Goal: Obtain resource: Download file/media

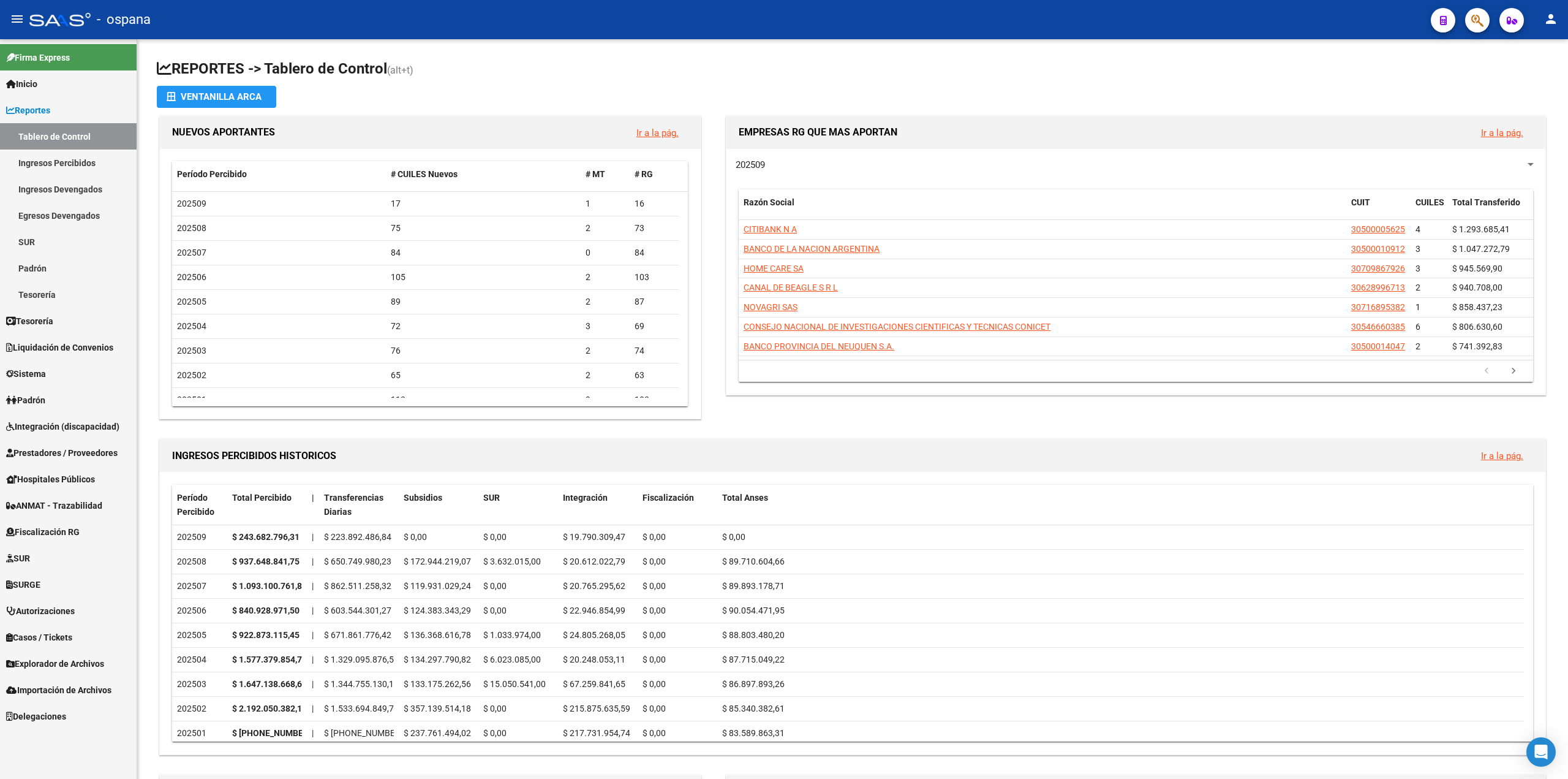
click at [55, 451] on span "Prestadores / Proveedores" at bounding box center [61, 453] width 111 height 13
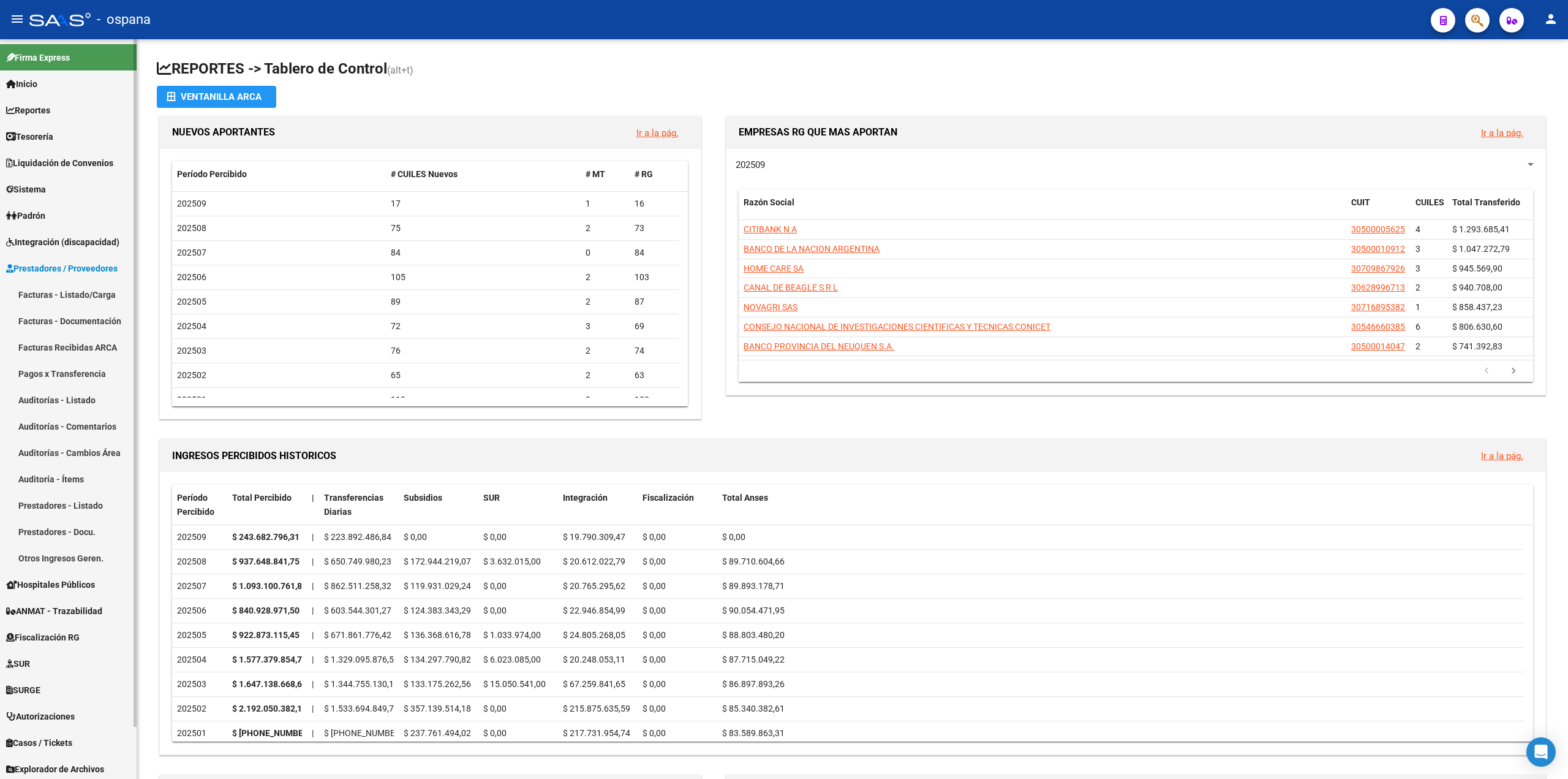
click at [75, 377] on link "Pagos x Transferencia" at bounding box center [68, 374] width 136 height 27
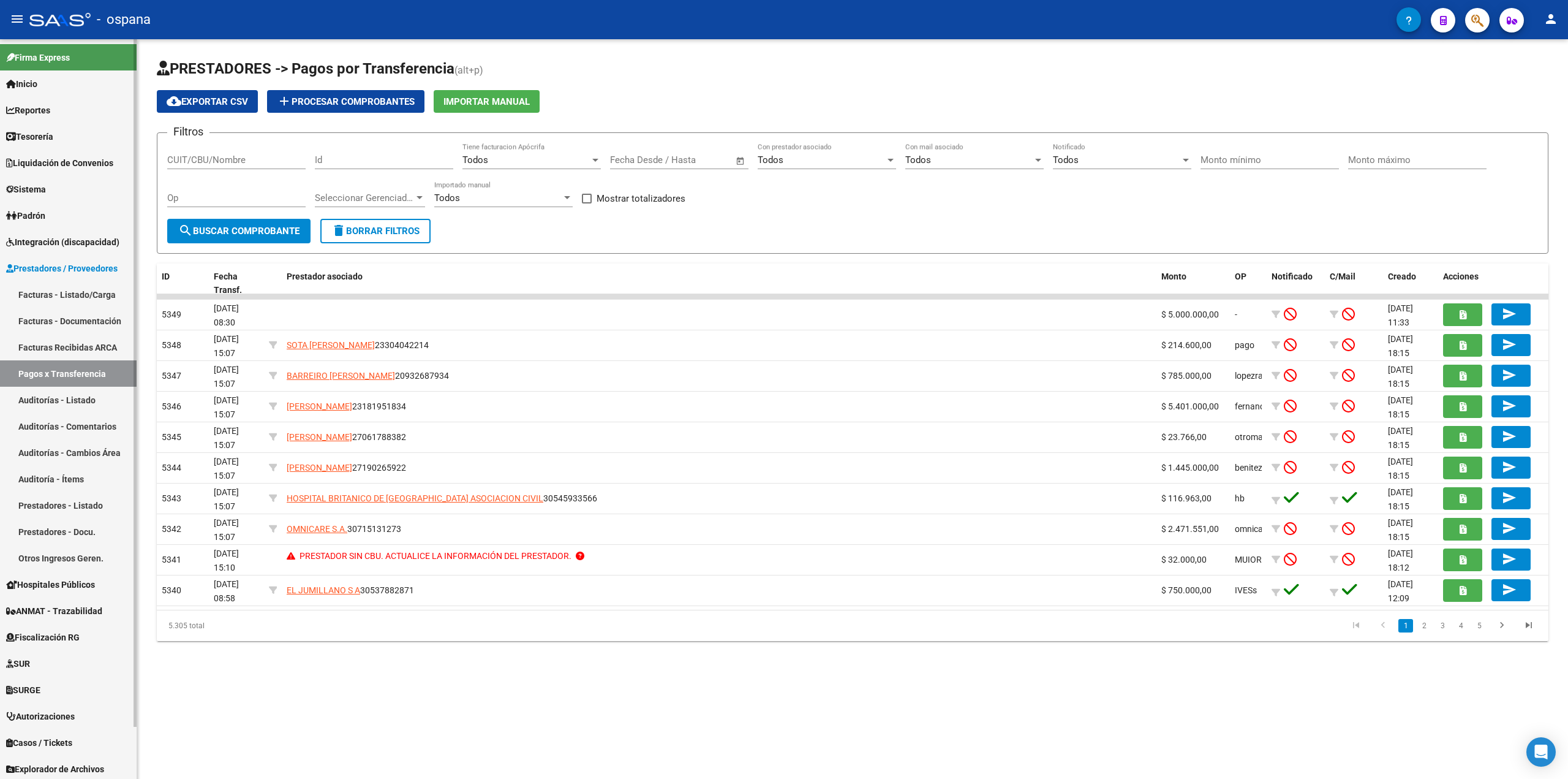
click at [57, 171] on link "Liquidación de Convenios" at bounding box center [68, 163] width 136 height 27
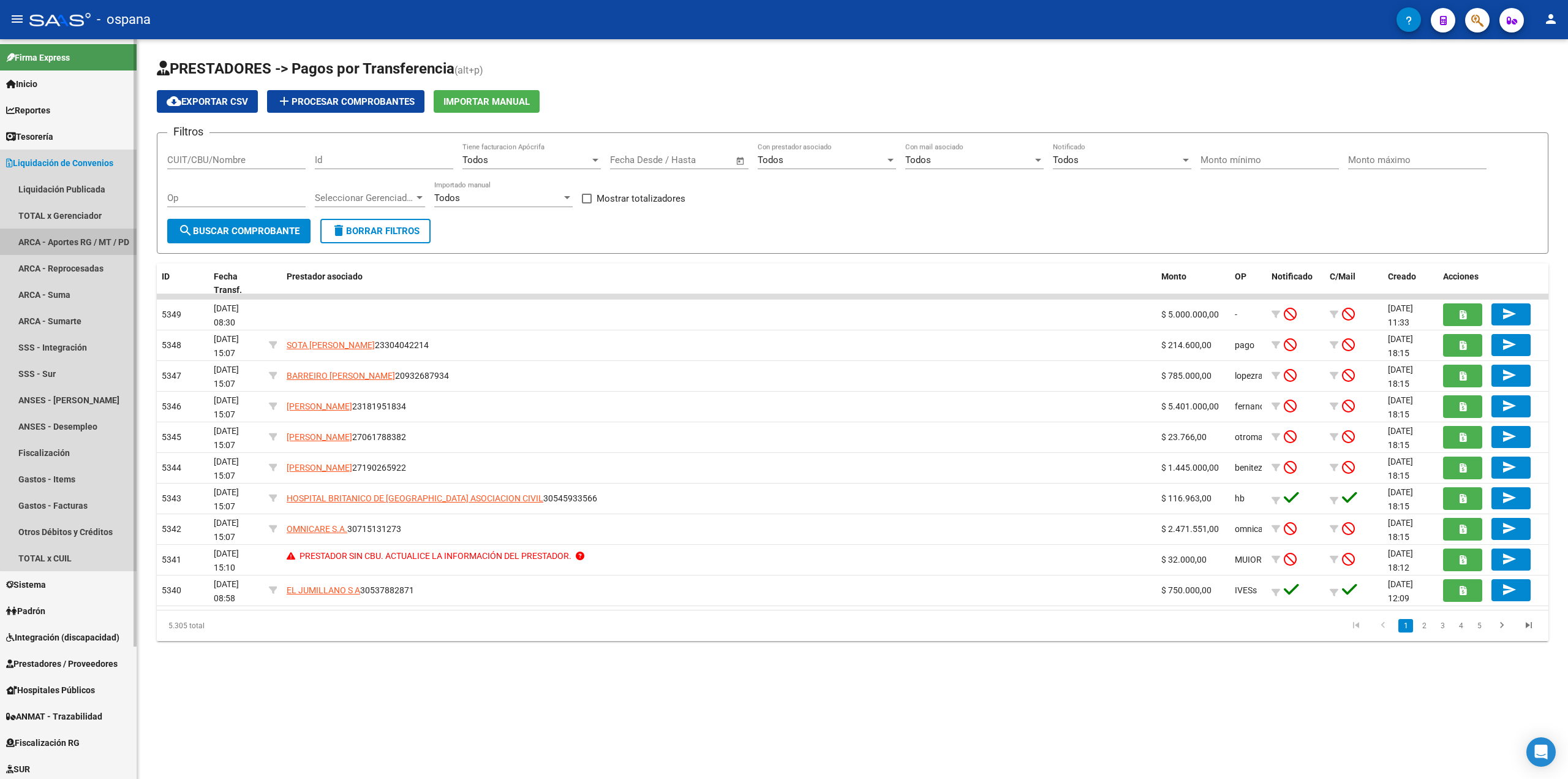
click at [72, 234] on link "ARCA - Aportes RG / MT / PD" at bounding box center [68, 242] width 136 height 27
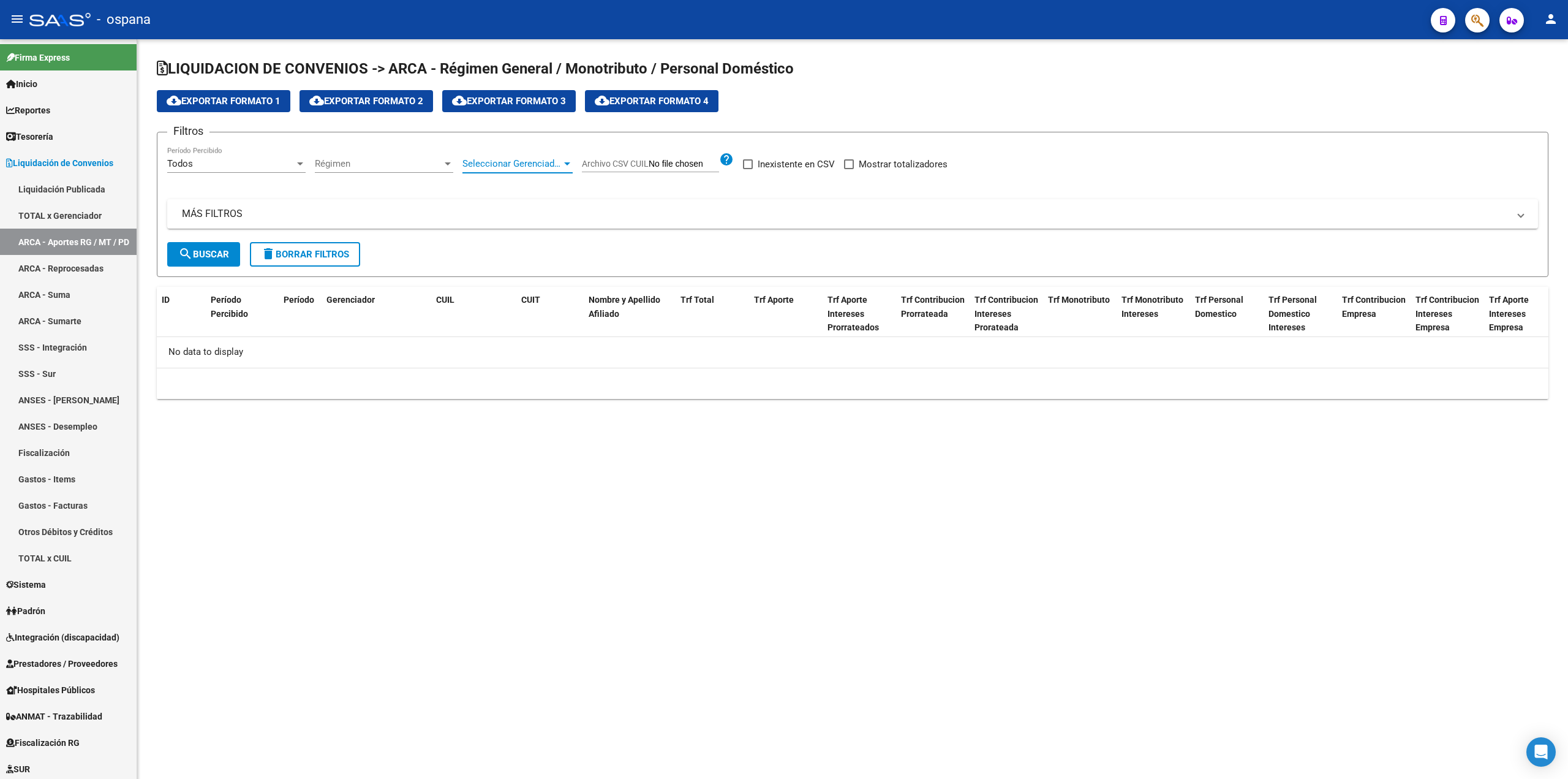
click at [517, 165] on span "Seleccionar Gerenciador" at bounding box center [512, 163] width 99 height 11
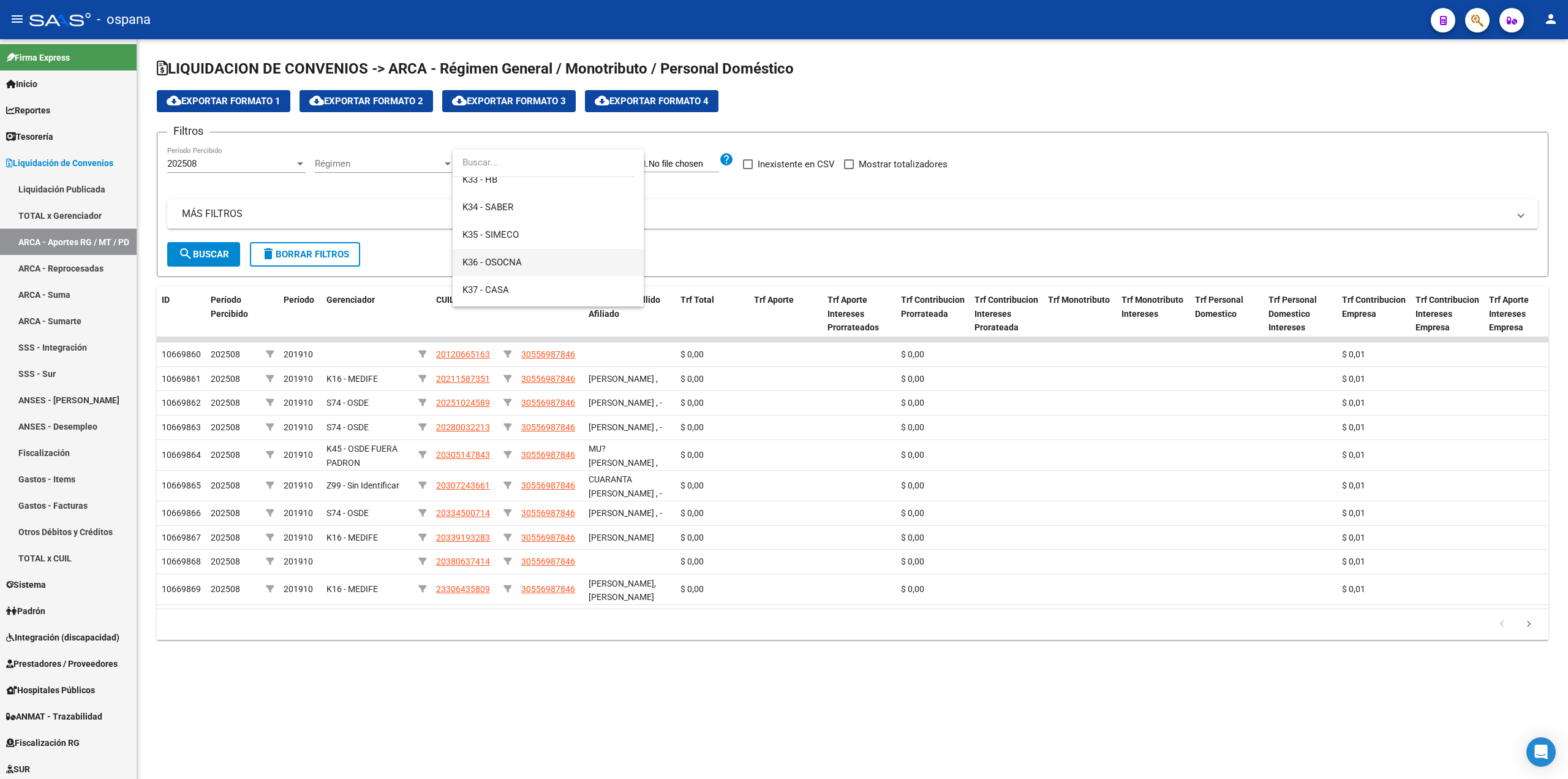
scroll to position [61, 0]
click at [500, 265] on span "K33 - HB" at bounding box center [548, 267] width 172 height 27
click at [512, 140] on form "Filtros 202508 Período Percibido Régimen Régimen K33 - HB Seleccionar Gerenciad…" at bounding box center [853, 204] width 1392 height 145
click at [510, 164] on div "K33 - HB" at bounding box center [512, 163] width 99 height 11
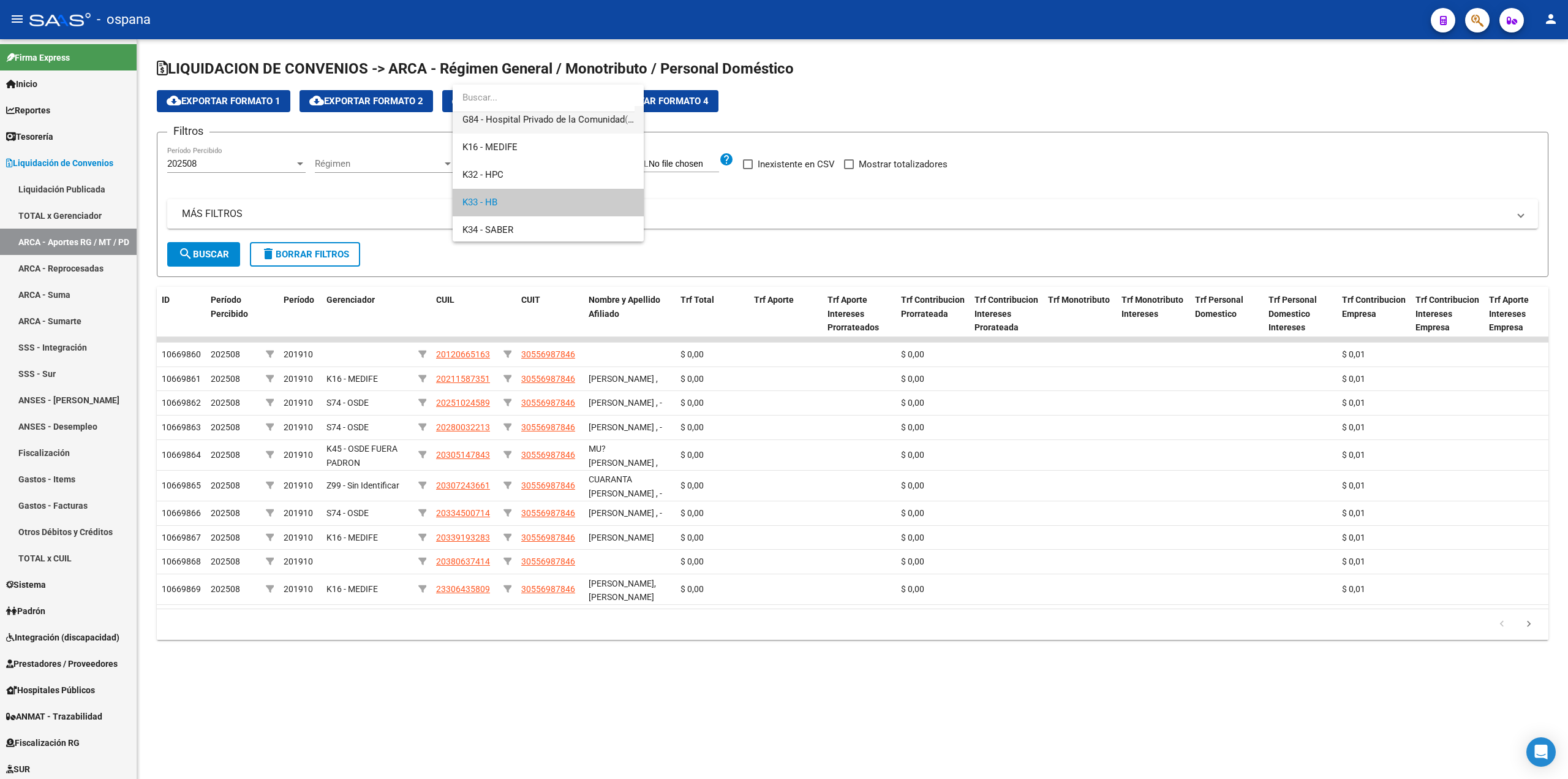
scroll to position [0, 0]
click at [514, 227] on span "K32 - HPC" at bounding box center [548, 236] width 172 height 27
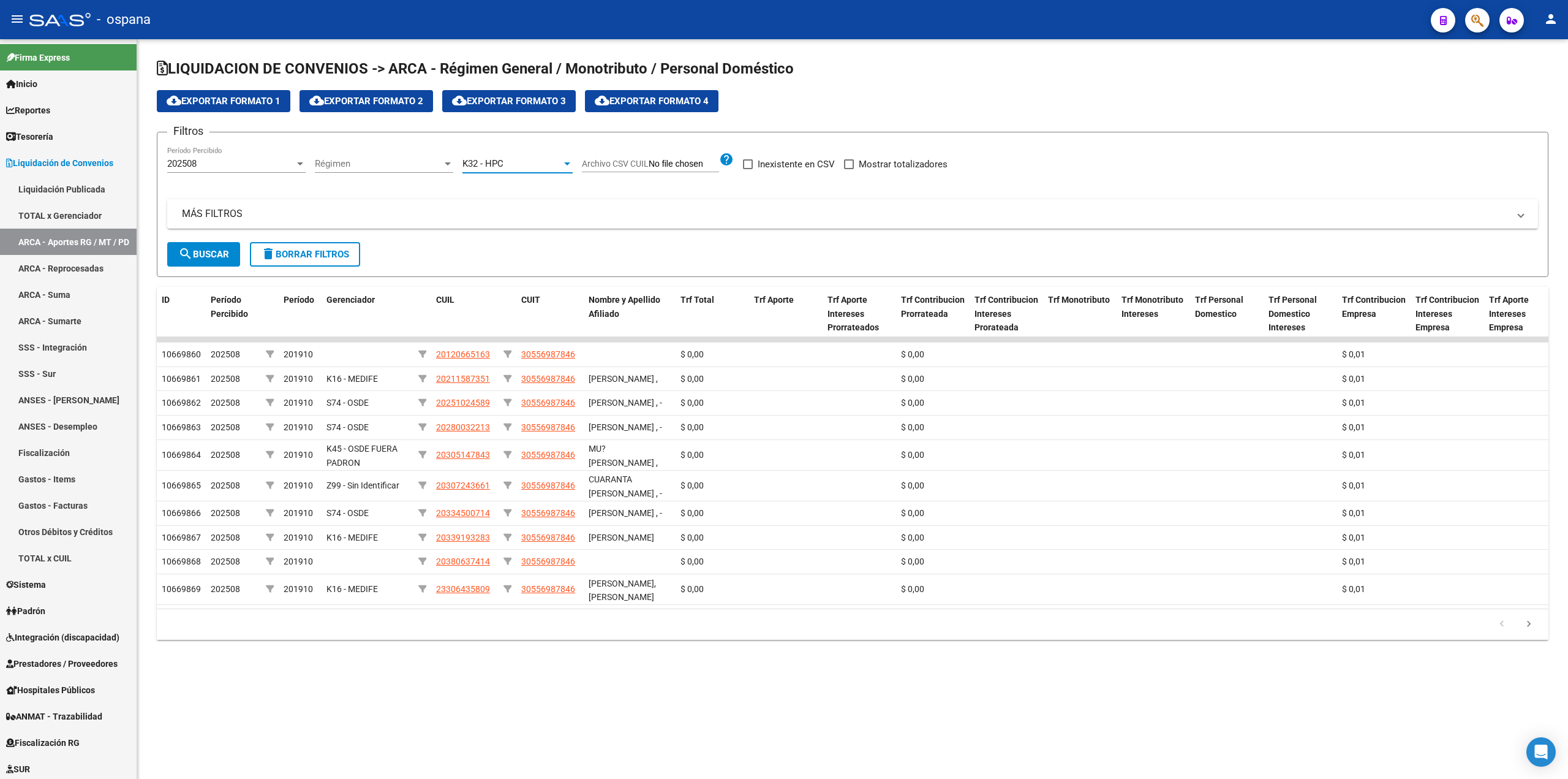
scroll to position [8, 0]
click at [194, 246] on button "search Buscar" at bounding box center [203, 254] width 73 height 25
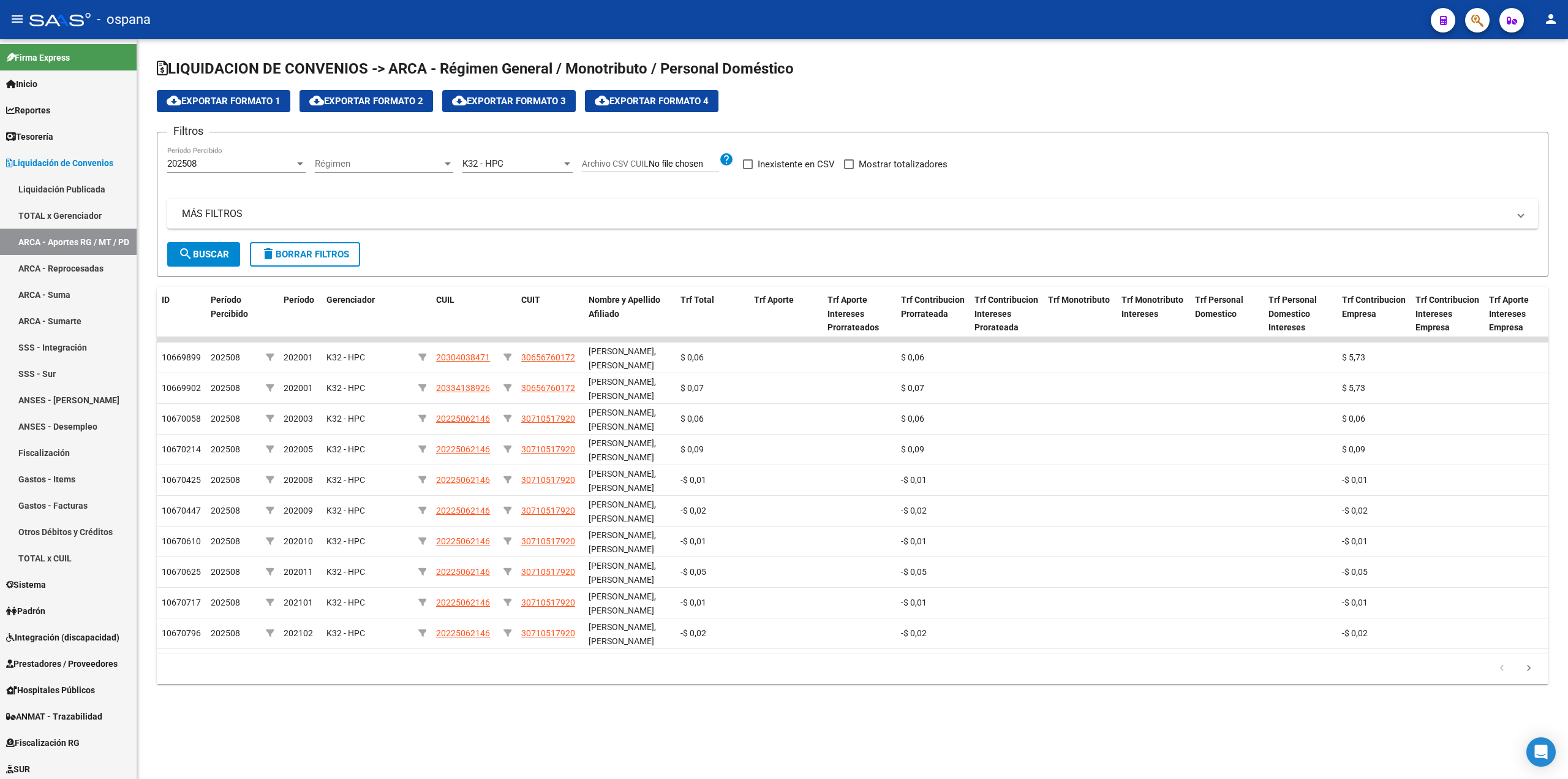
click at [194, 164] on span "202508" at bounding box center [182, 163] width 29 height 11
click at [208, 161] on span "202508" at bounding box center [236, 163] width 138 height 27
click at [663, 100] on span "cloud_download Exportar Formato 4" at bounding box center [651, 101] width 114 height 11
click at [234, 212] on mat-panel-title "MÁS FILTROS" at bounding box center [845, 214] width 1326 height 13
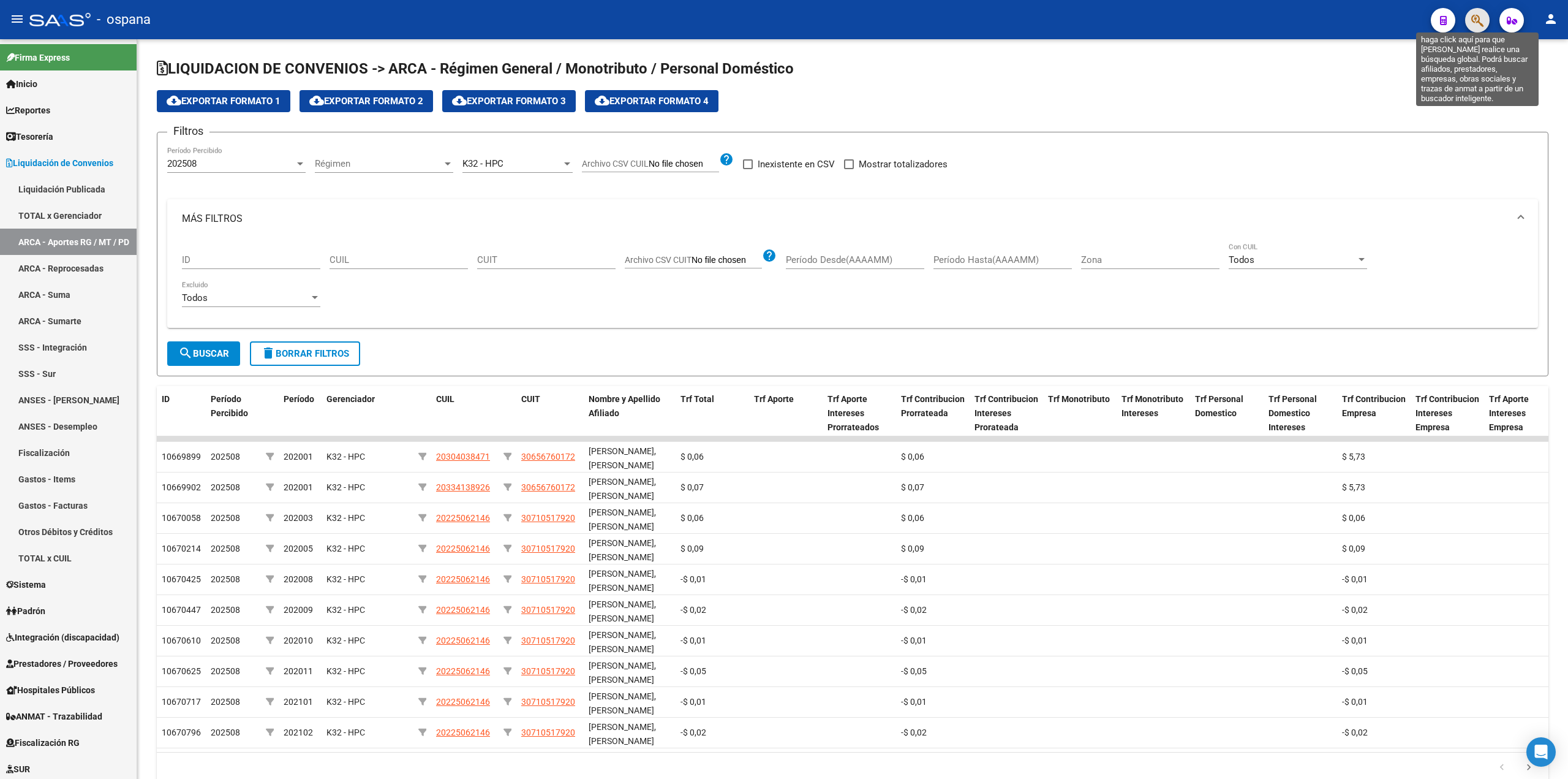
click at [1476, 16] on icon "button" at bounding box center [1477, 20] width 12 height 14
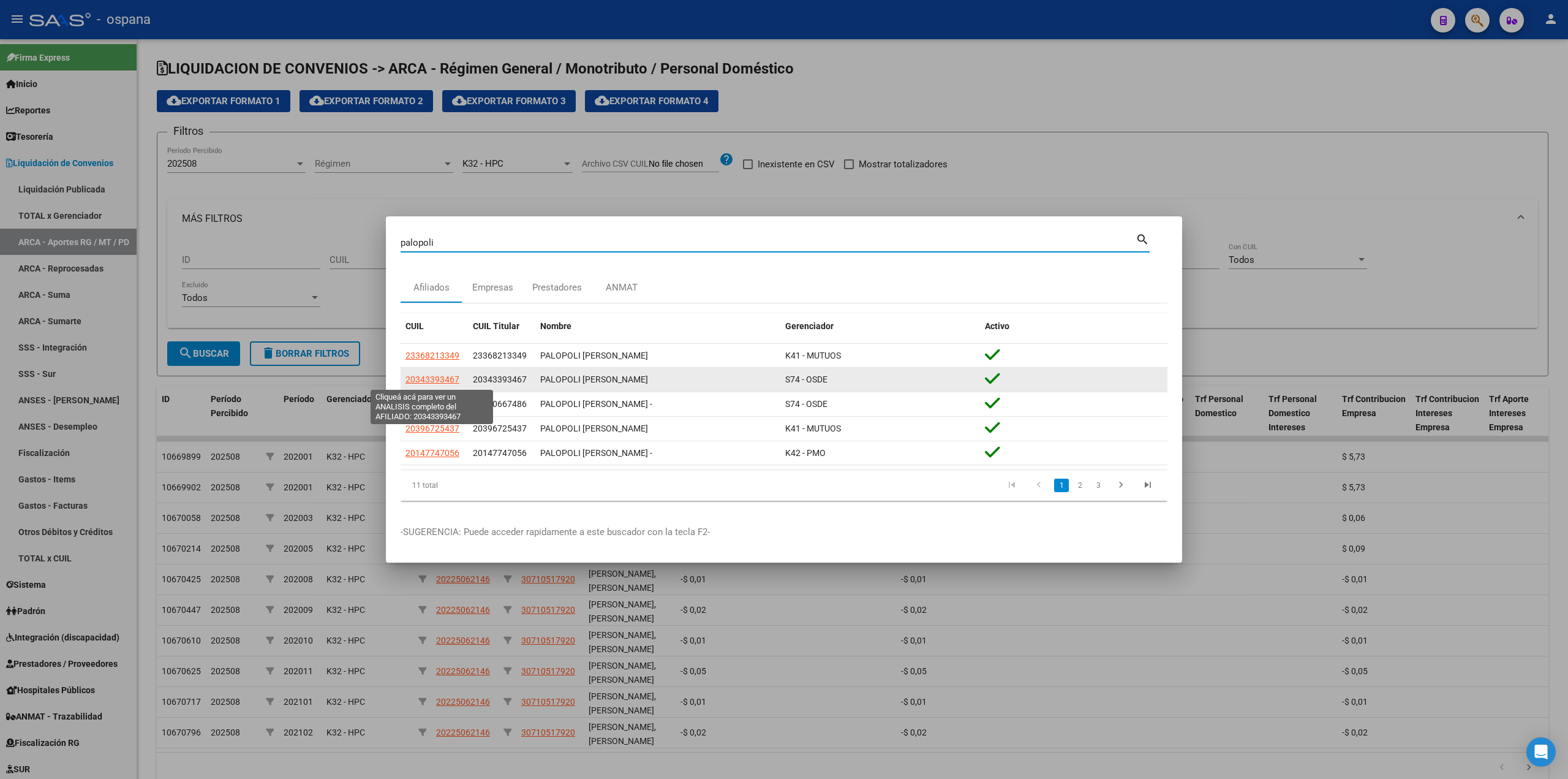
click at [443, 377] on span "20343393467" at bounding box center [432, 379] width 54 height 10
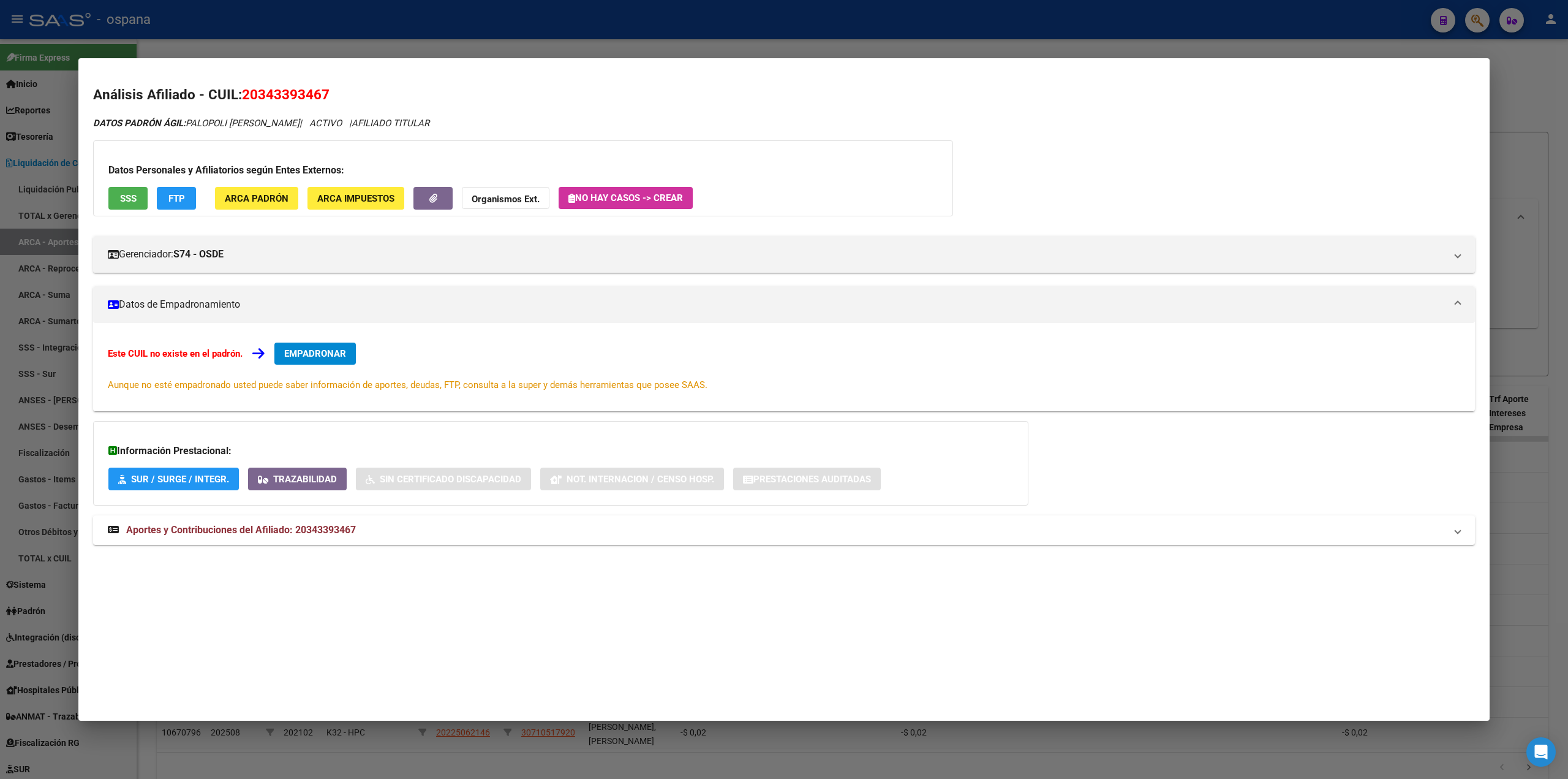
click at [106, 196] on div "Datos Personales y Afiliatorios según Entes Externos: SSS FTP ARCA Padrón ARCA …" at bounding box center [523, 178] width 860 height 76
click at [125, 203] on span "SSS" at bounding box center [128, 198] width 17 height 11
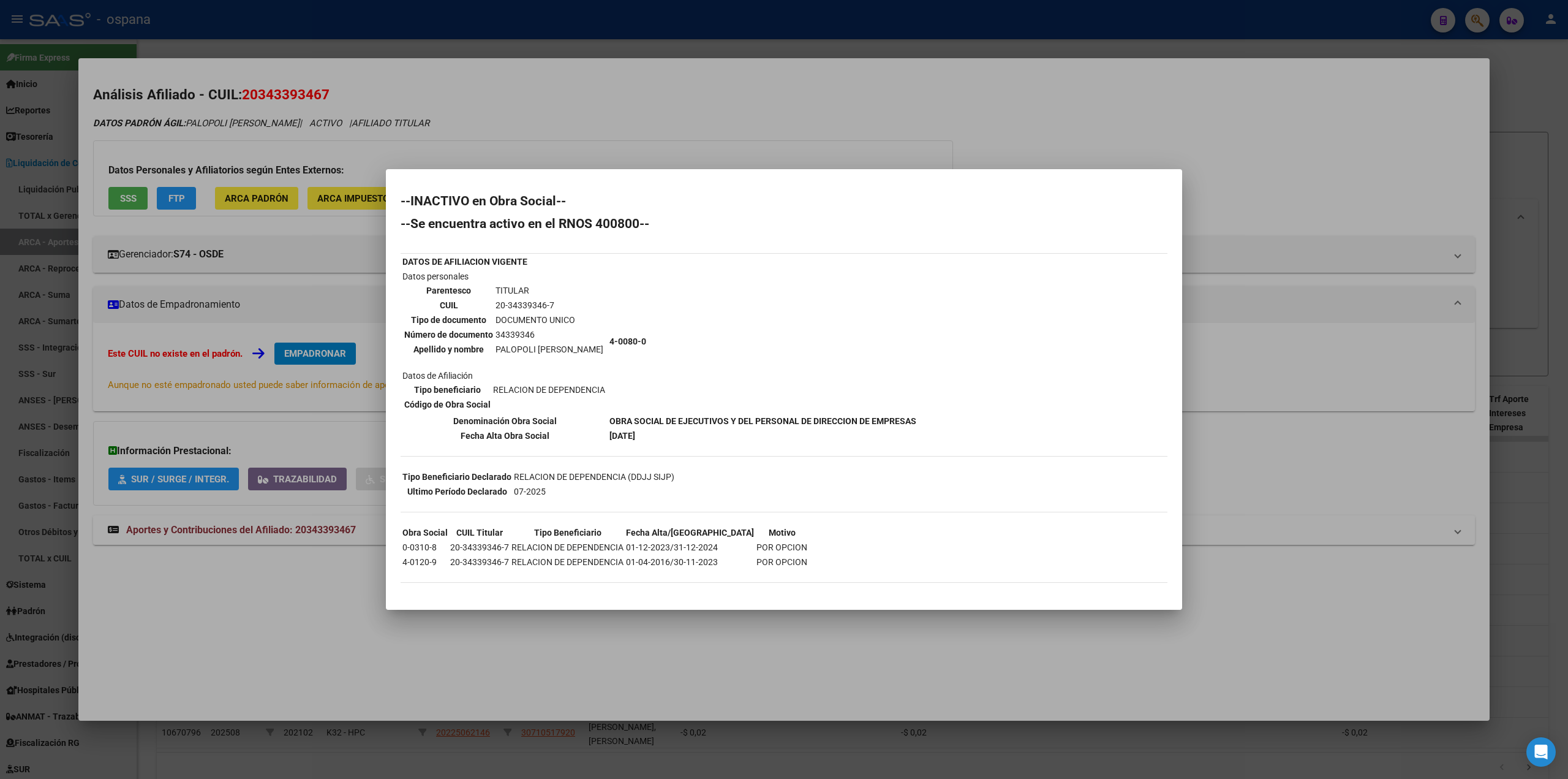
click at [1257, 346] on div at bounding box center [784, 390] width 1568 height 779
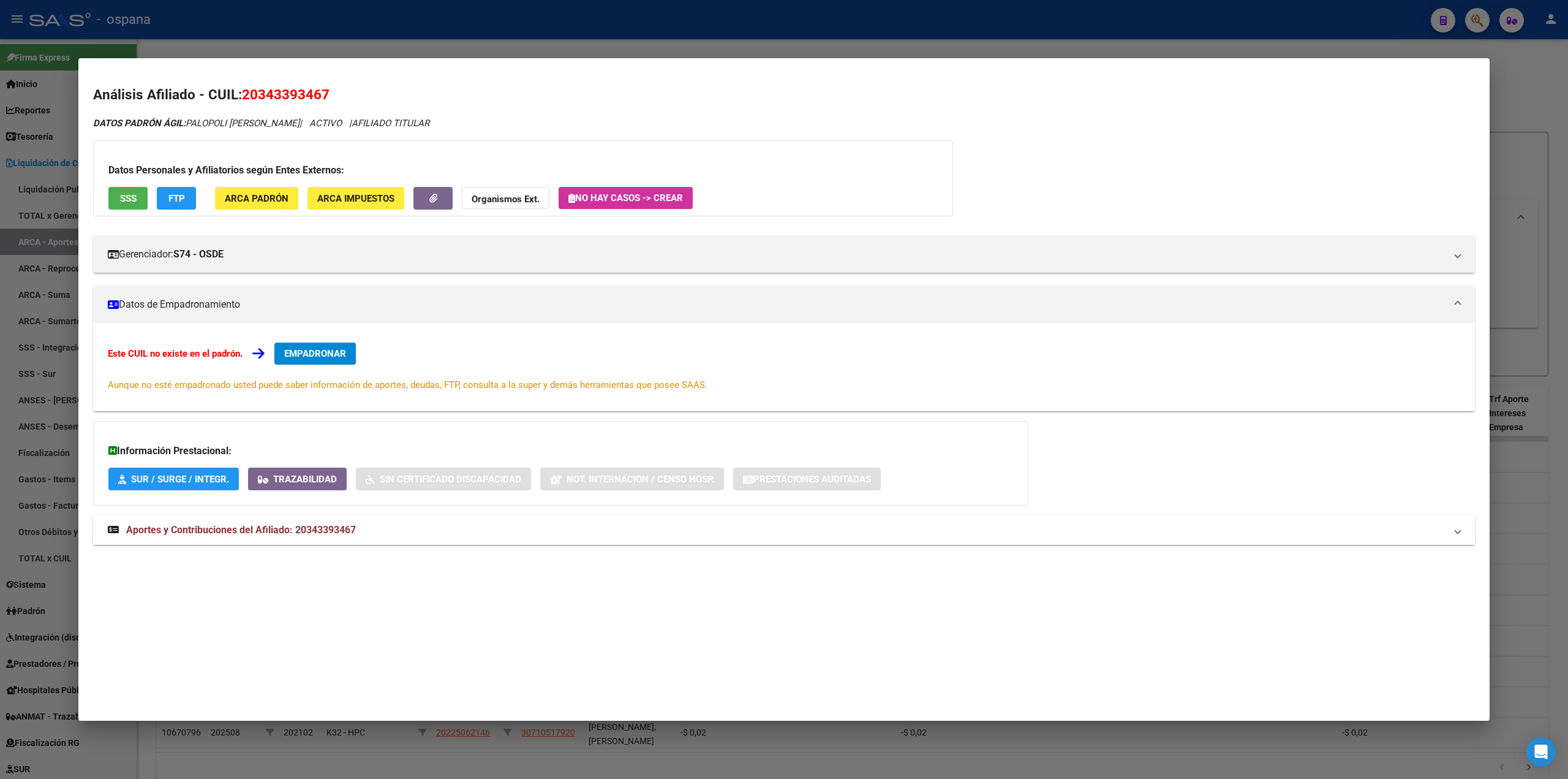
click at [282, 536] on strong "Aportes y Contribuciones del Afiliado: 20343393467" at bounding box center [232, 530] width 248 height 15
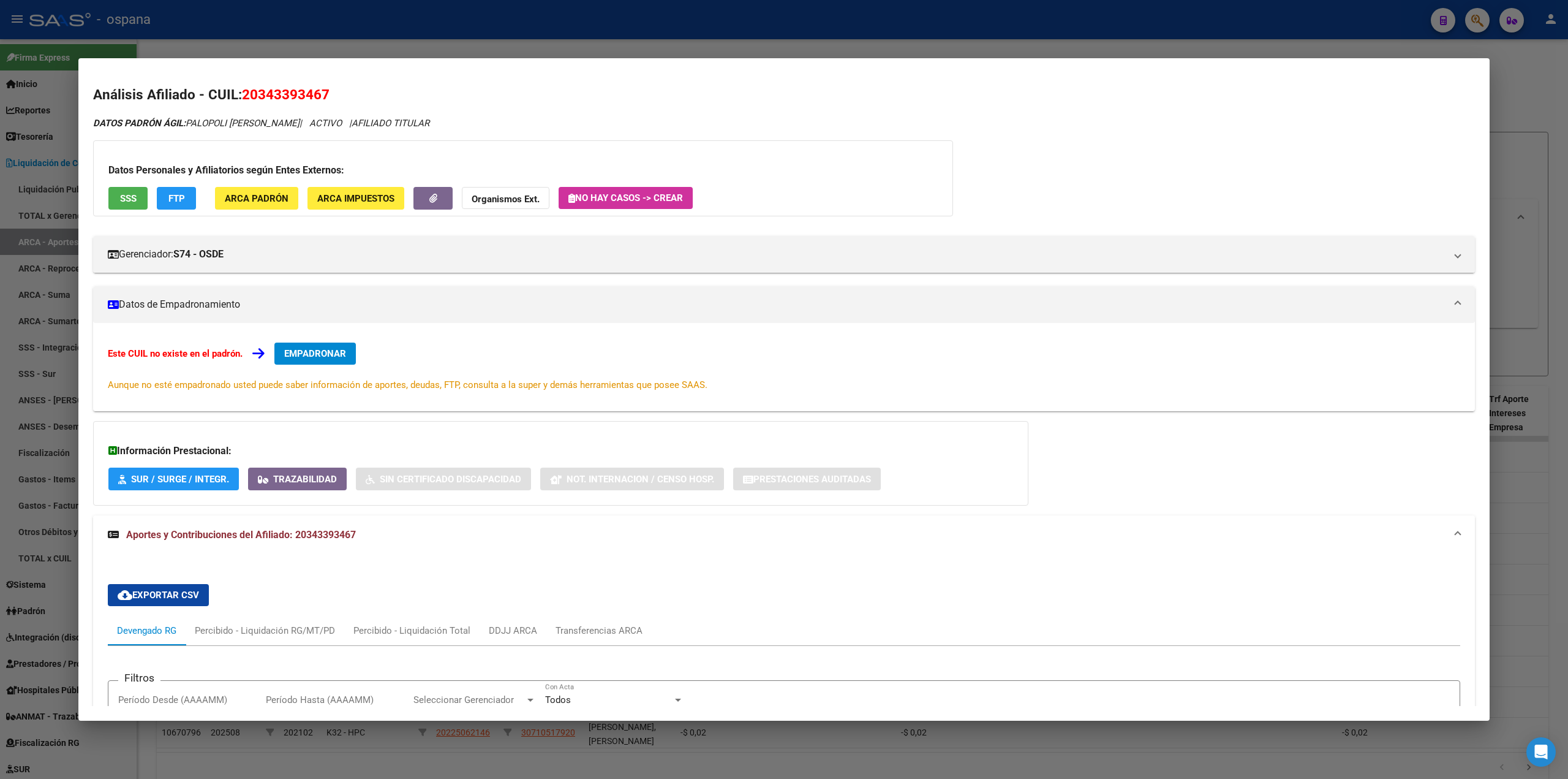
scroll to position [306, 0]
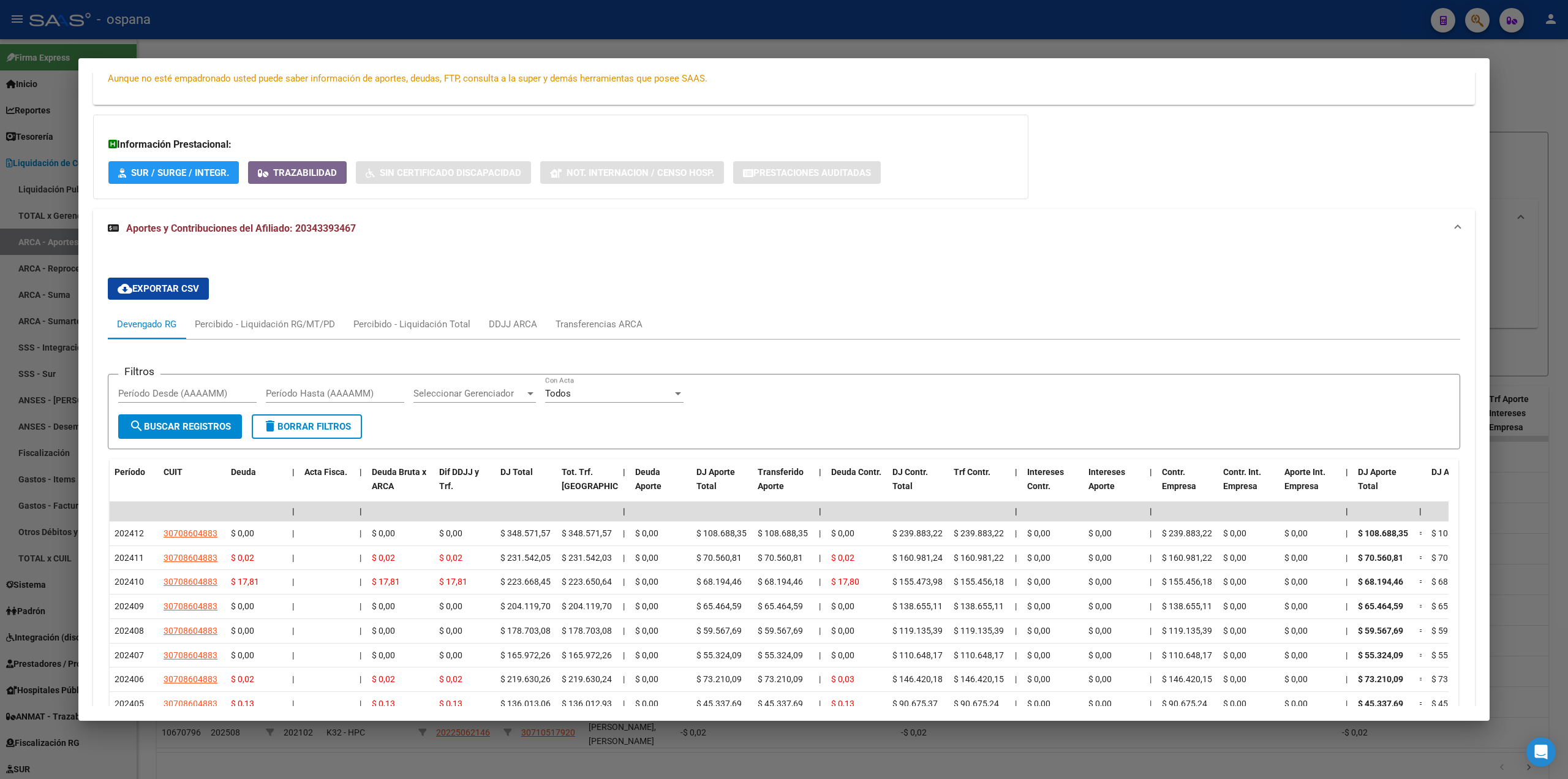
click at [15, 511] on div at bounding box center [784, 390] width 1568 height 779
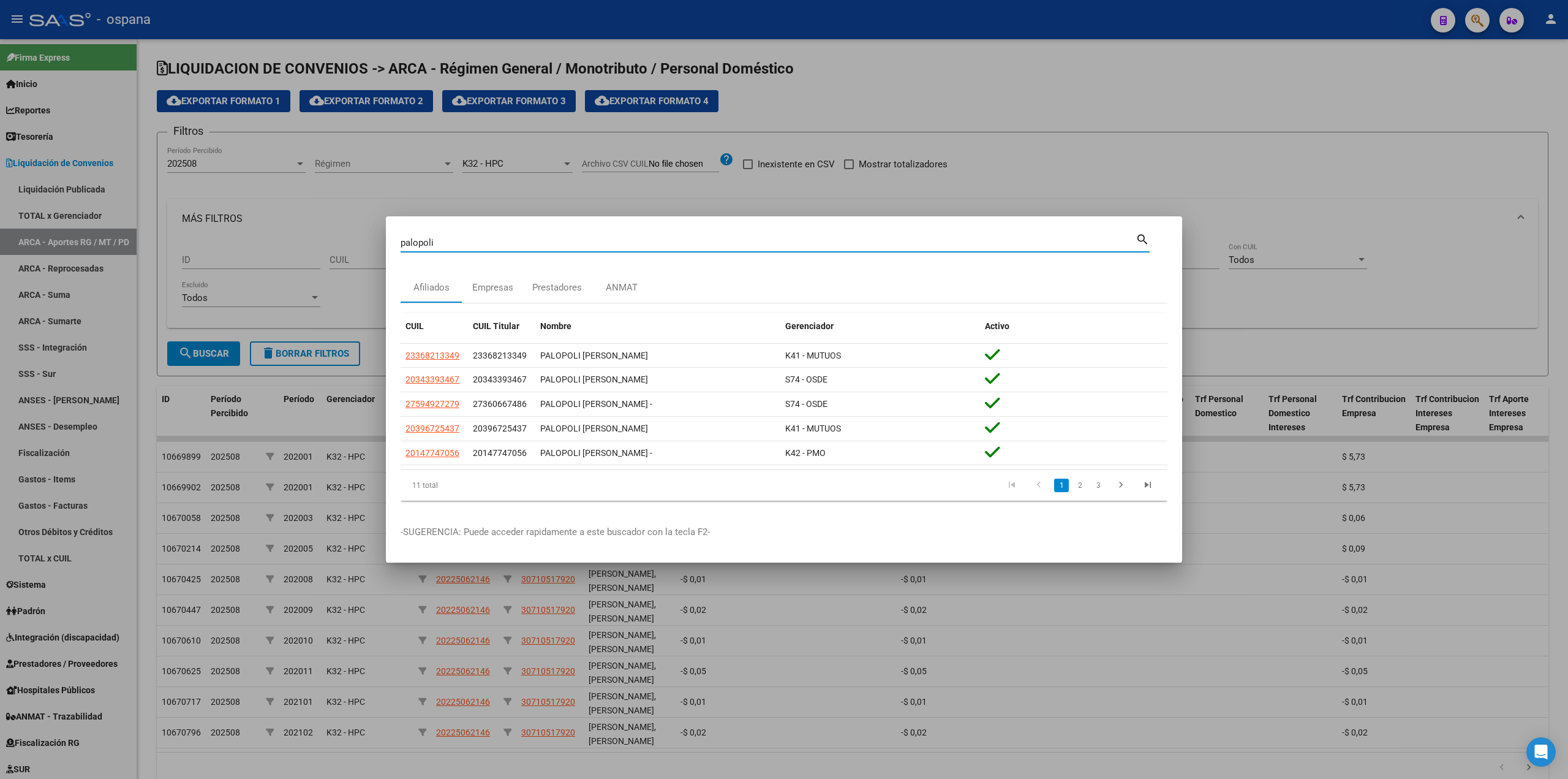
drag, startPoint x: 487, startPoint y: 244, endPoint x: 305, endPoint y: 246, distance: 182.0
click at [305, 246] on div "palopoli Buscar (apellido, dni, cuil, nro traspaso, cuit, obra social) search A…" at bounding box center [784, 390] width 1568 height 779
type input "r"
type input "42284814"
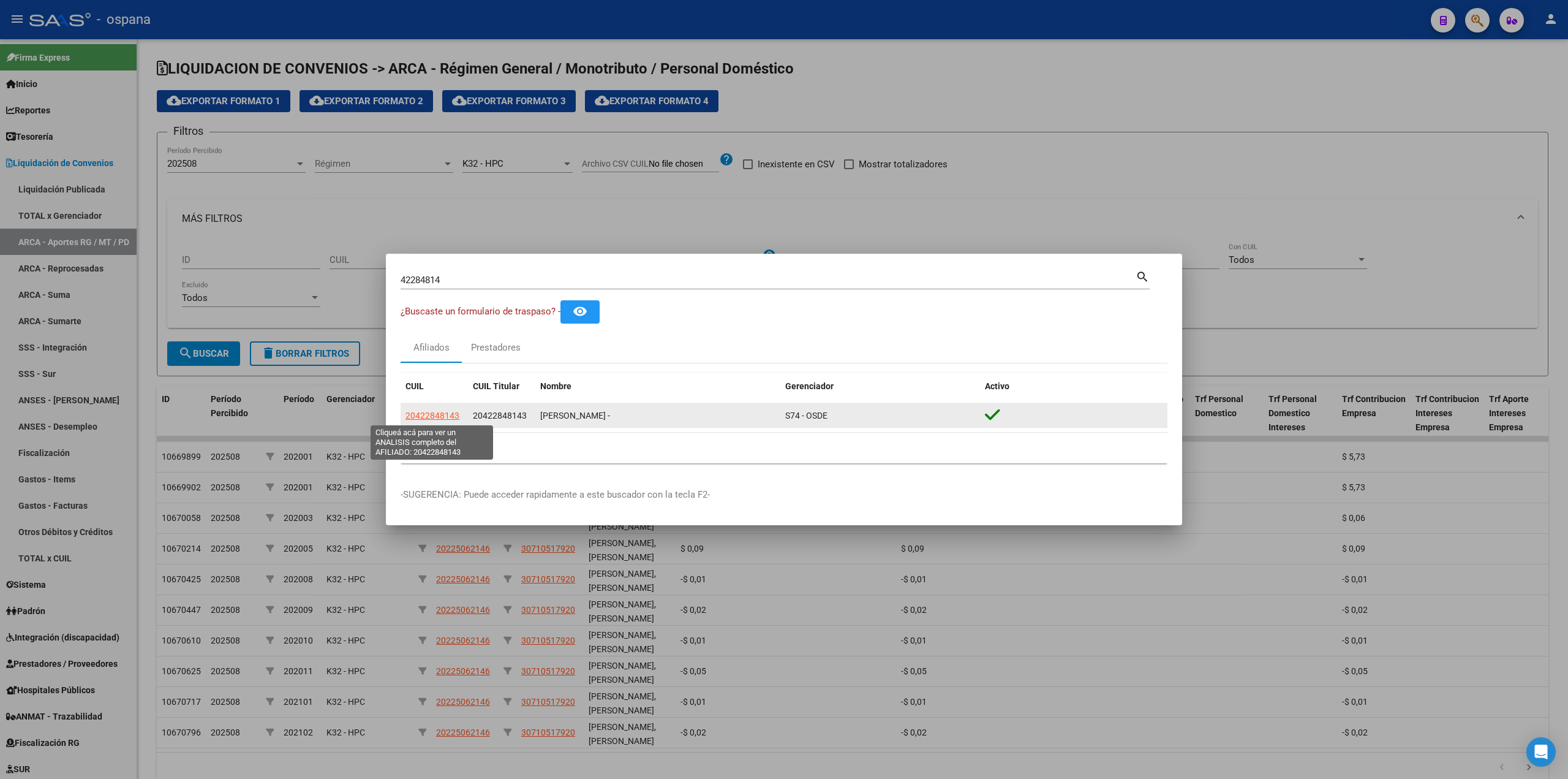
click at [433, 418] on span "20422848143" at bounding box center [432, 415] width 54 height 10
type textarea "20422848143"
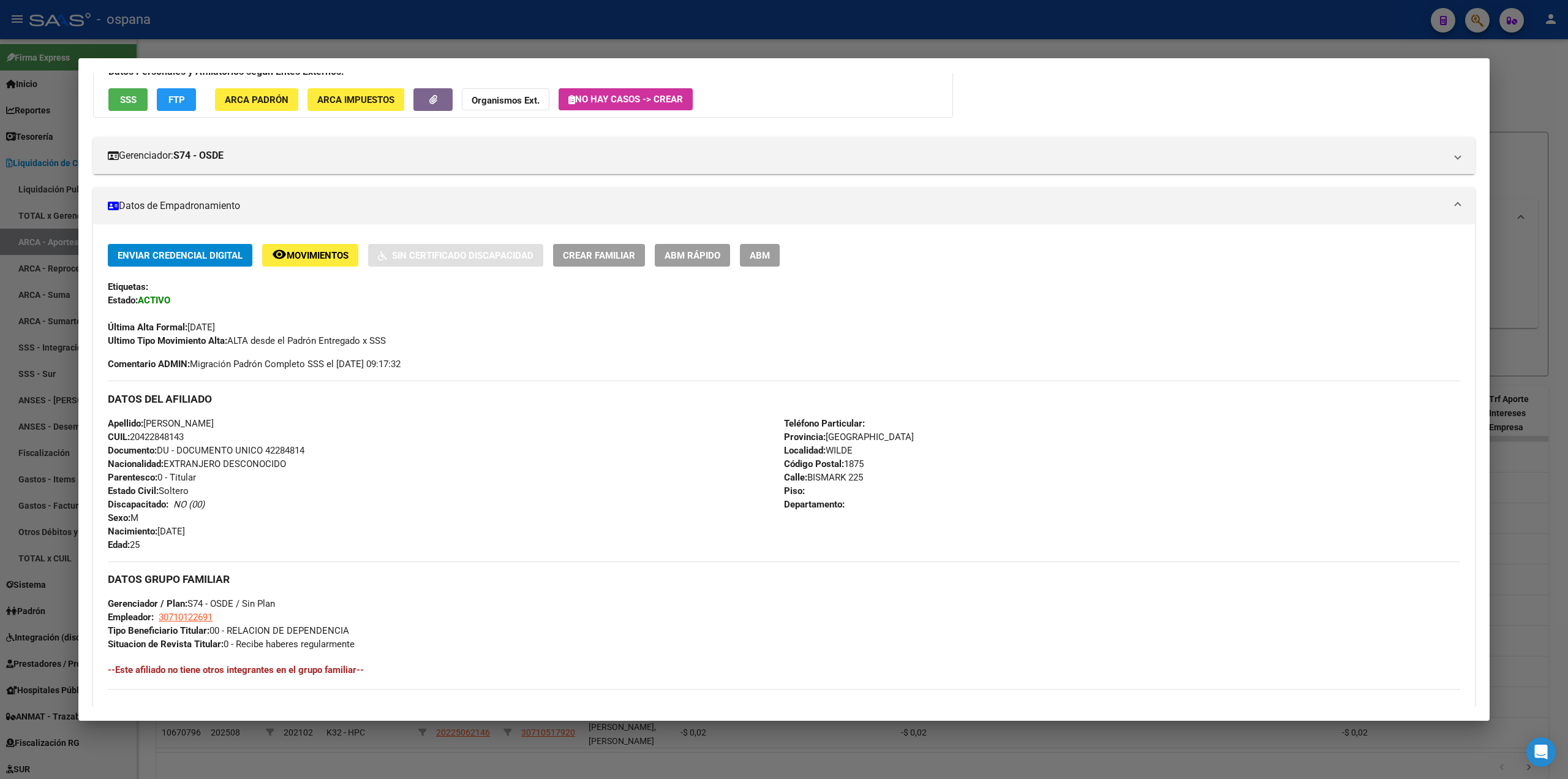
scroll to position [0, 0]
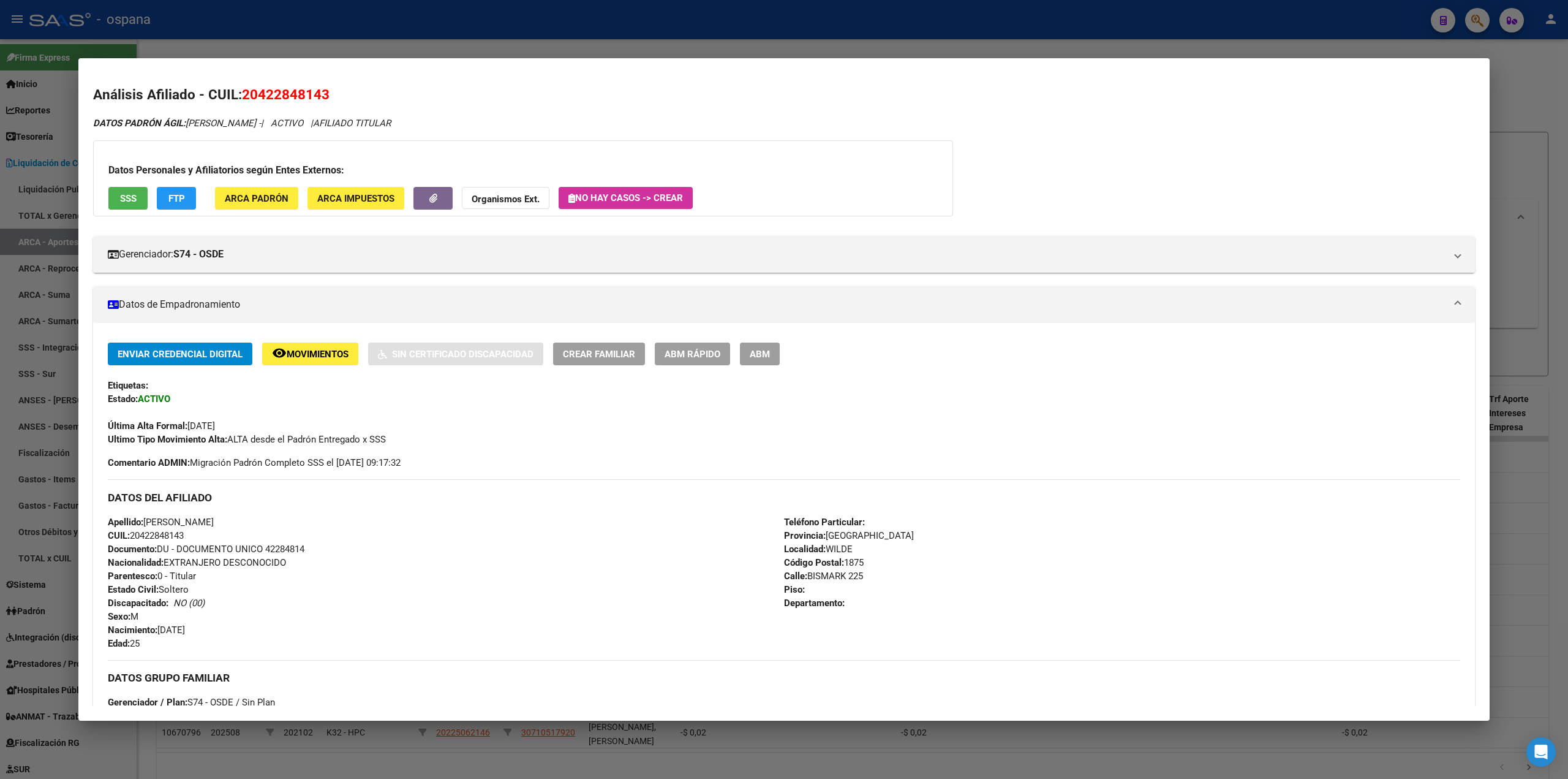
drag, startPoint x: 327, startPoint y: 100, endPoint x: 240, endPoint y: 98, distance: 87.0
click at [240, 98] on h2 "Análisis Afiliado - CUIL: 20422848143" at bounding box center [784, 95] width 1382 height 21
copy h2 "20422848143"
click at [12, 280] on div at bounding box center [784, 390] width 1568 height 779
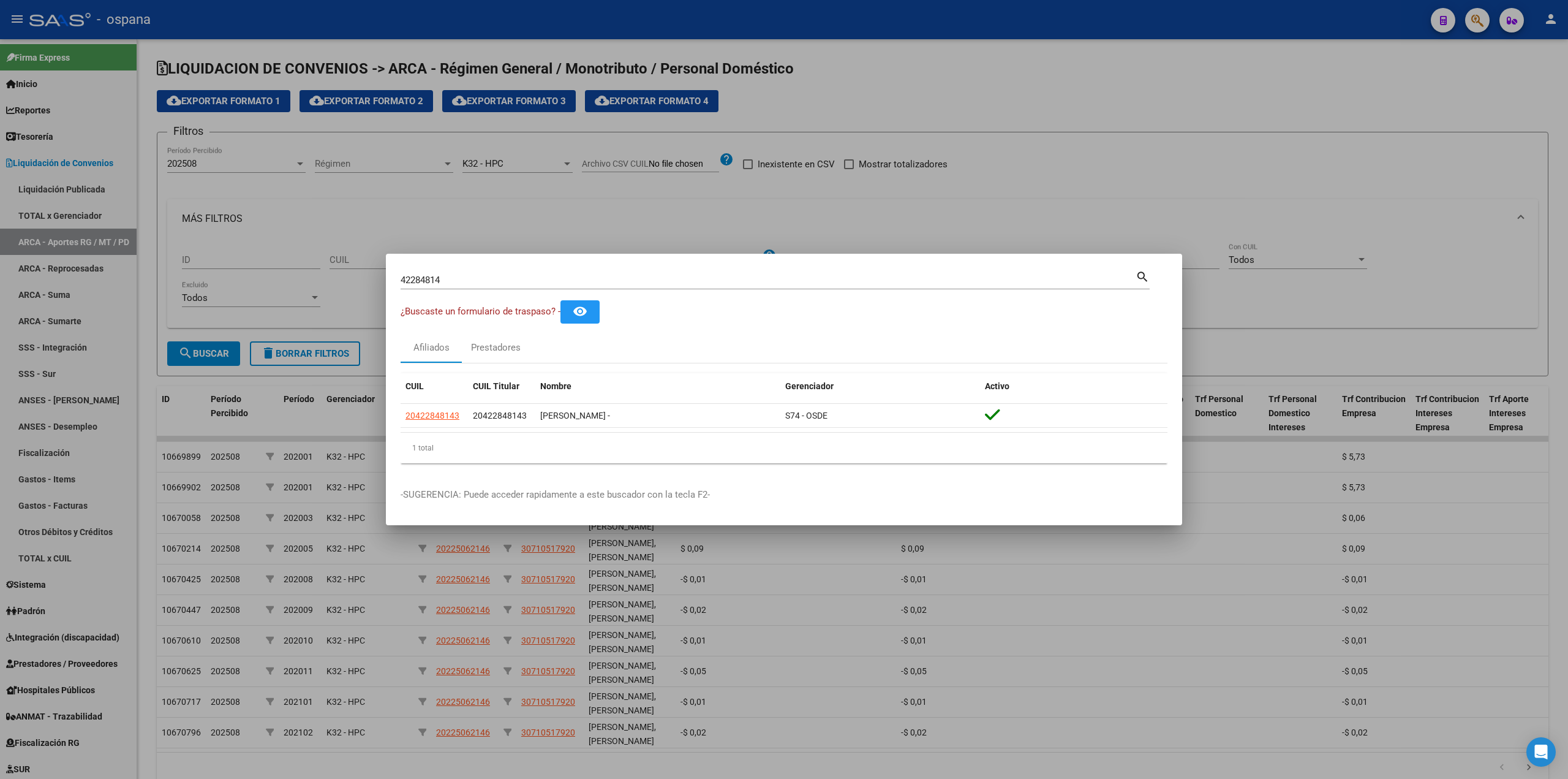
click at [319, 327] on div at bounding box center [784, 390] width 1568 height 779
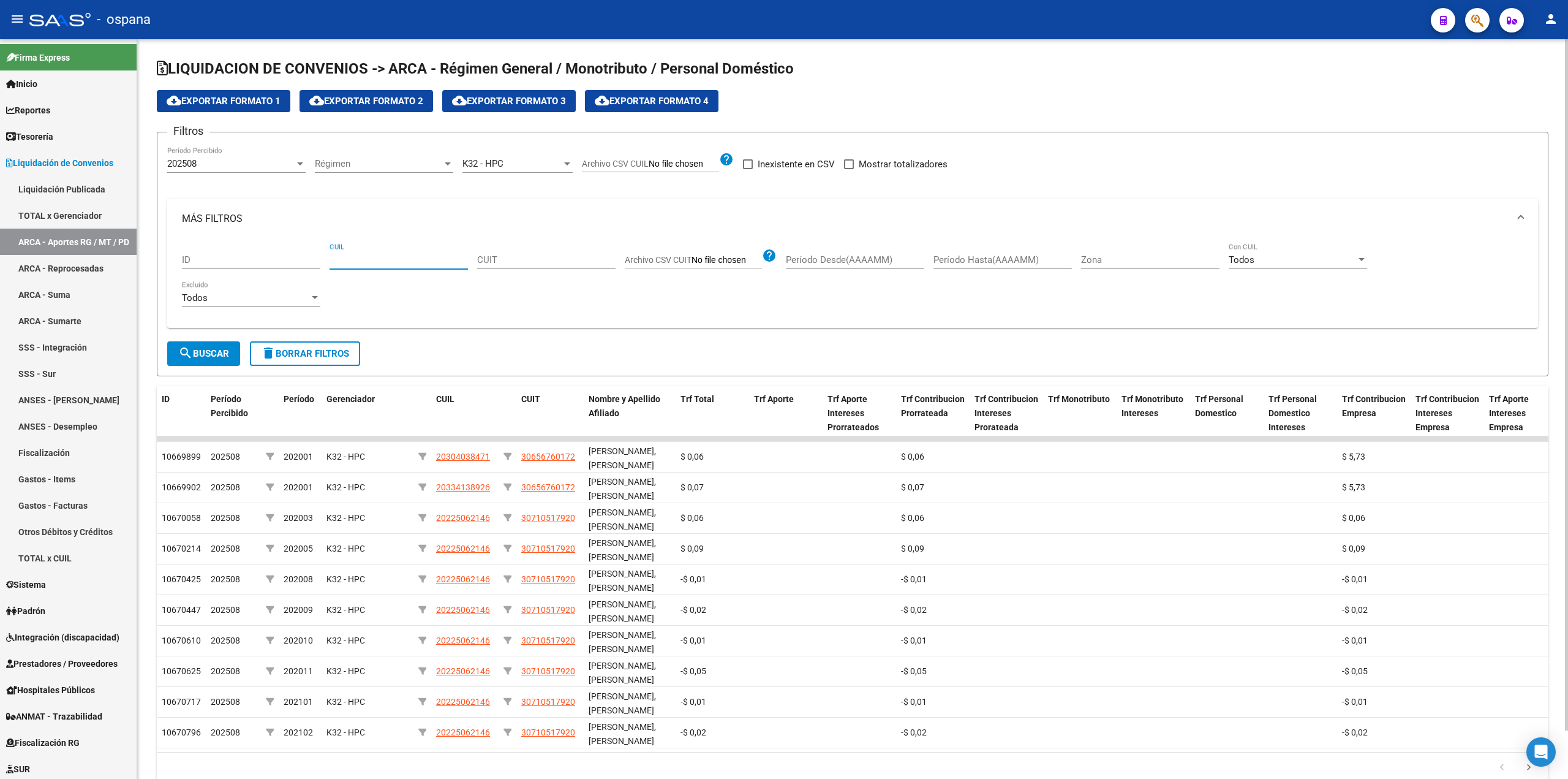
click at [364, 257] on input "CUIL" at bounding box center [399, 260] width 138 height 11
paste input "20-42284814-3"
type input "20-42284814-3"
click at [250, 166] on div "202508" at bounding box center [230, 163] width 127 height 11
click at [212, 143] on span "Todos" at bounding box center [236, 135] width 138 height 27
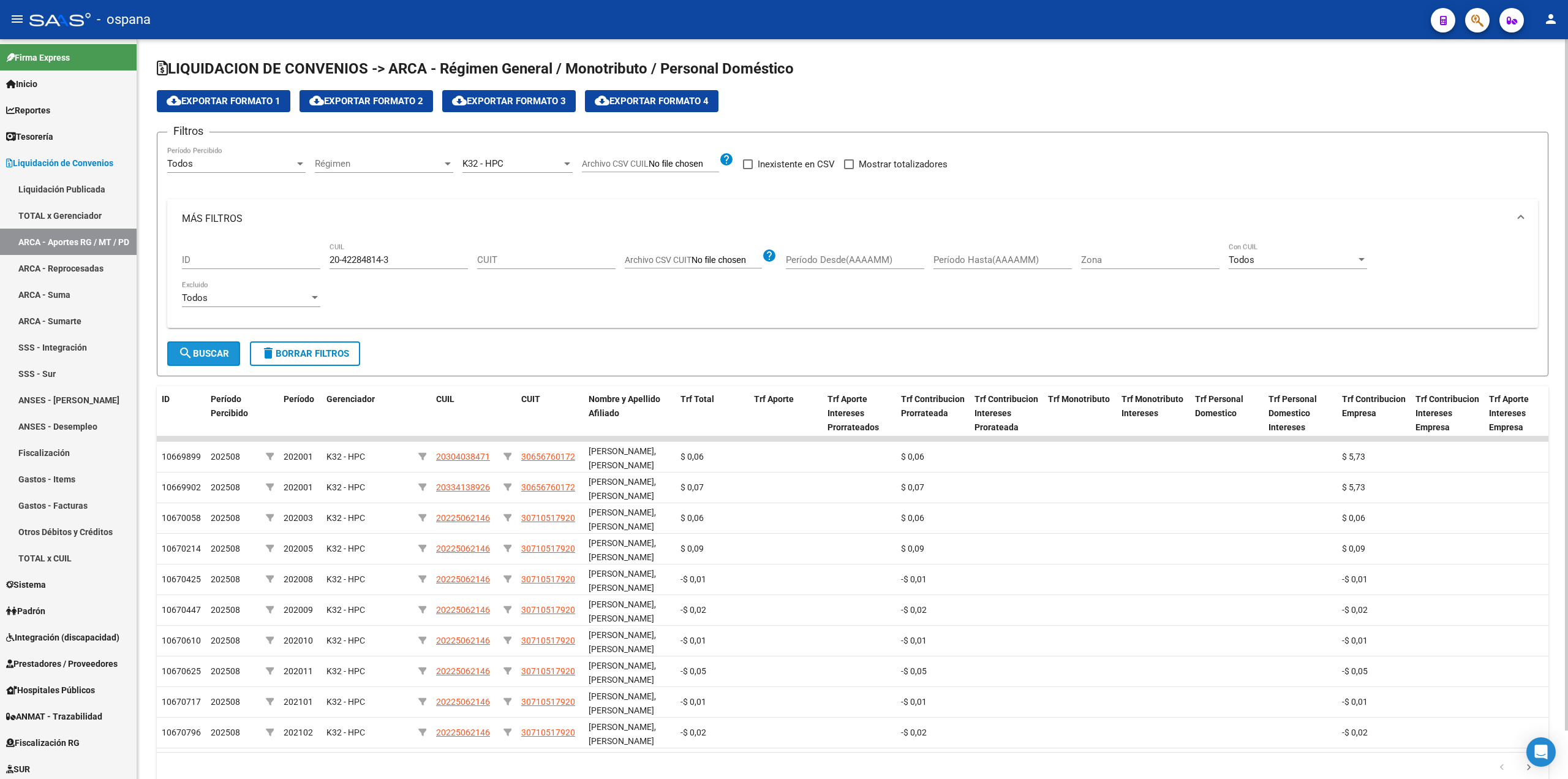
click at [206, 344] on button "search Buscar" at bounding box center [203, 354] width 73 height 25
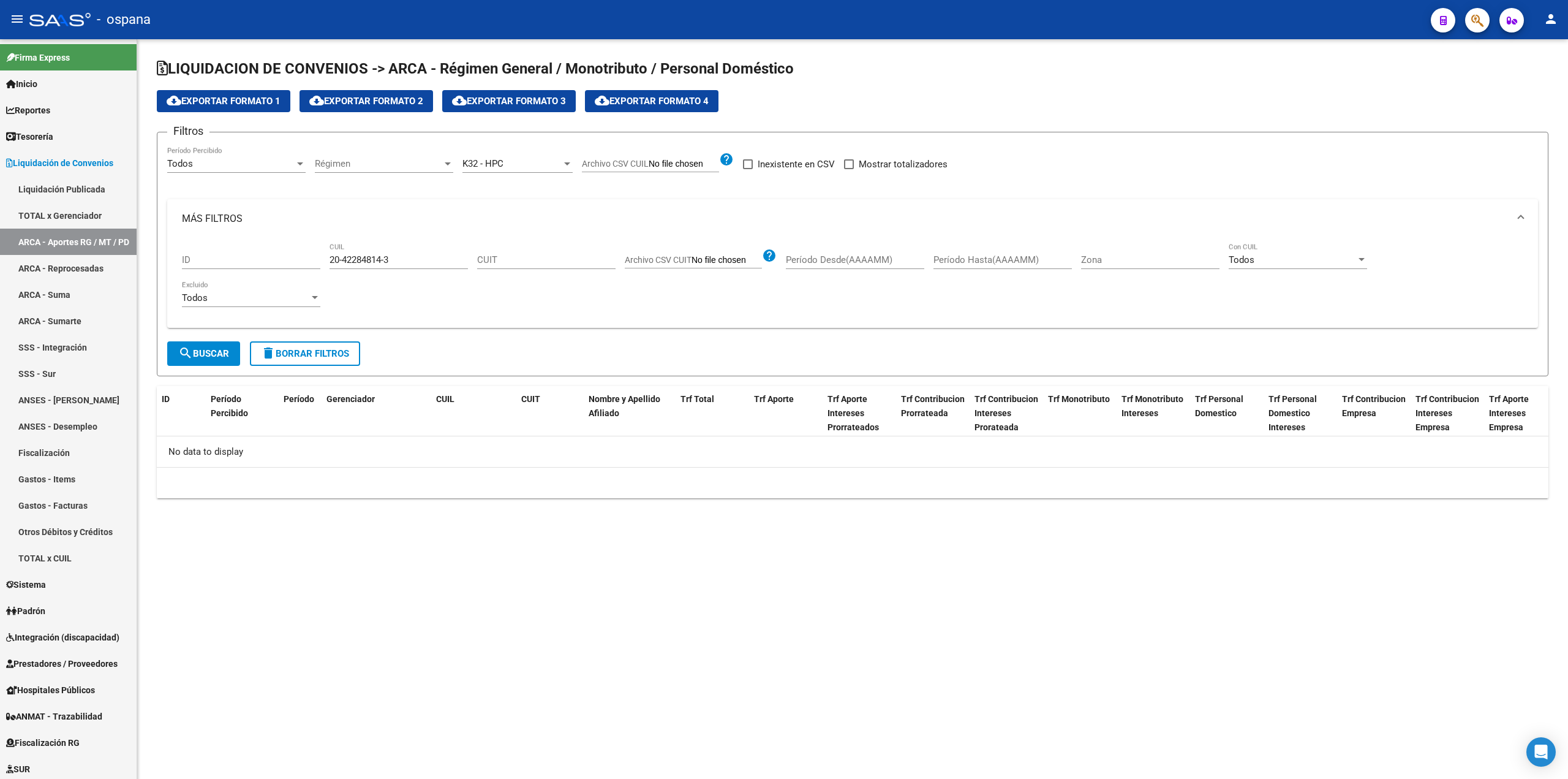
click at [473, 154] on div "K32 - HPC Seleccionar Gerenciador" at bounding box center [518, 160] width 110 height 27
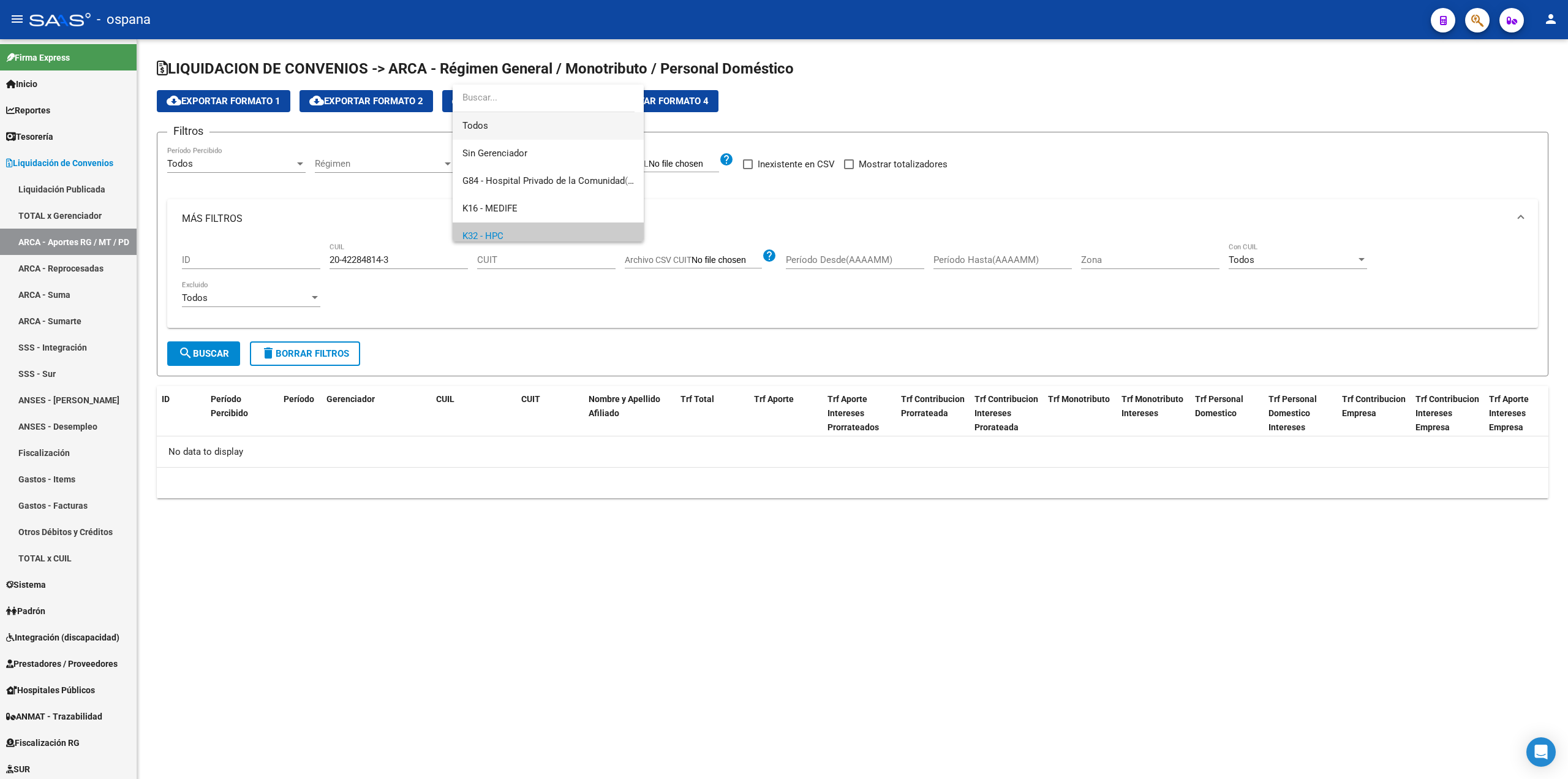
click at [491, 117] on span "Todos" at bounding box center [548, 125] width 172 height 27
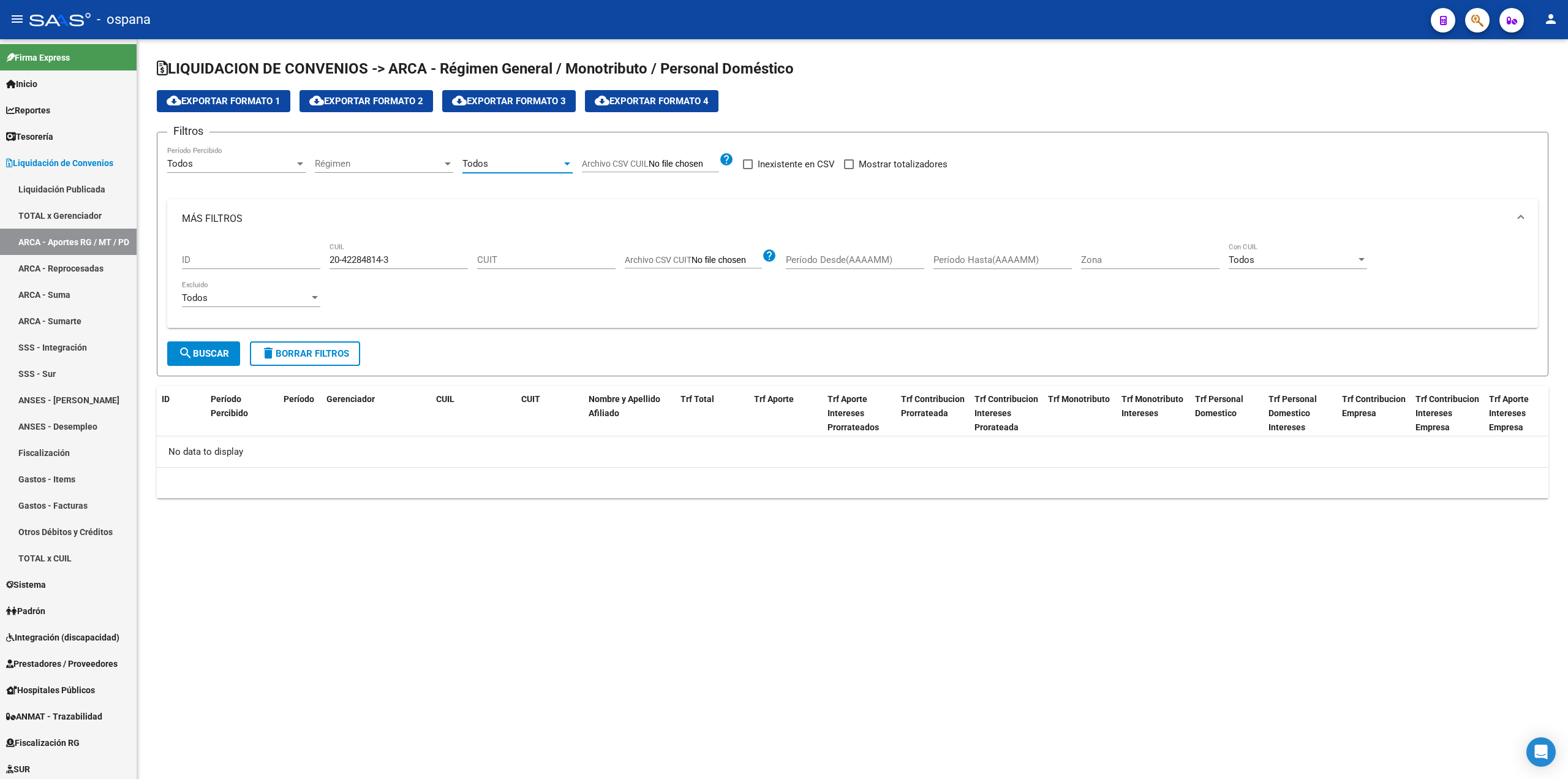
click at [216, 349] on span "search Buscar" at bounding box center [204, 354] width 51 height 11
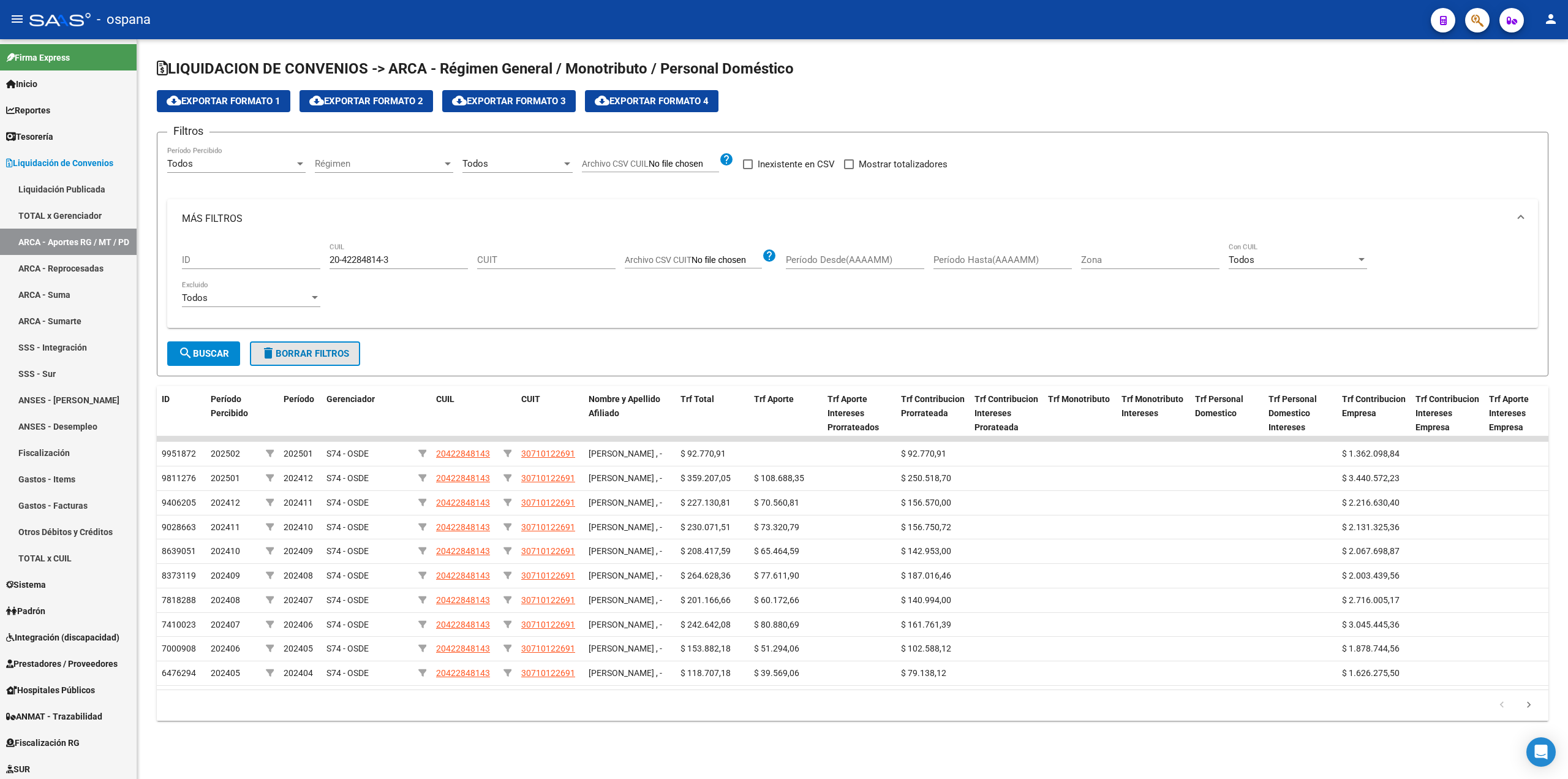
click at [335, 352] on span "delete Borrar Filtros" at bounding box center [305, 354] width 89 height 11
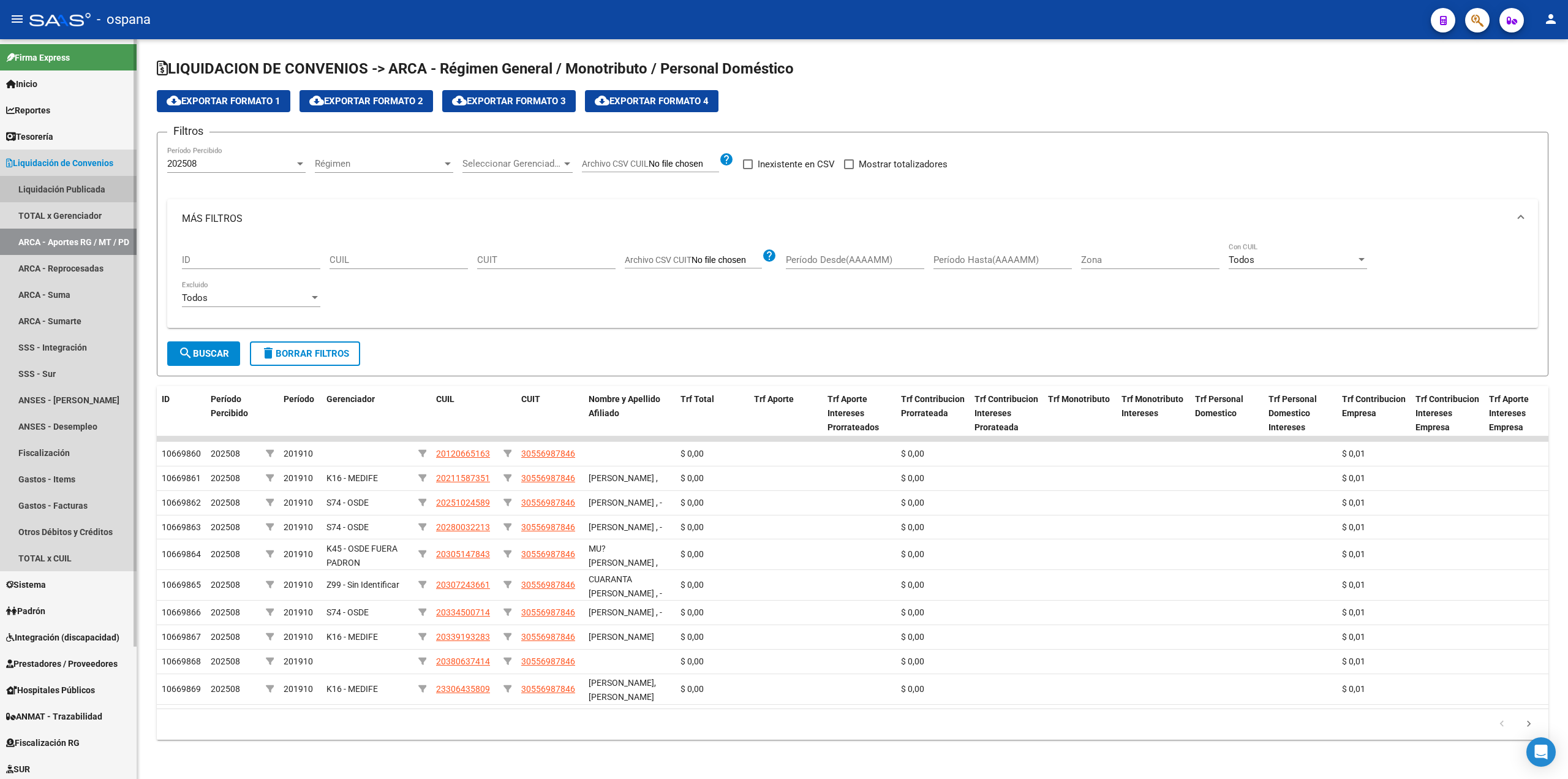
click at [21, 187] on link "Liquidación Publicada" at bounding box center [68, 189] width 136 height 27
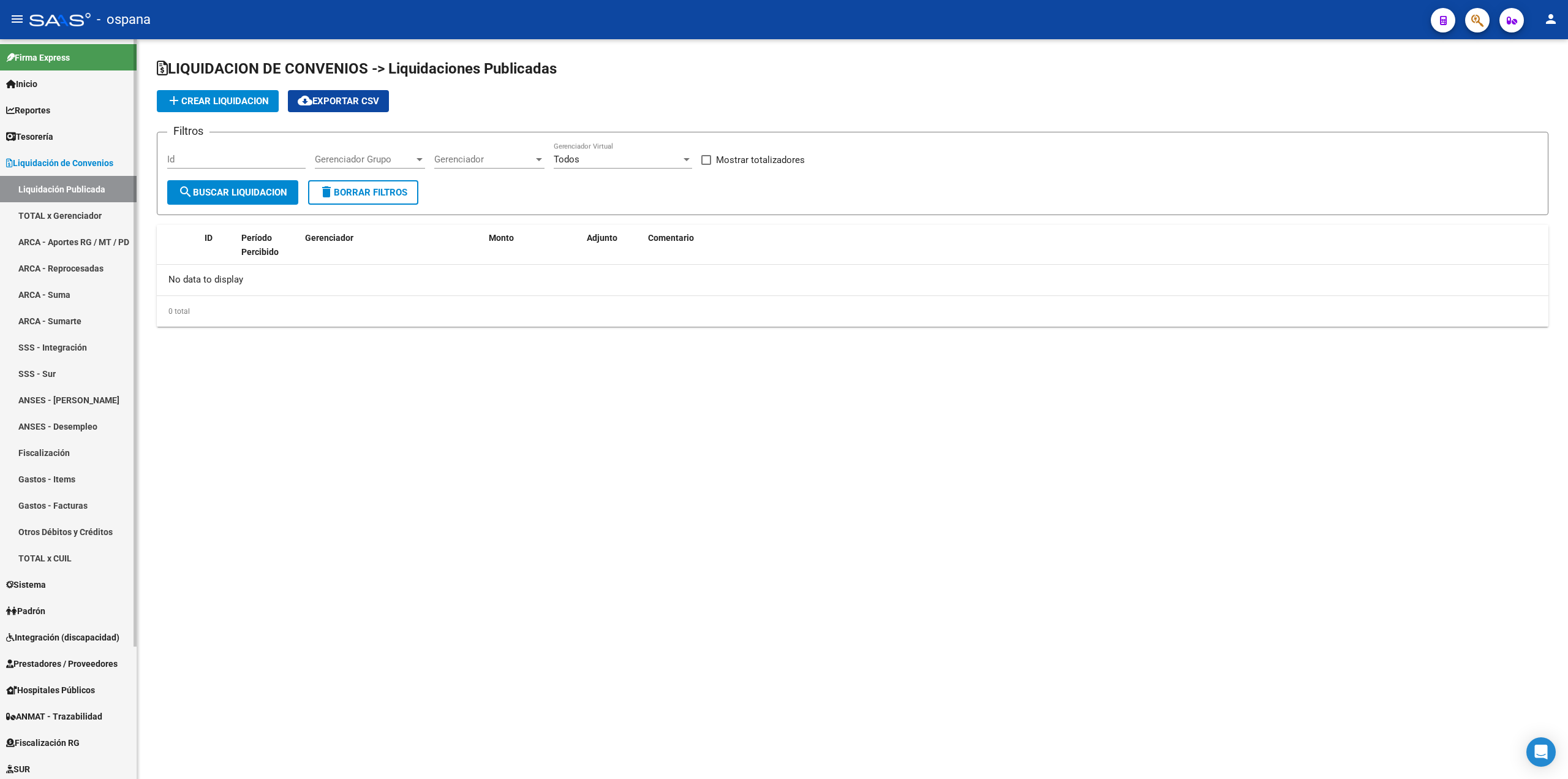
checkbox input "true"
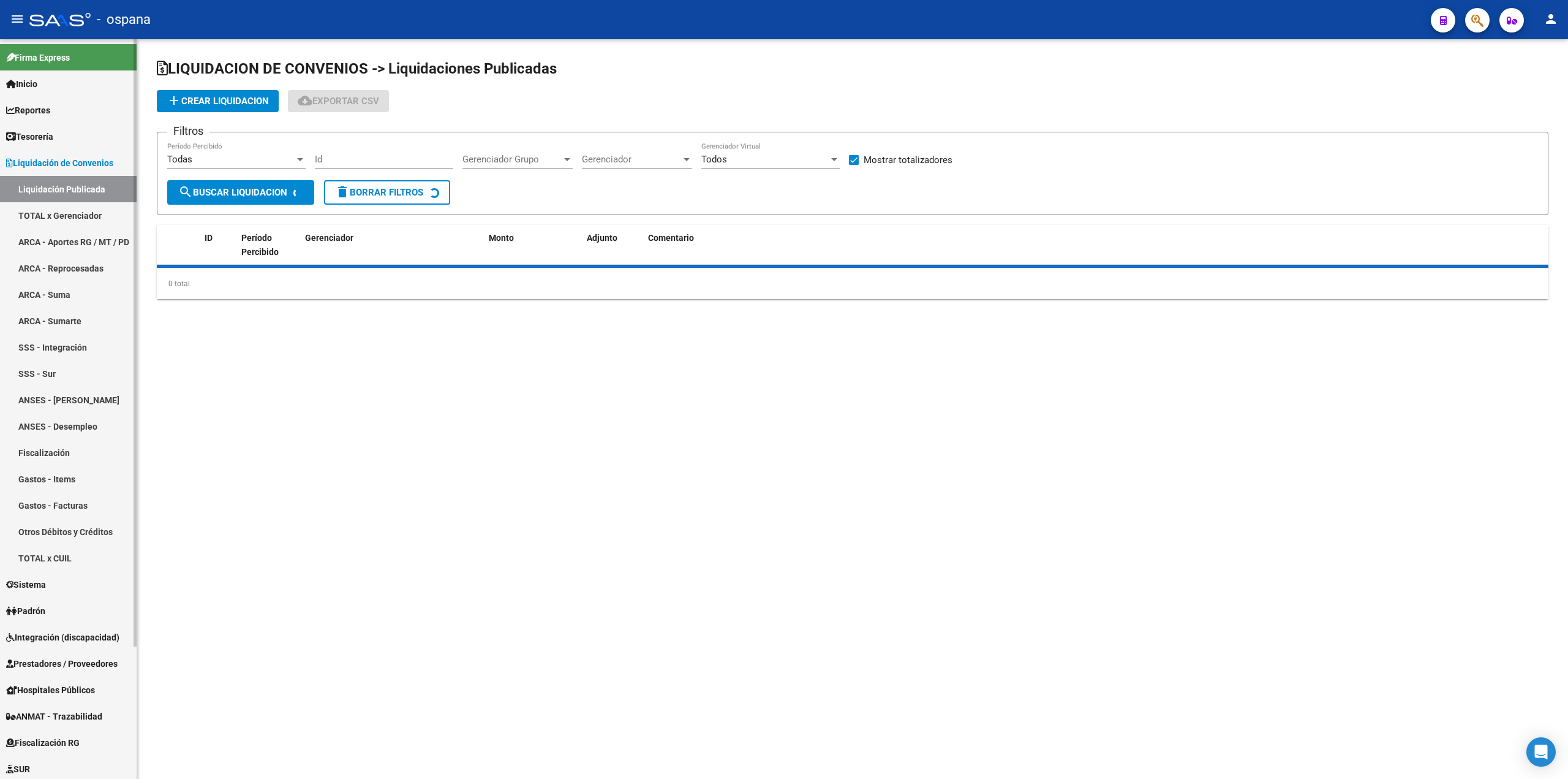
click at [35, 221] on link "TOTAL x Gerenciador" at bounding box center [68, 216] width 136 height 27
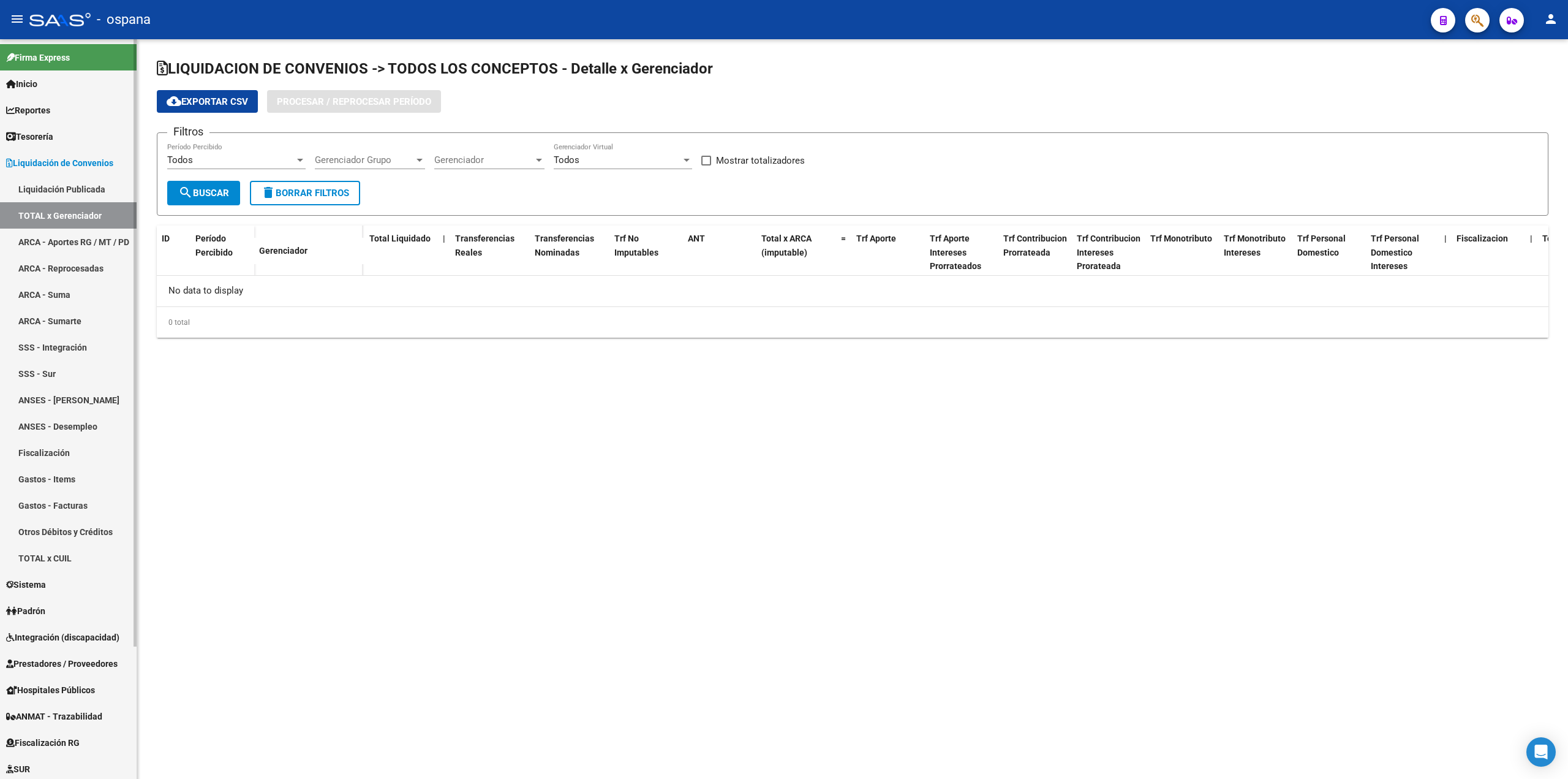
checkbox input "true"
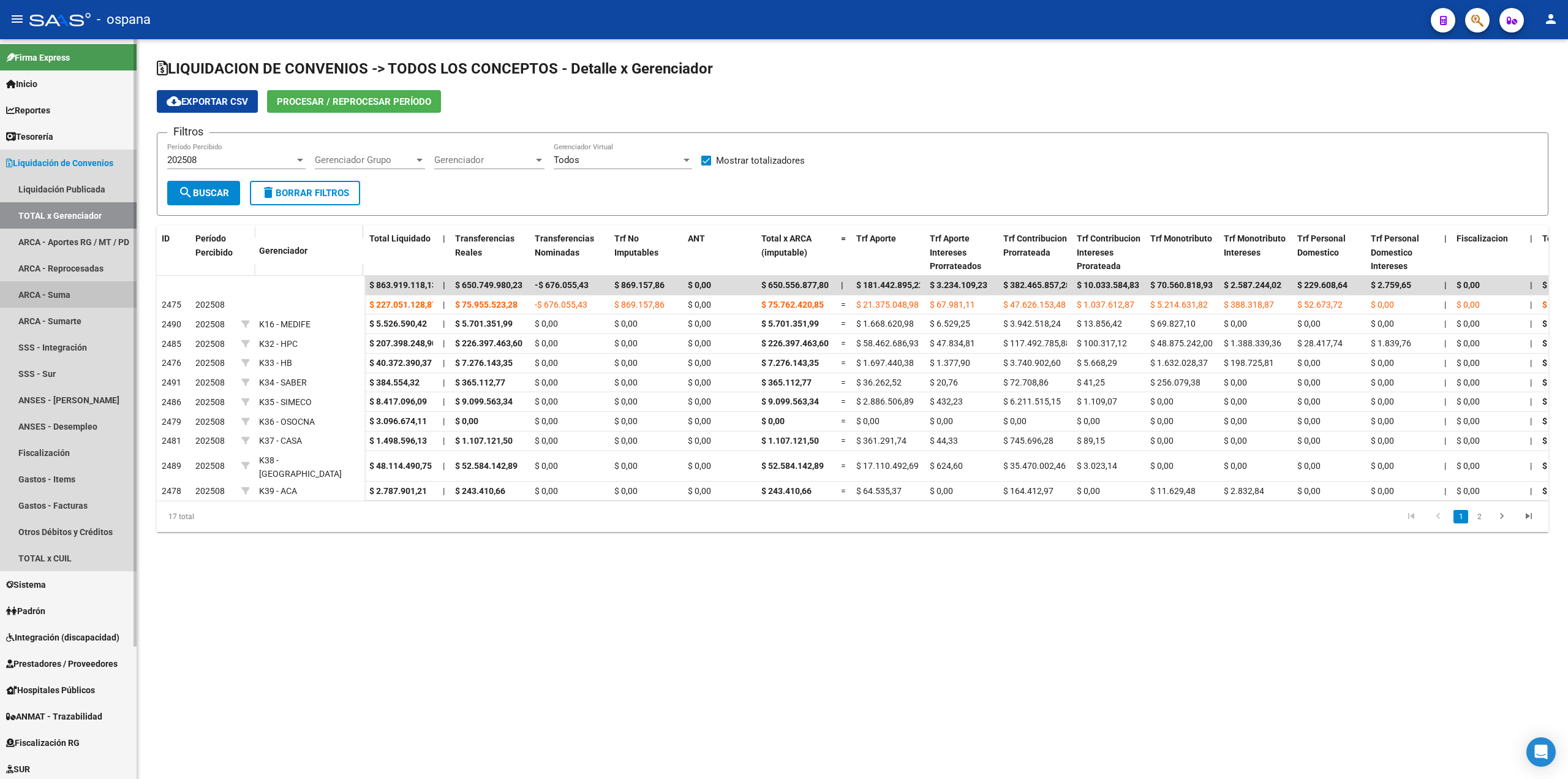
click at [50, 296] on link "ARCA - Suma" at bounding box center [68, 294] width 136 height 27
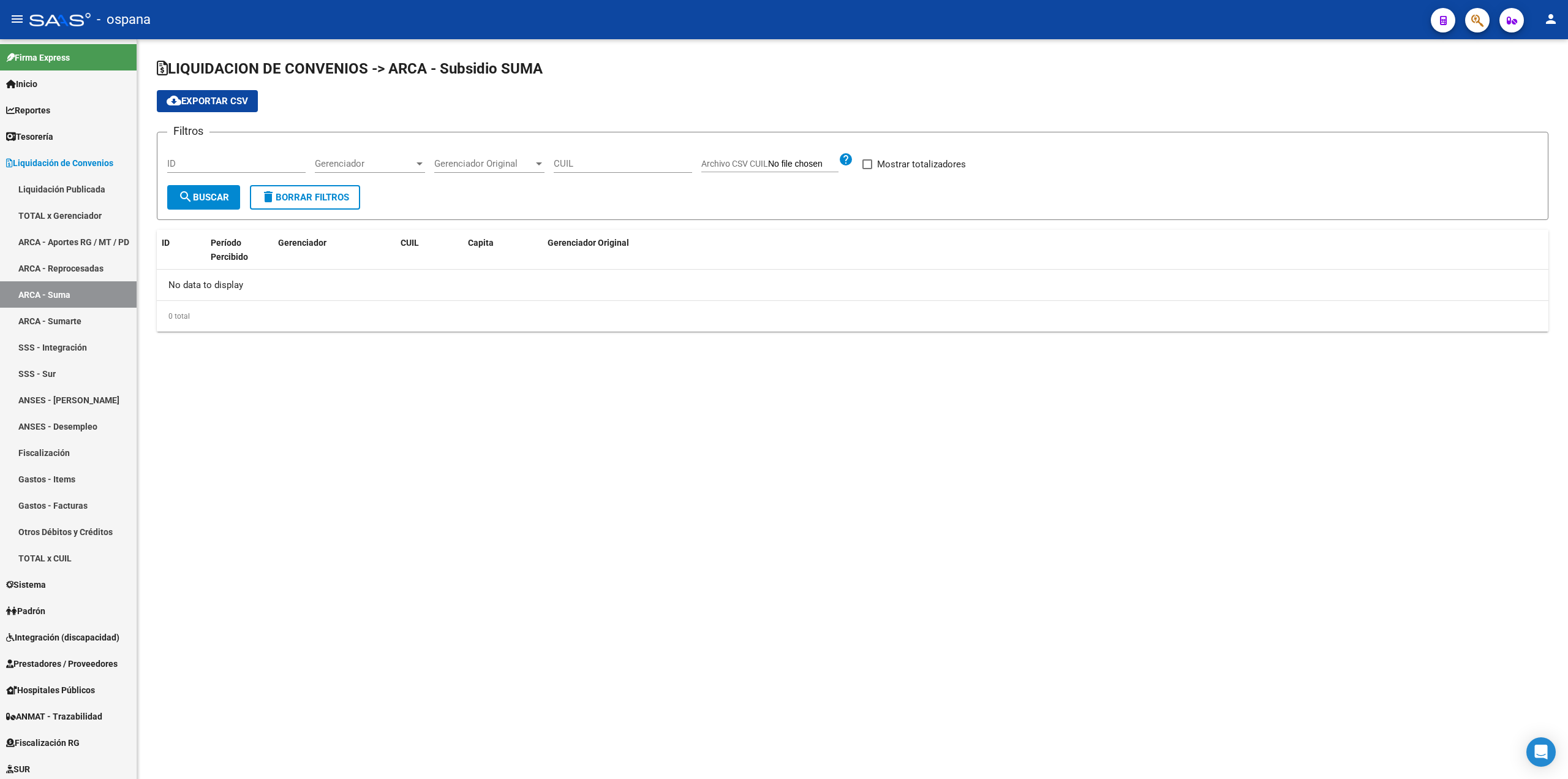
checkbox input "true"
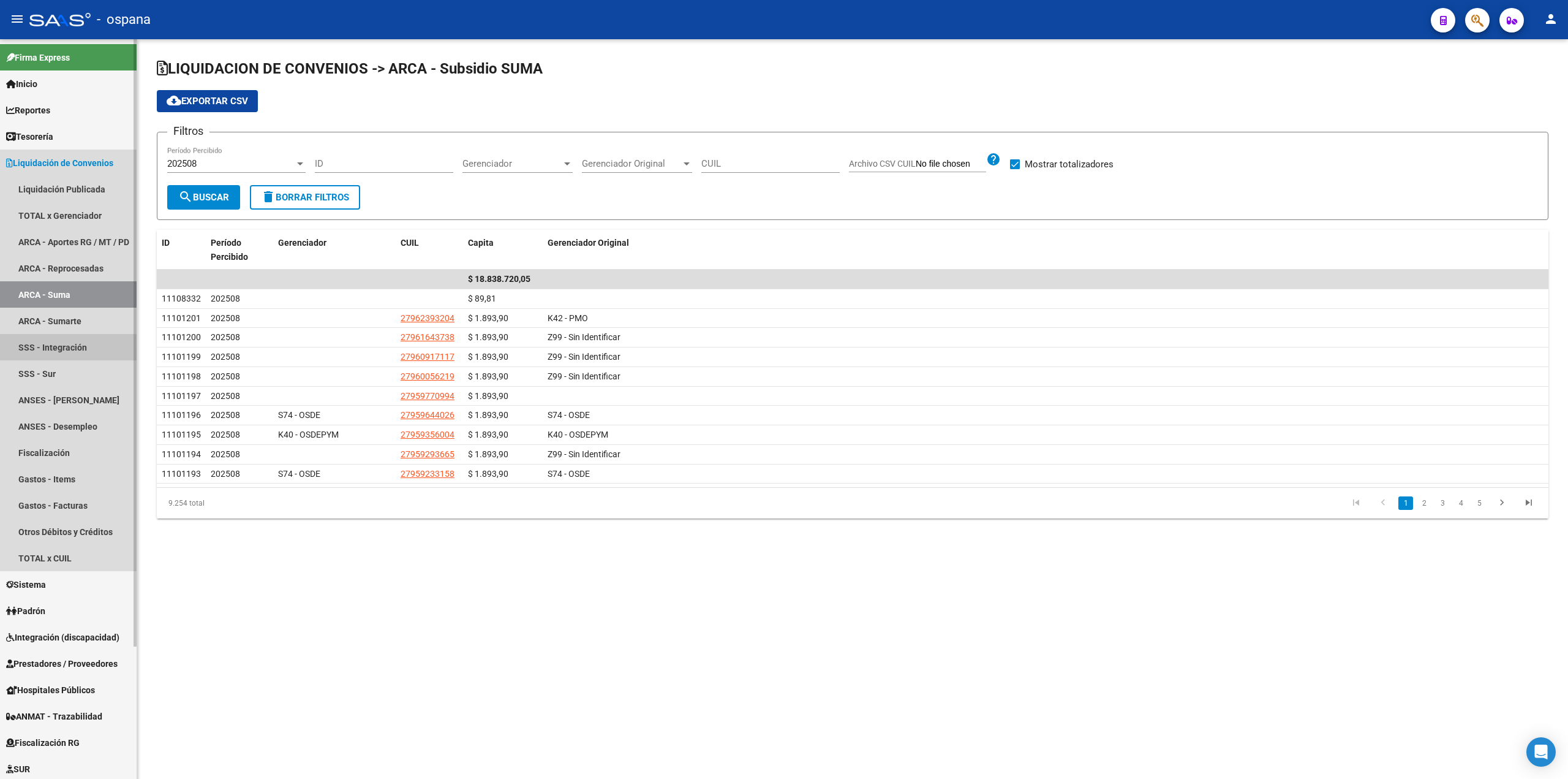
click at [64, 334] on link "SSS - Integración" at bounding box center [68, 347] width 136 height 27
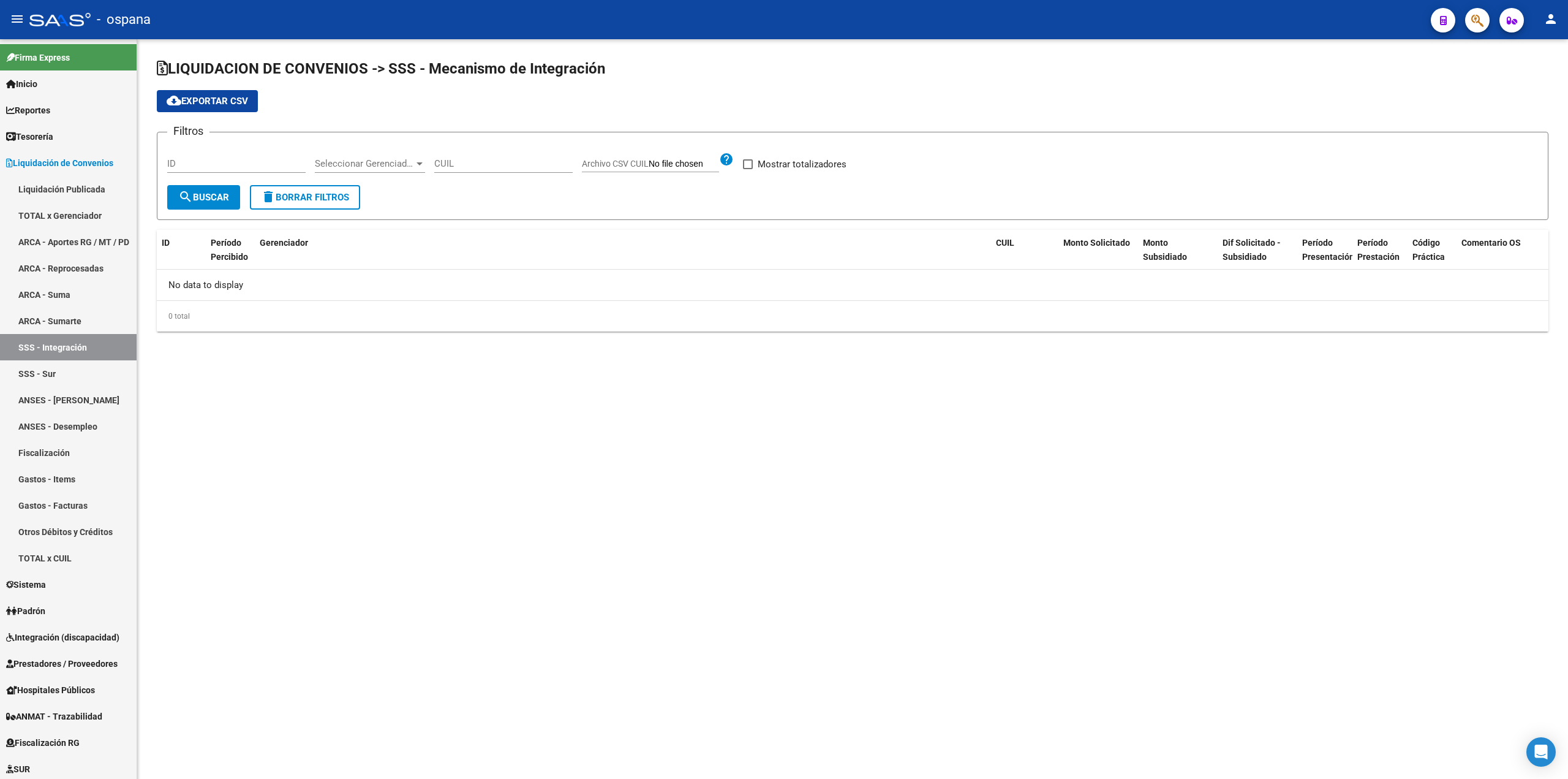
checkbox input "true"
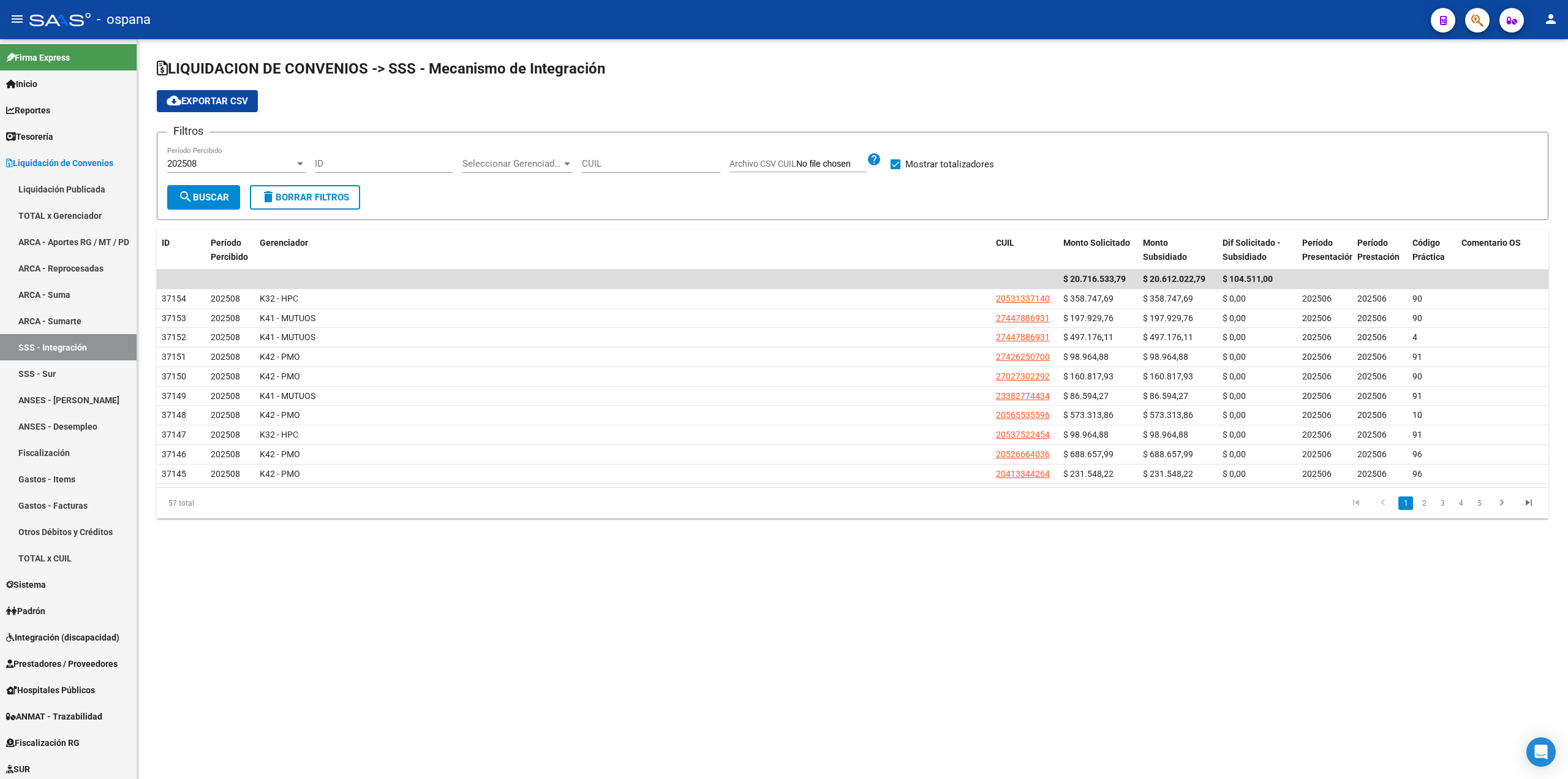
click at [490, 165] on span "Seleccionar Gerenciador" at bounding box center [512, 163] width 99 height 11
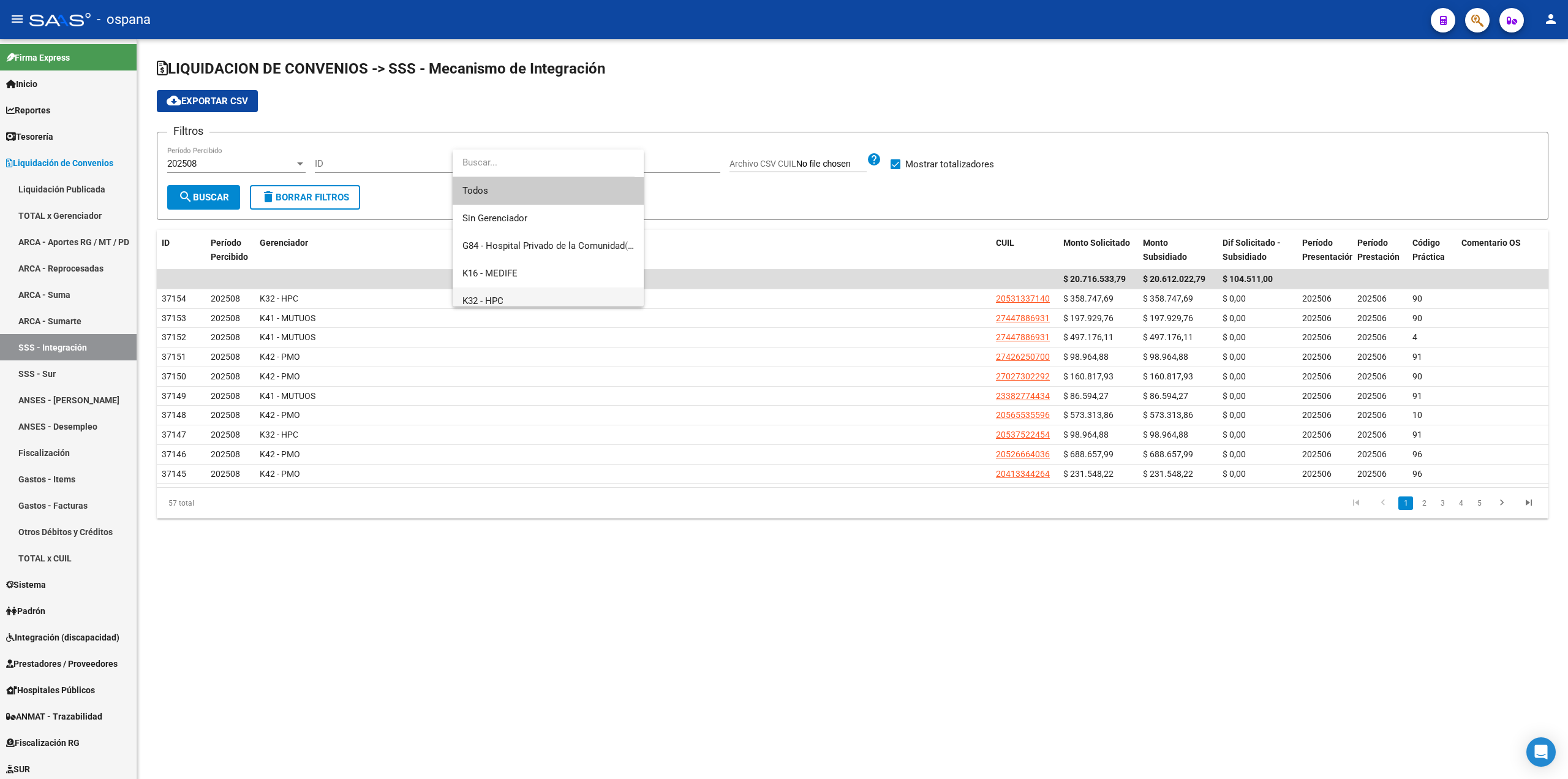
click at [477, 292] on span "K32 - HPC" at bounding box center [548, 301] width 172 height 27
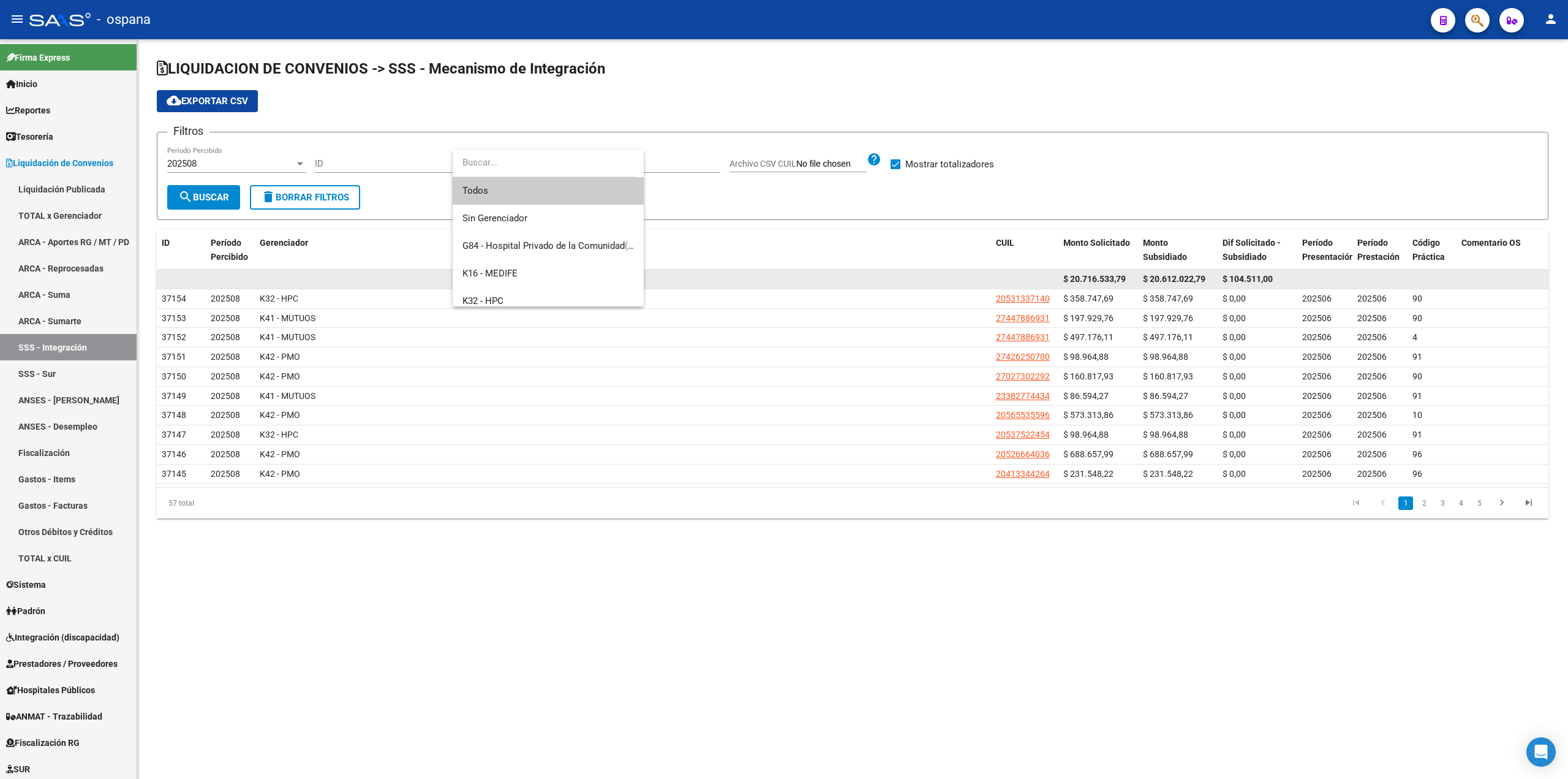
scroll to position [8, 0]
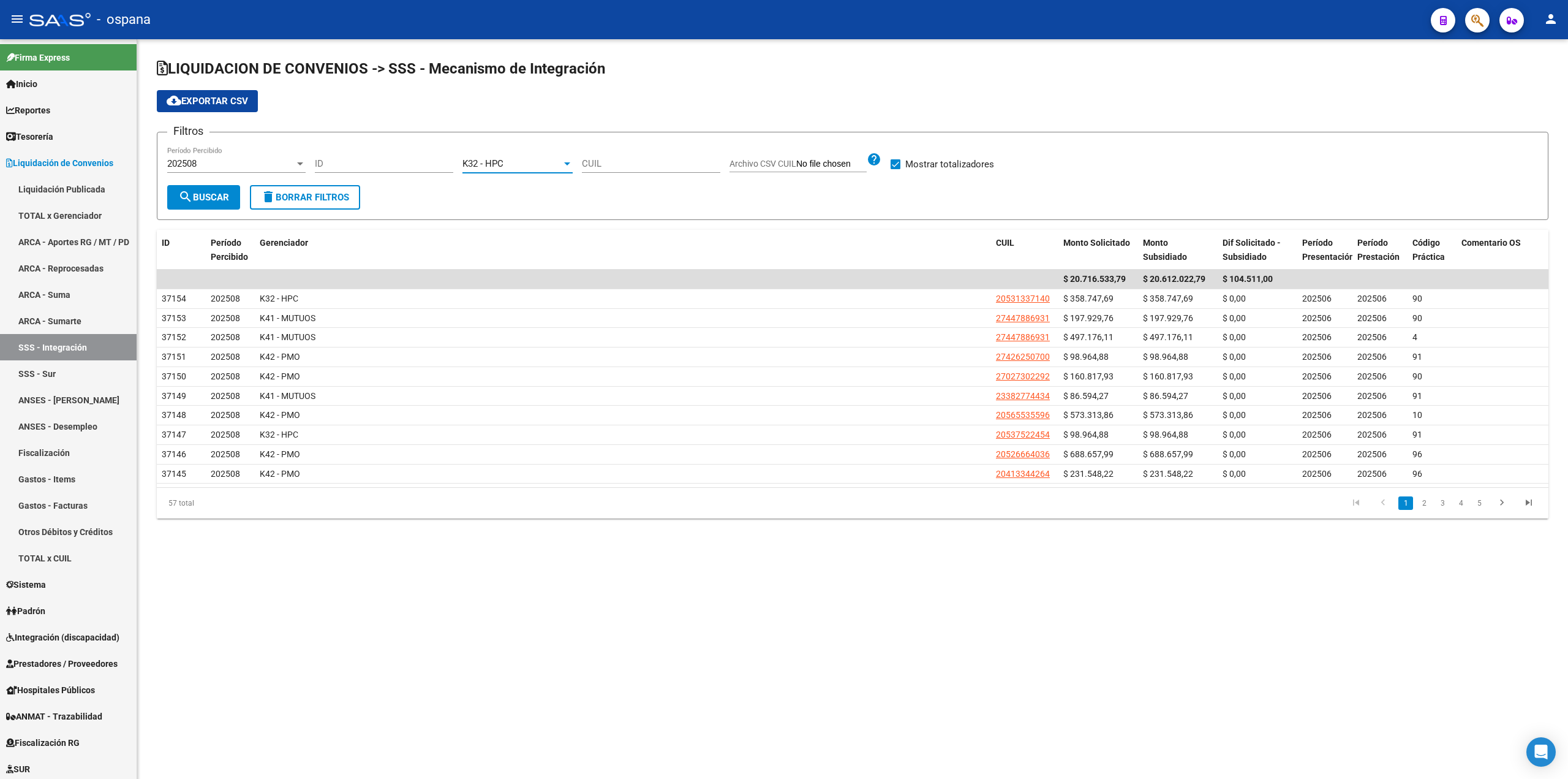
click at [230, 195] on button "search Buscar" at bounding box center [203, 197] width 73 height 25
click at [229, 88] on app-list-header "LIQUIDACION DE CONVENIOS -> SSS - Mecanismo de Integración cloud_download Expor…" at bounding box center [853, 139] width 1392 height 161
click at [230, 95] on button "cloud_download Exportar CSV" at bounding box center [208, 101] width 101 height 22
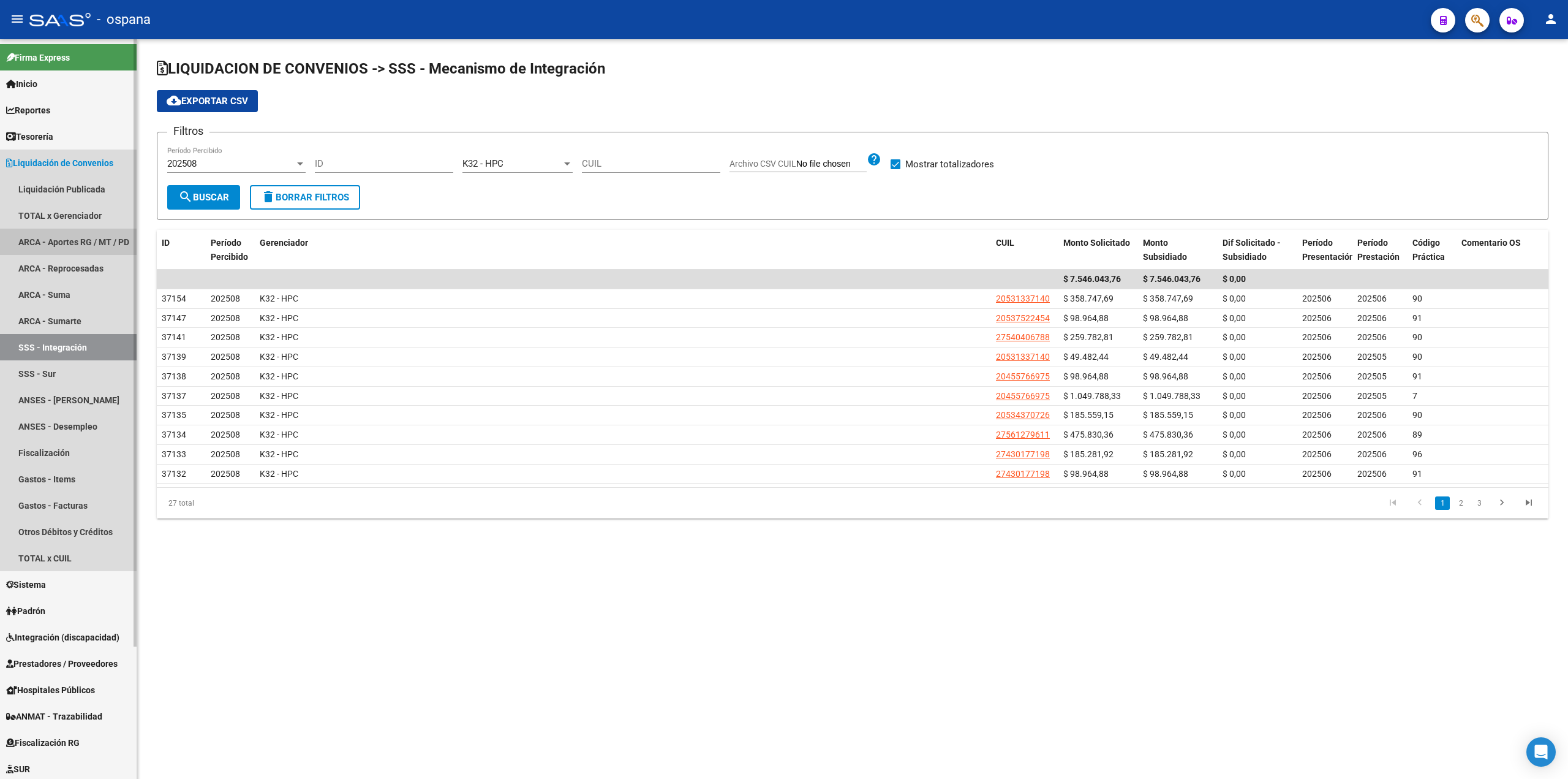
click at [81, 236] on link "ARCA - Aportes RG / MT / PD" at bounding box center [68, 242] width 136 height 27
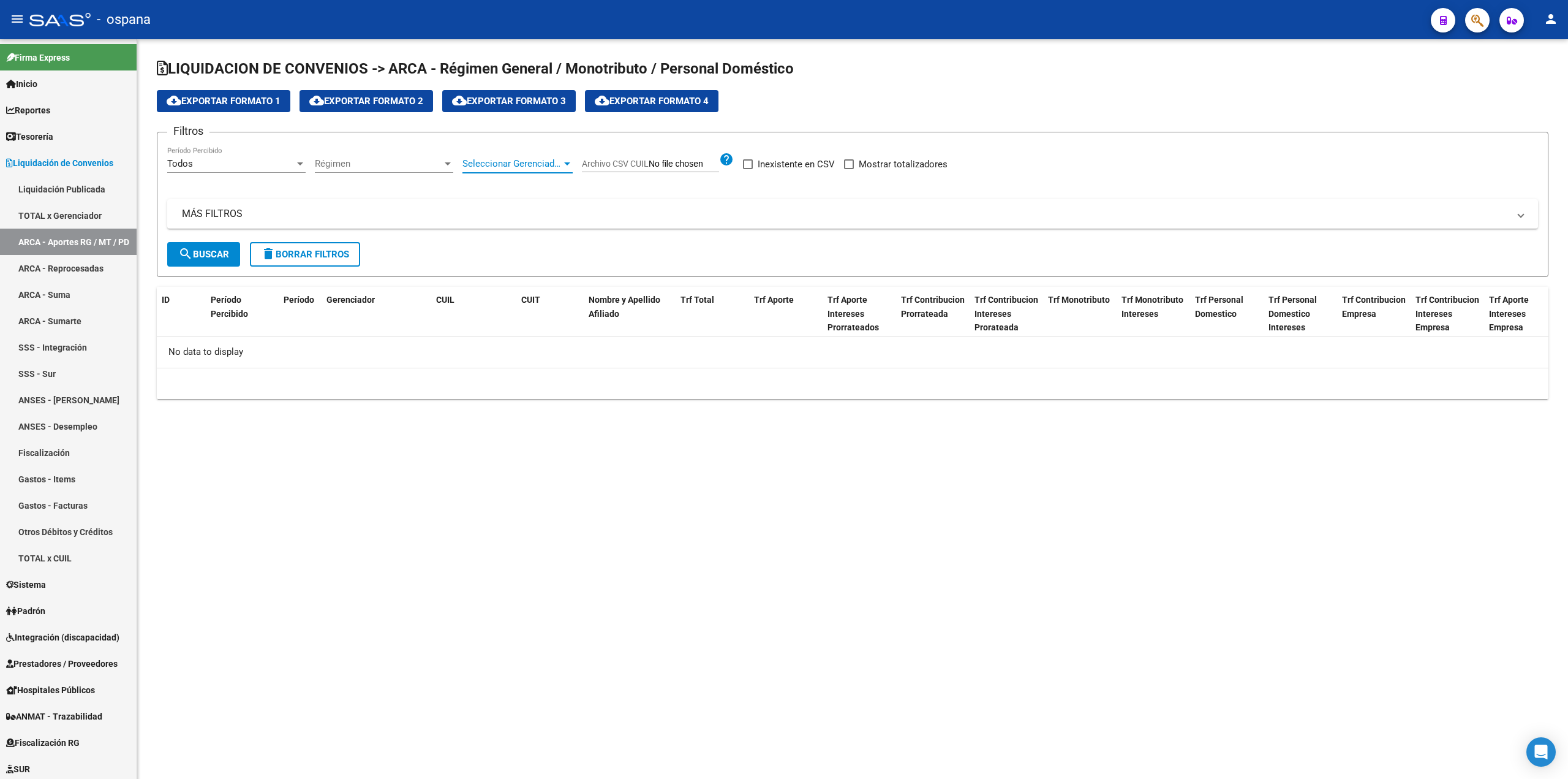
click at [491, 160] on span "Seleccionar Gerenciador" at bounding box center [512, 163] width 99 height 11
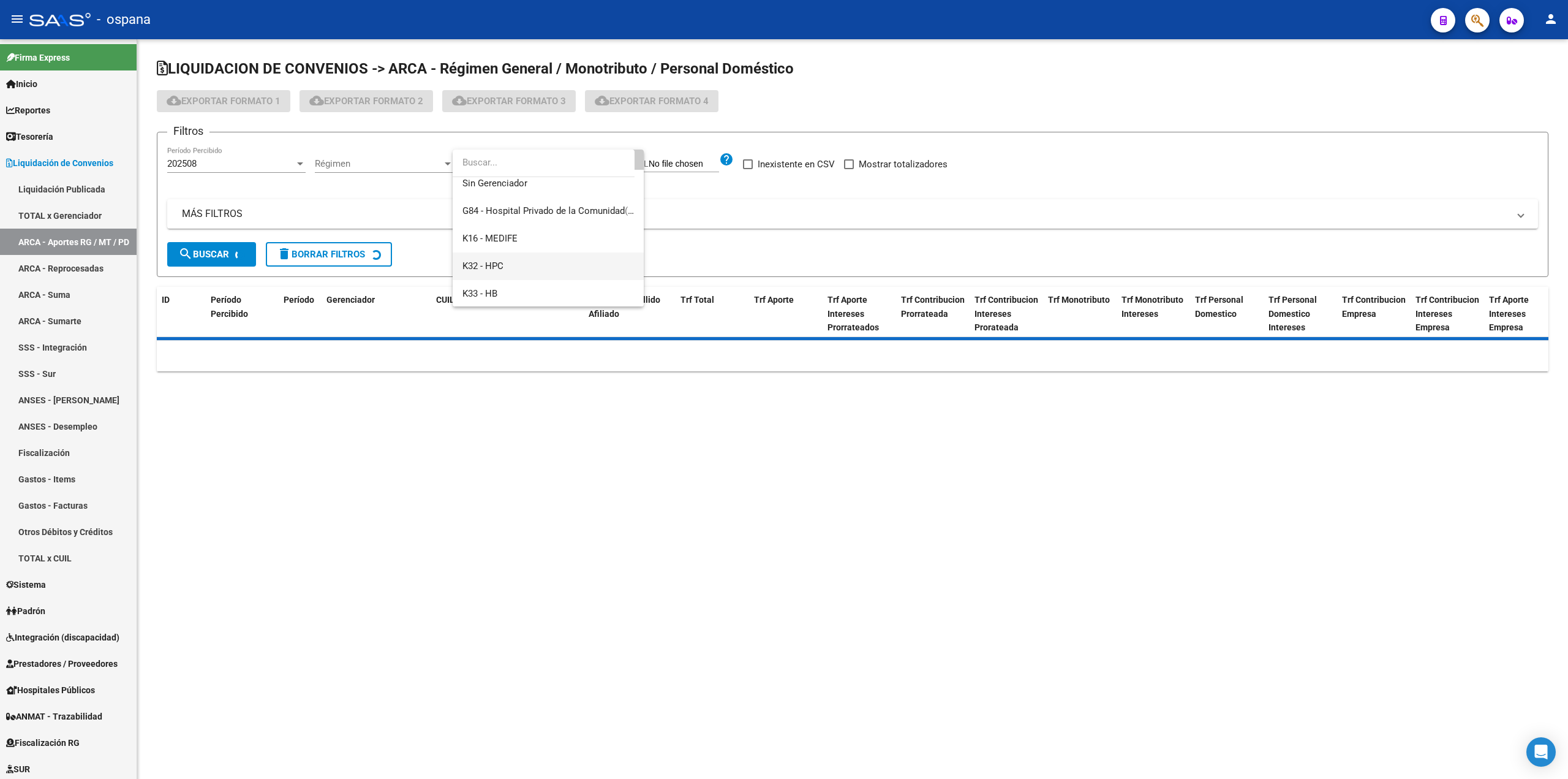
scroll to position [61, 0]
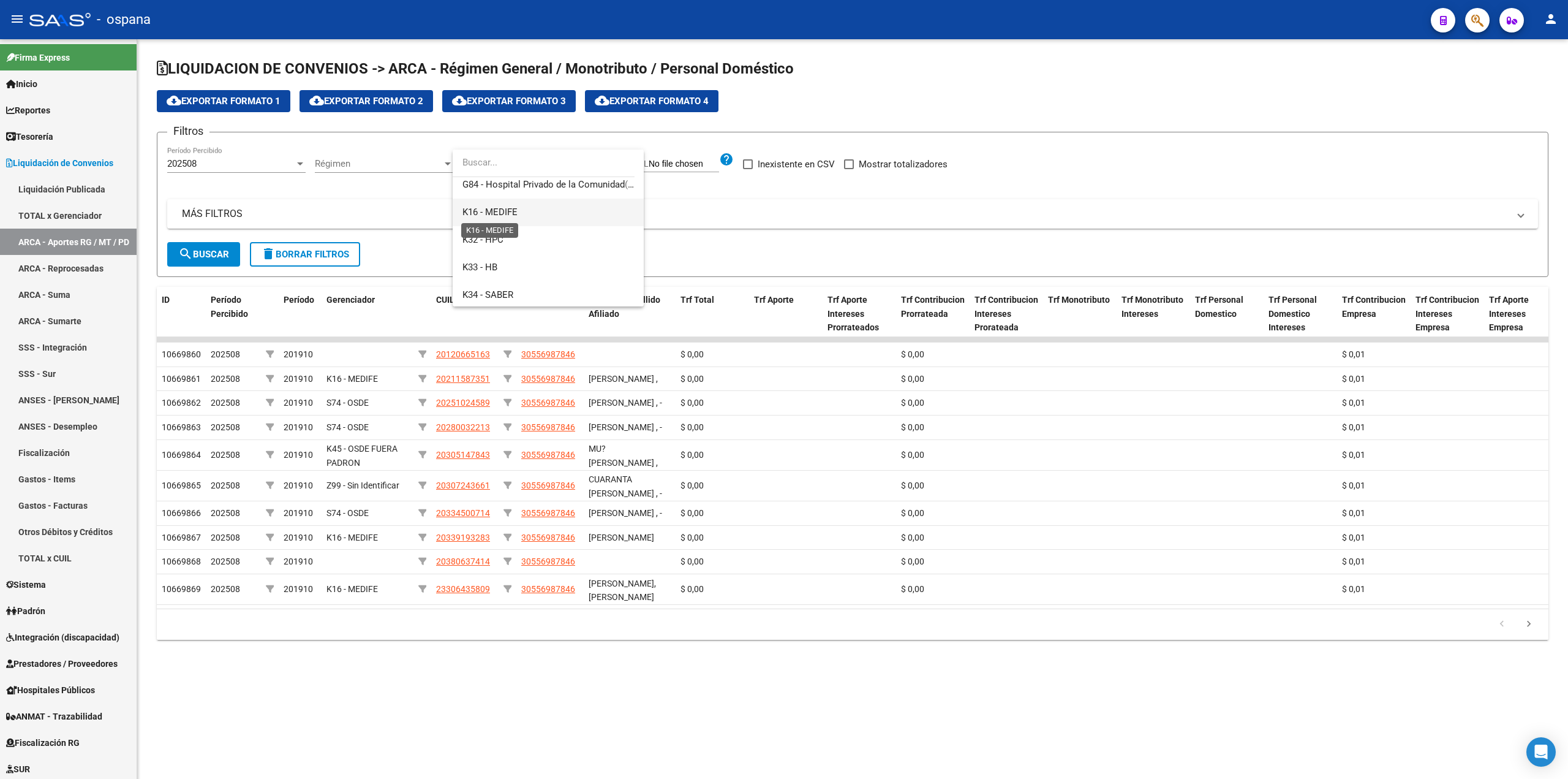
click at [502, 214] on span "K16 - MEDIFE" at bounding box center [490, 212] width 55 height 11
click at [227, 254] on span "search Buscar" at bounding box center [204, 254] width 51 height 11
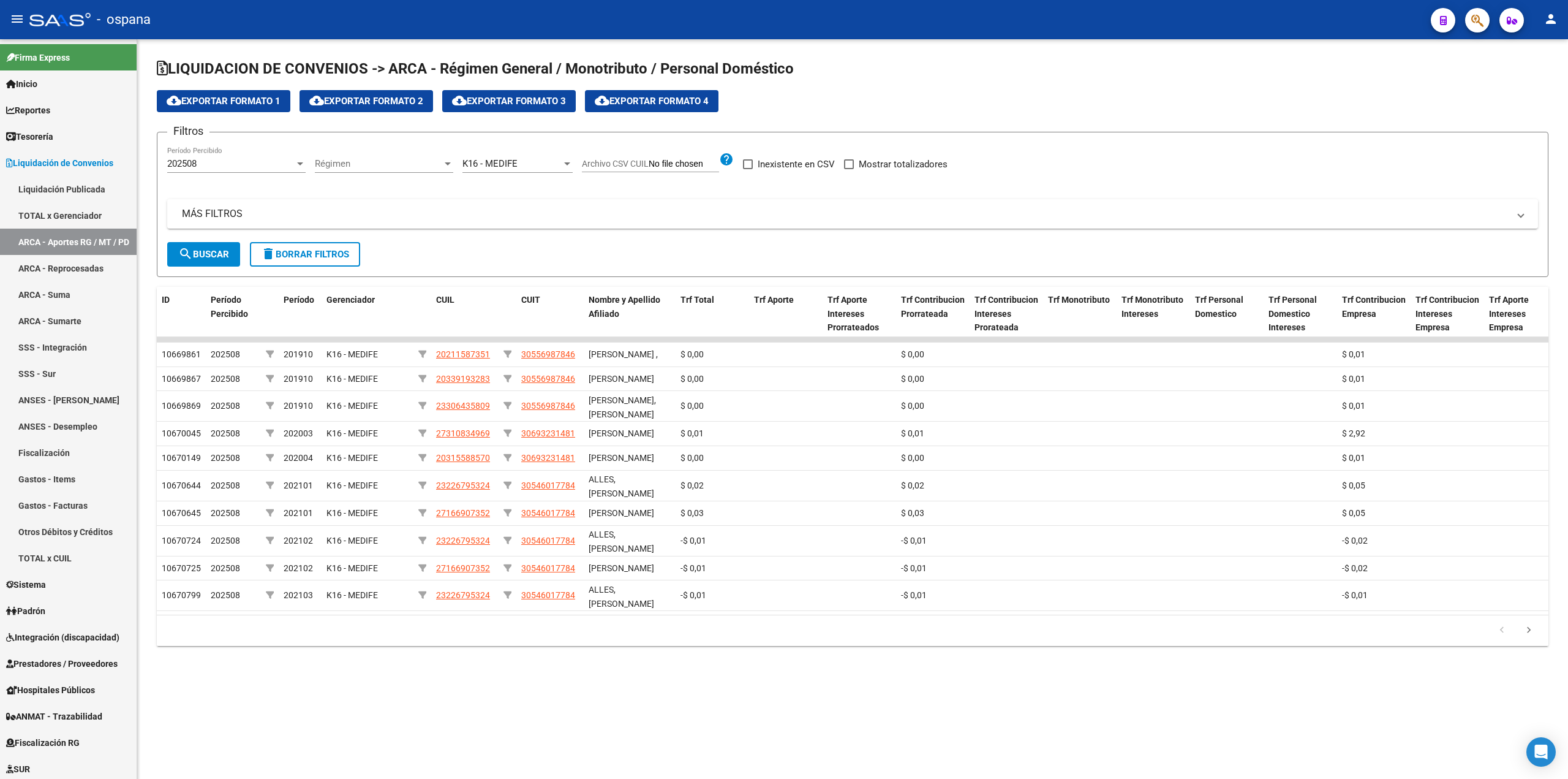
click at [481, 166] on span "K16 - MEDIFE" at bounding box center [490, 163] width 55 height 11
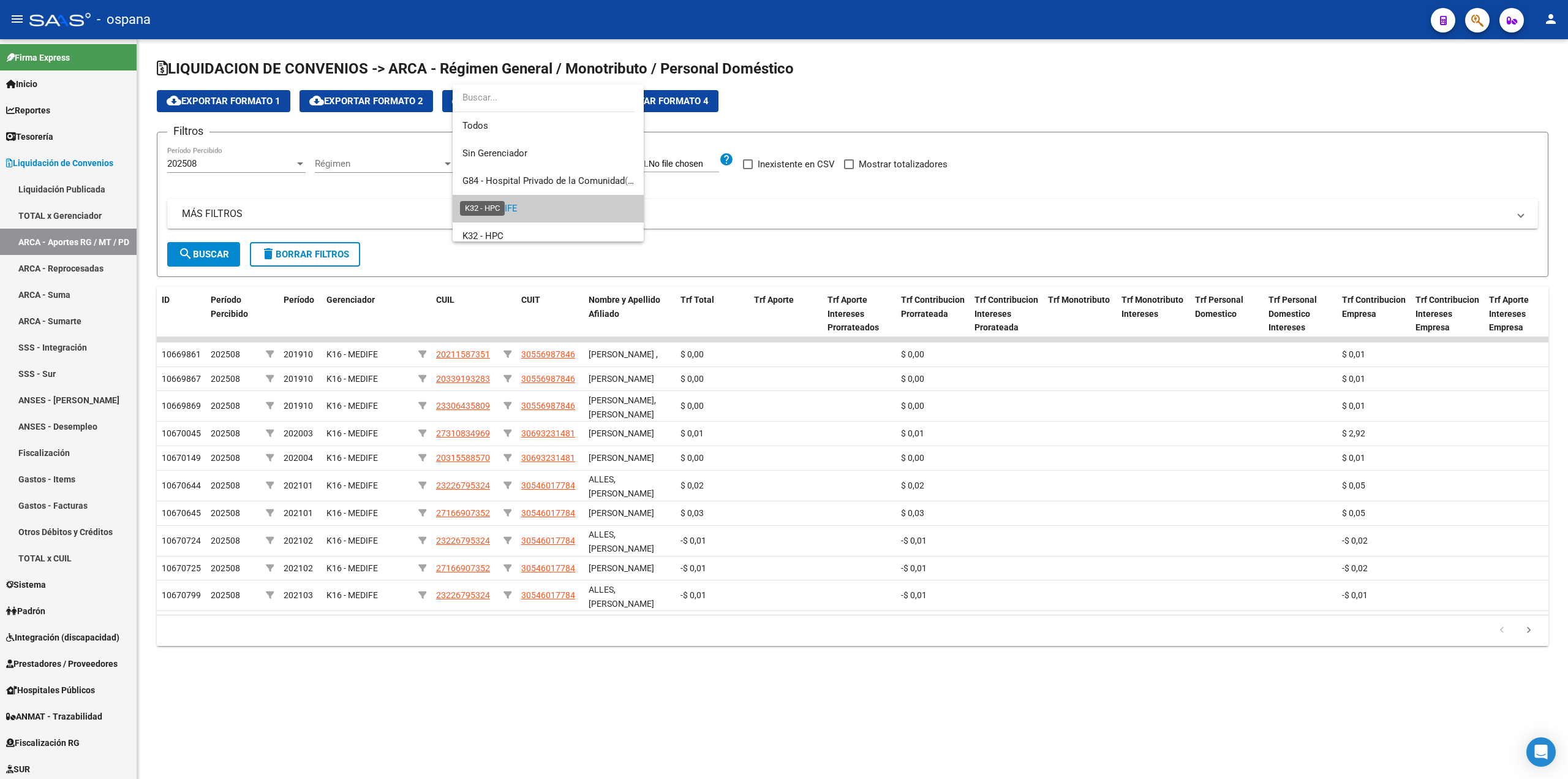
scroll to position [45, 0]
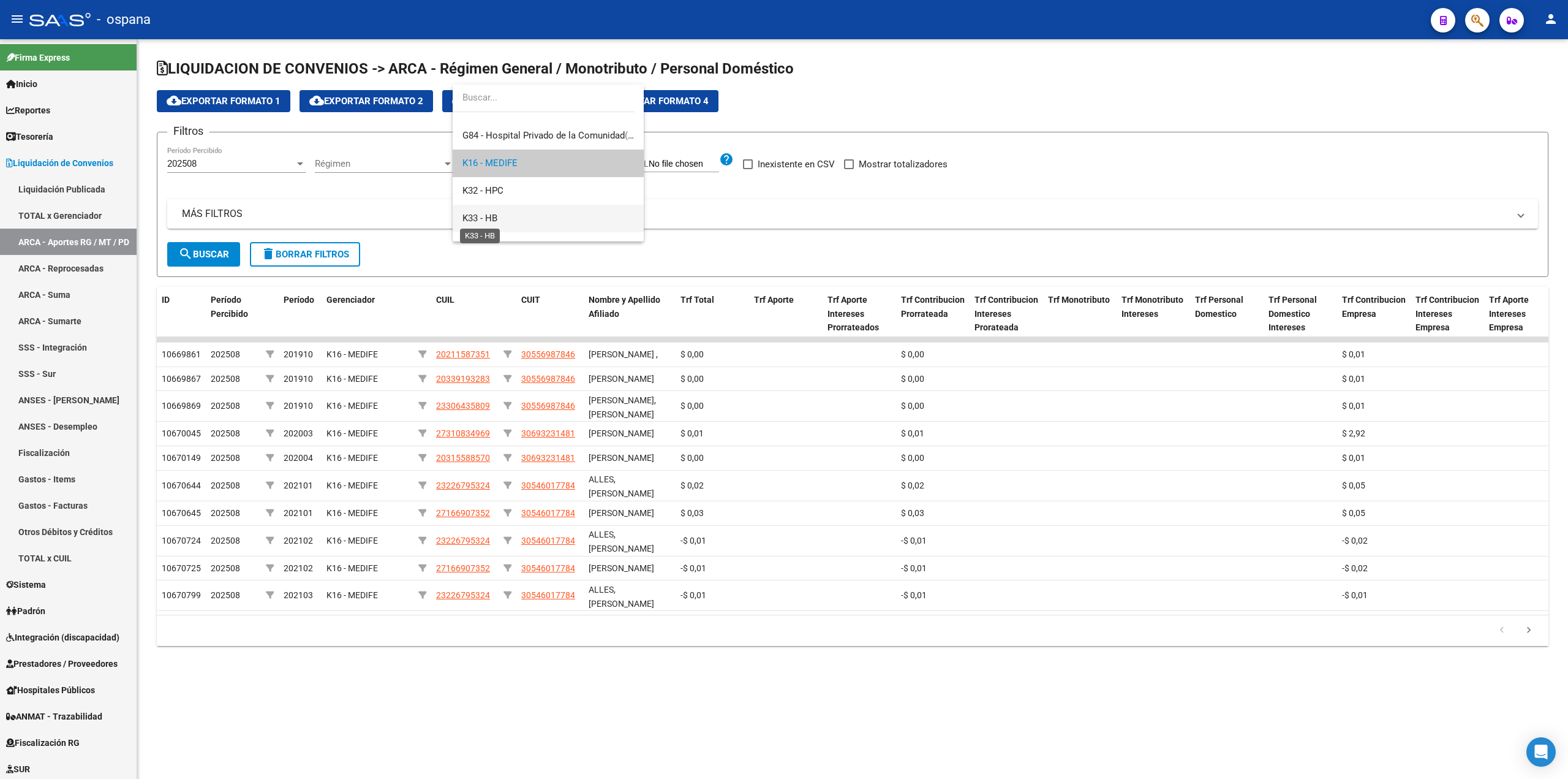
click at [484, 214] on span "K33 - HB" at bounding box center [480, 218] width 35 height 11
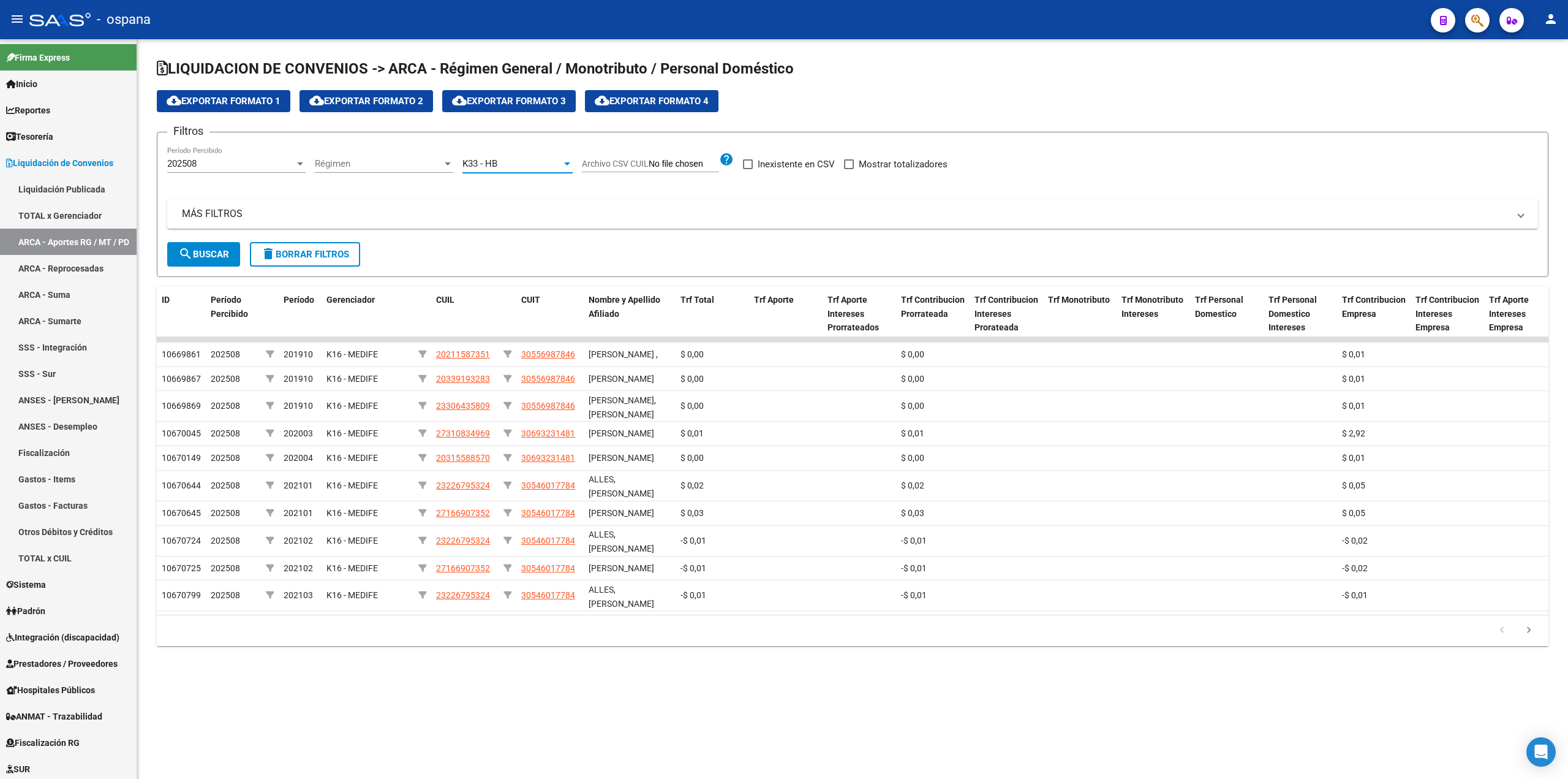
click at [205, 256] on span "search Buscar" at bounding box center [204, 254] width 51 height 11
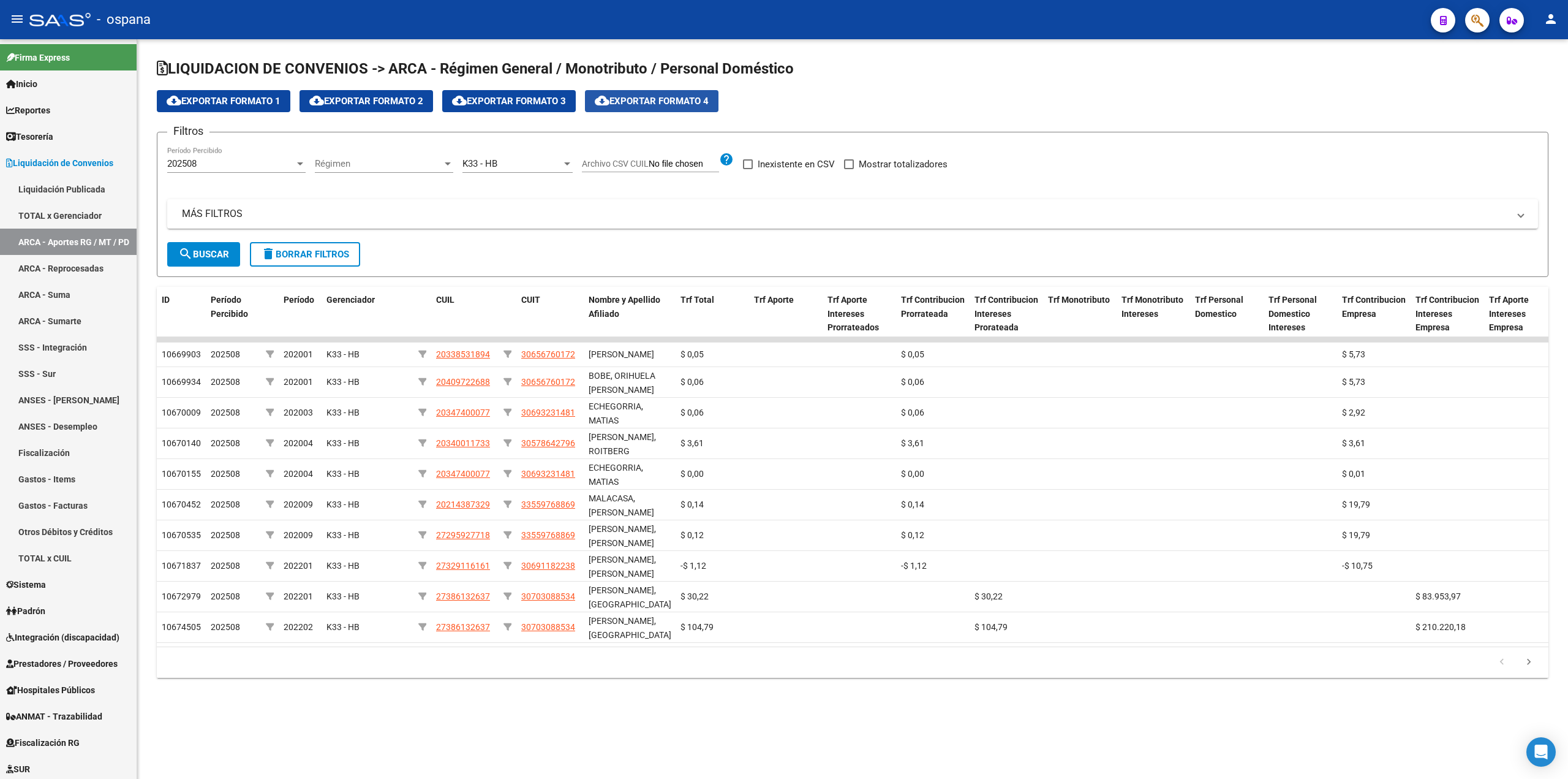
click at [642, 99] on span "cloud_download Exportar Formato 4" at bounding box center [651, 101] width 114 height 11
click at [65, 397] on link "ANSES - [PERSON_NAME]" at bounding box center [68, 400] width 136 height 27
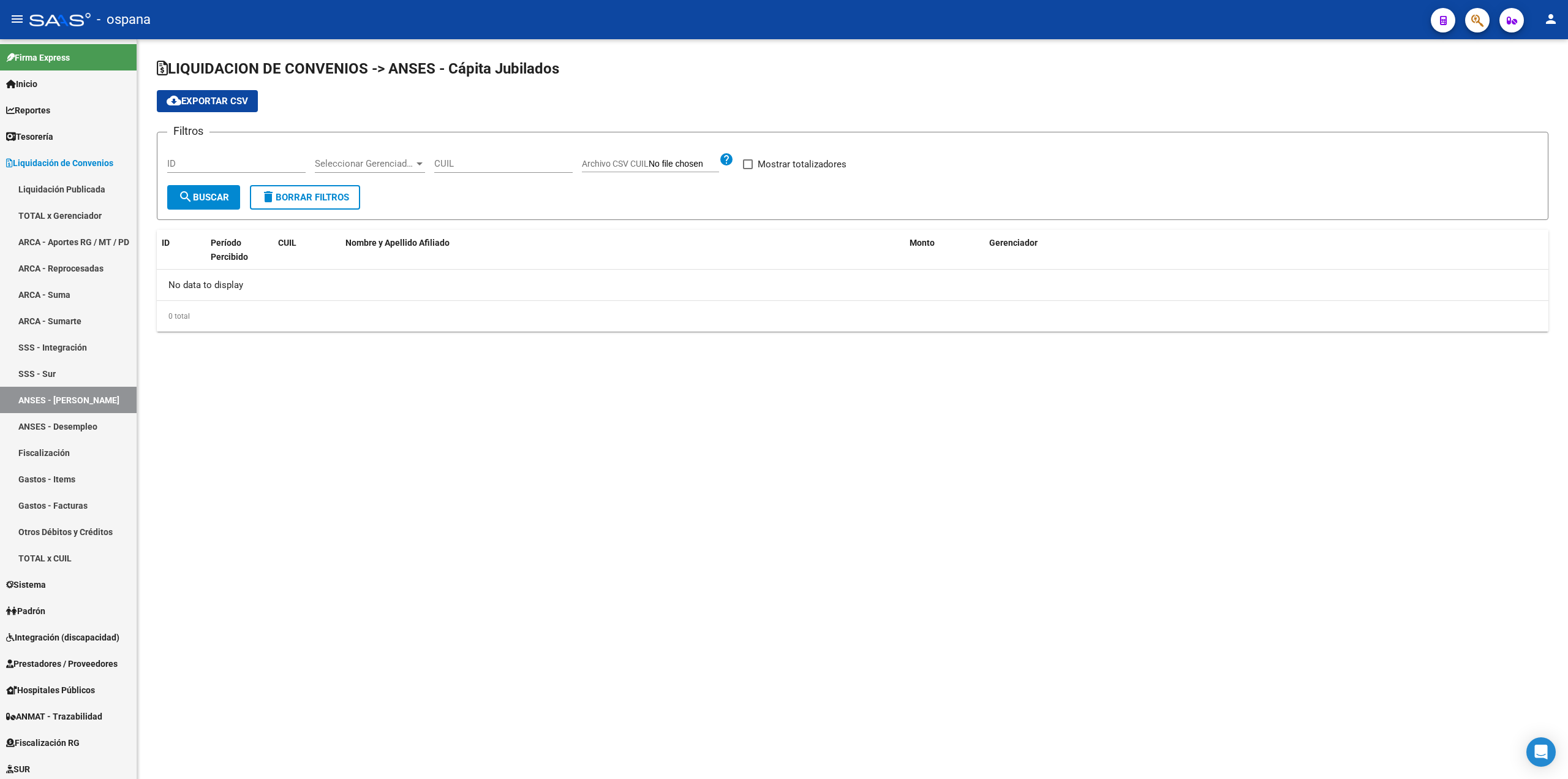
checkbox input "true"
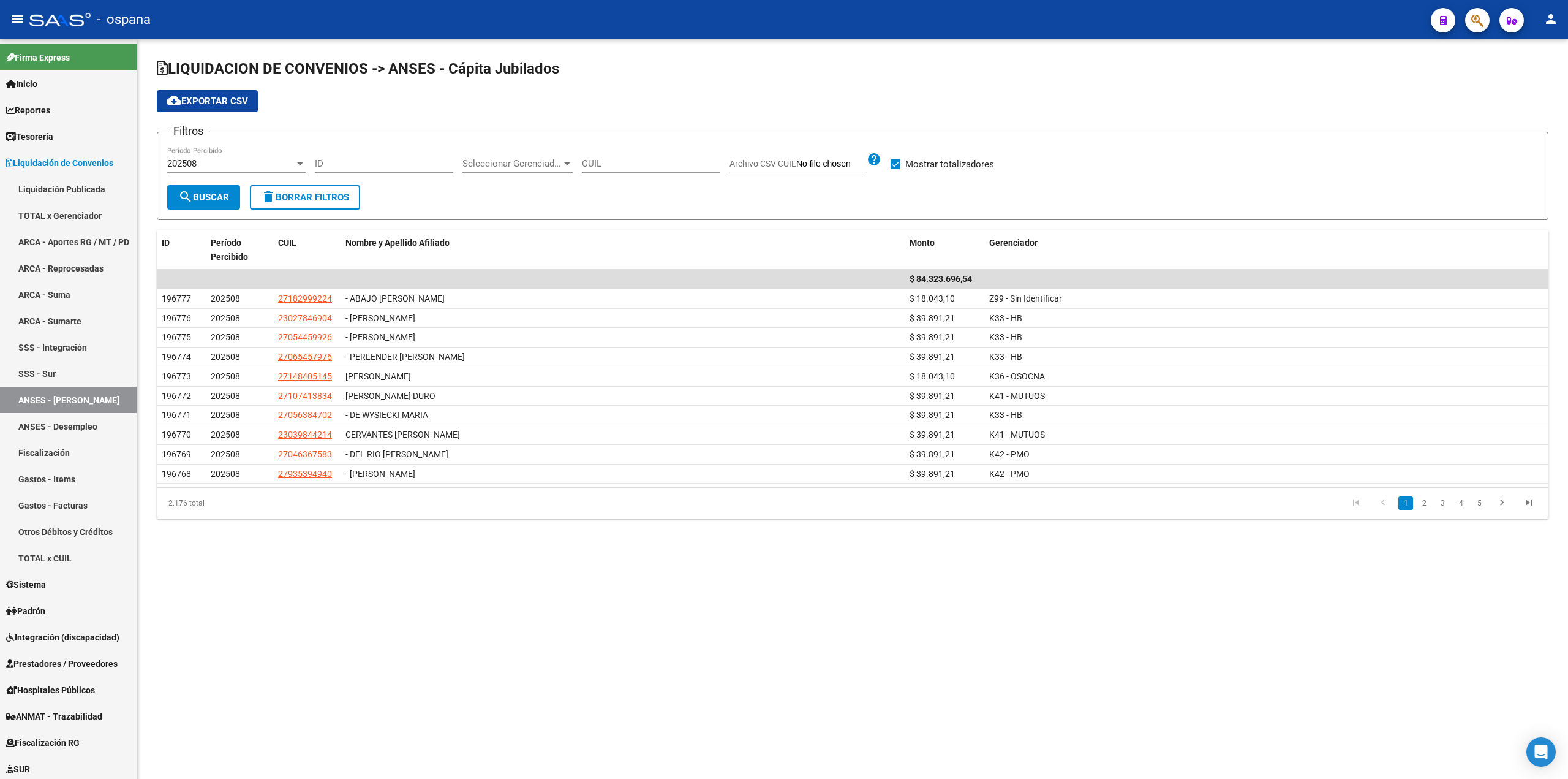
click at [520, 166] on span "Seleccionar Gerenciador" at bounding box center [512, 163] width 99 height 11
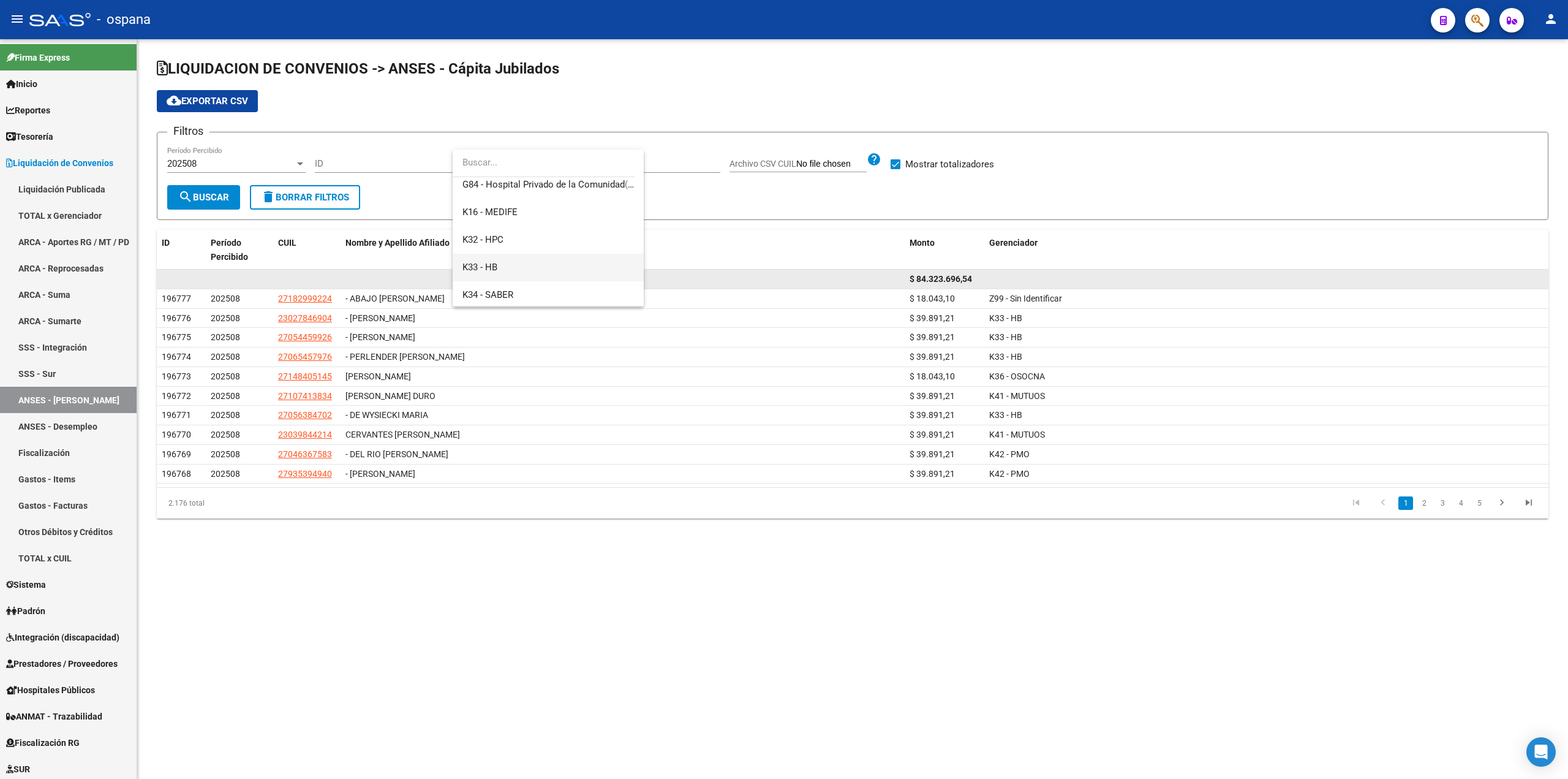
click at [502, 270] on span "K33 - HB" at bounding box center [548, 267] width 172 height 27
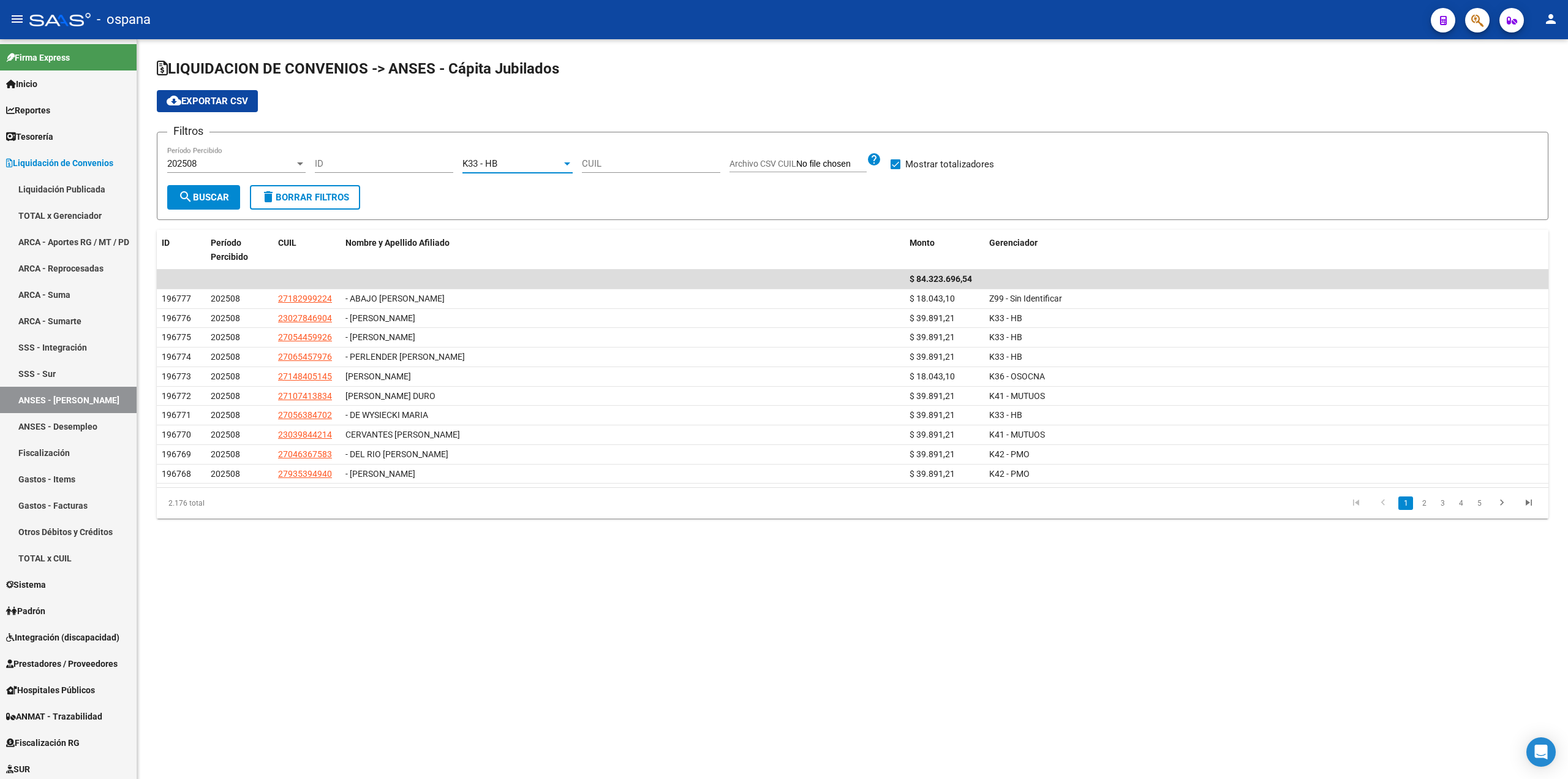
click at [203, 205] on button "search Buscar" at bounding box center [203, 197] width 73 height 25
click at [209, 102] on span "cloud_download Exportar CSV" at bounding box center [207, 101] width 81 height 11
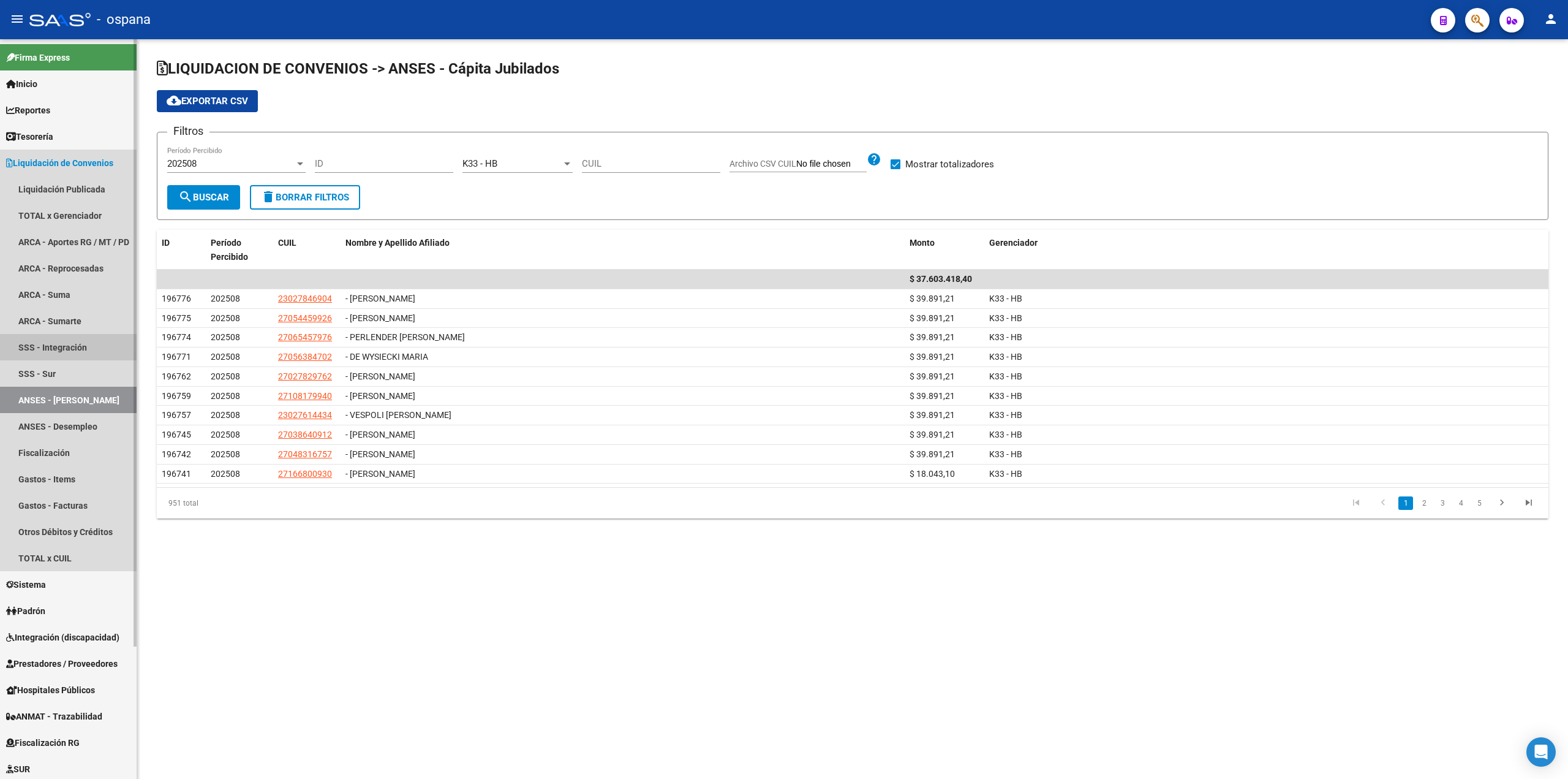
click at [51, 352] on link "SSS - Integración" at bounding box center [68, 347] width 136 height 27
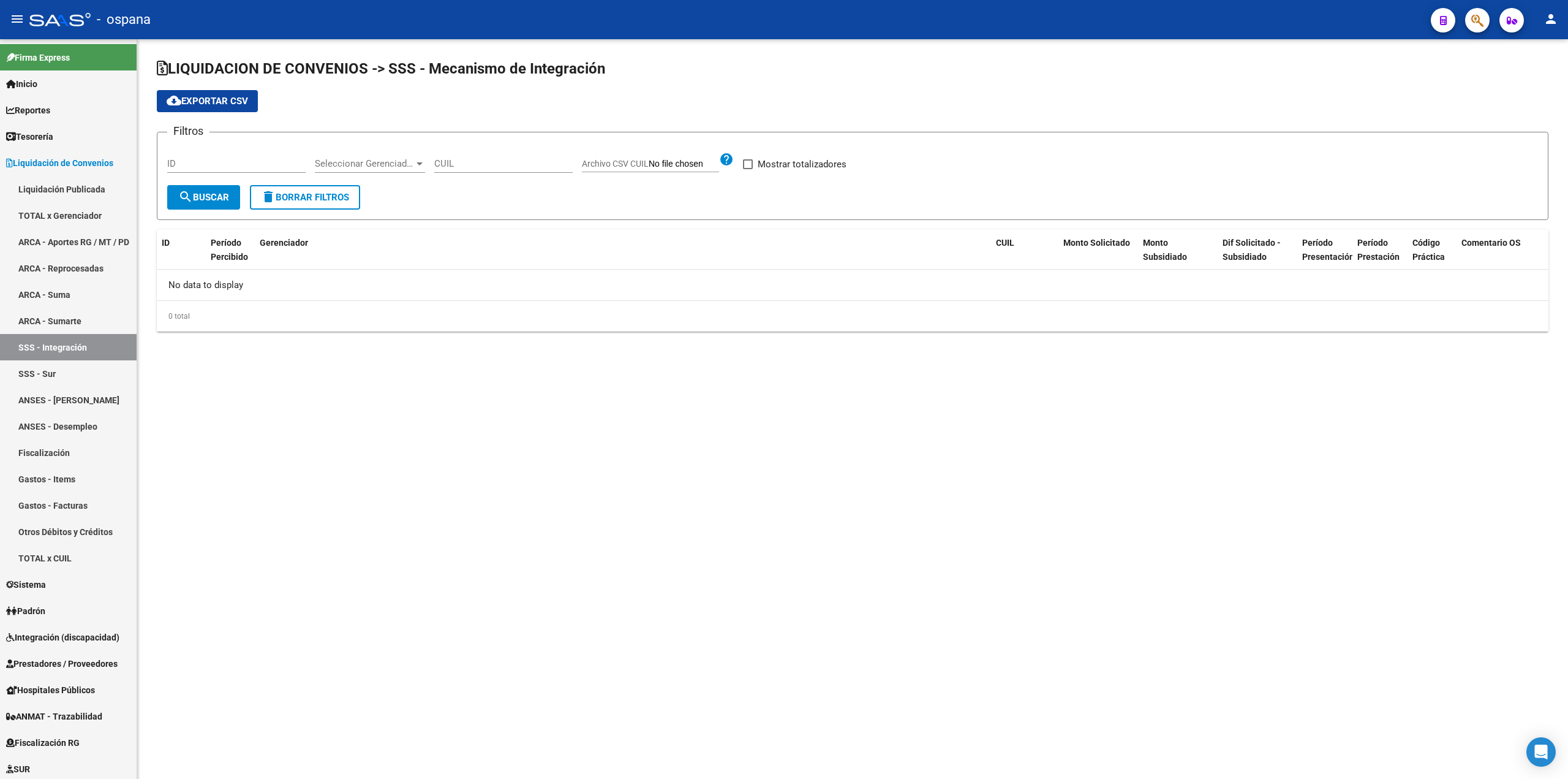
checkbox input "true"
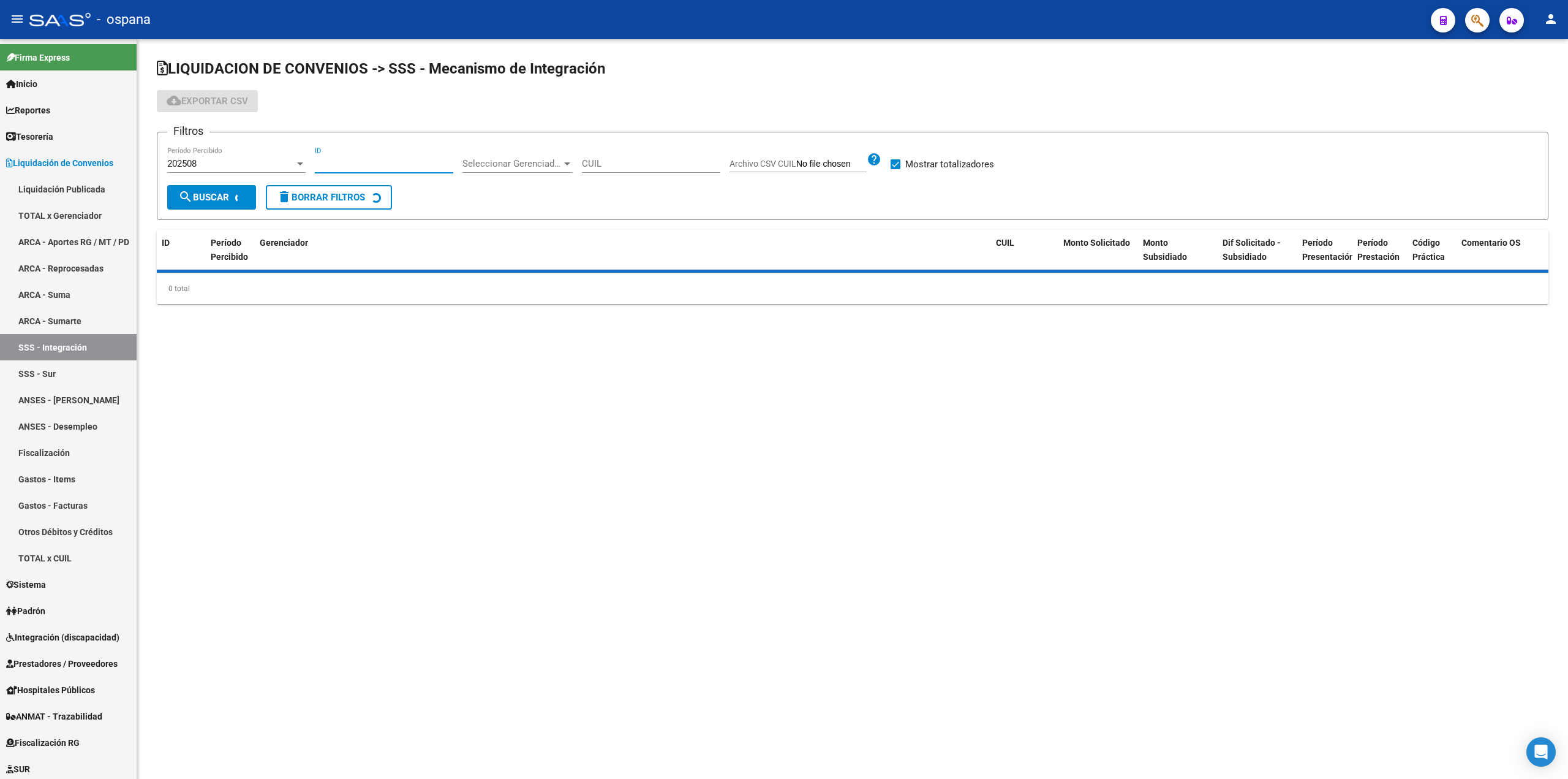
click at [341, 166] on input "ID" at bounding box center [384, 163] width 138 height 11
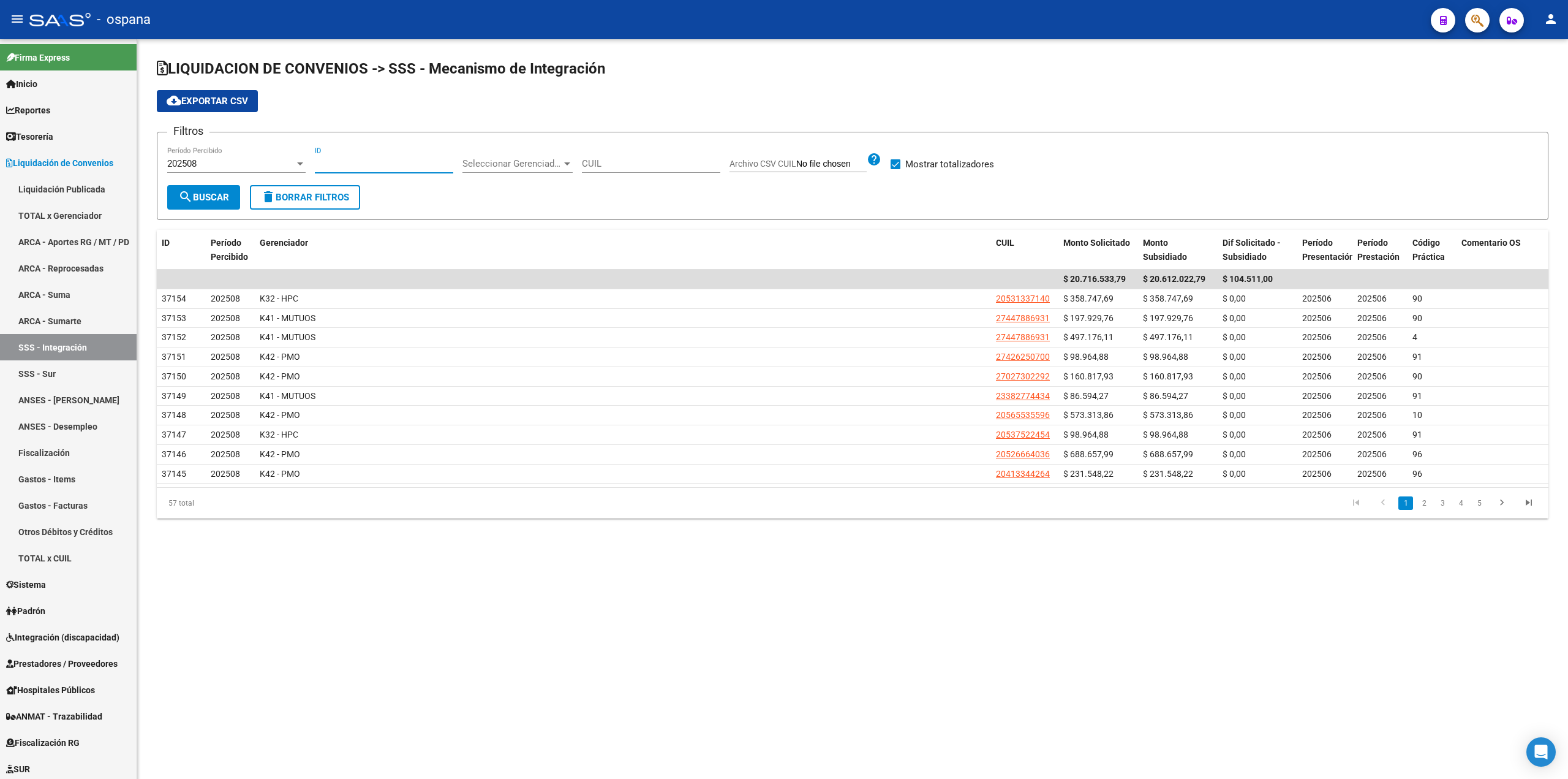
click at [479, 158] on span "Seleccionar Gerenciador" at bounding box center [512, 163] width 99 height 11
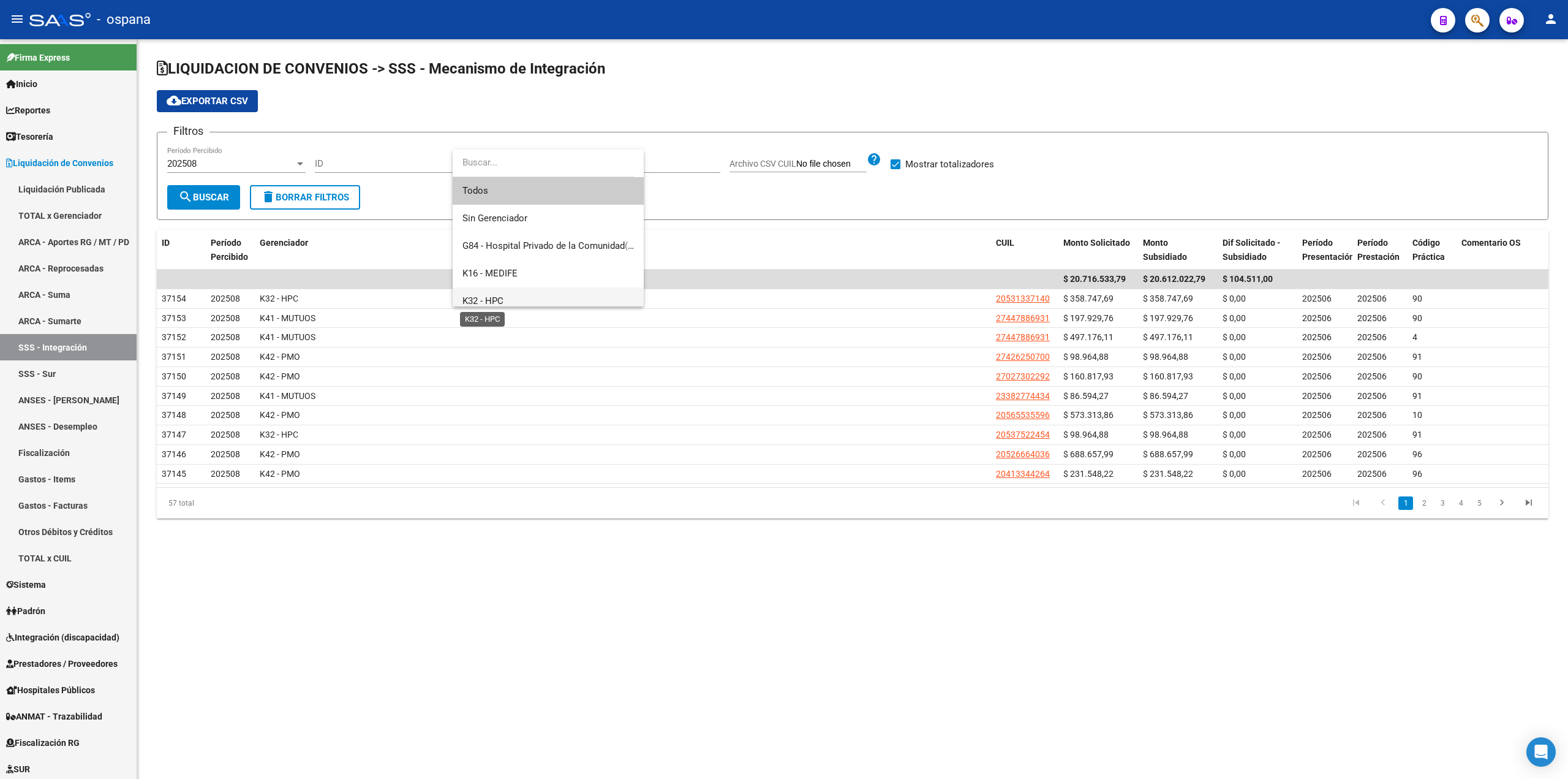
click at [486, 298] on span "K32 - HPC" at bounding box center [483, 301] width 41 height 11
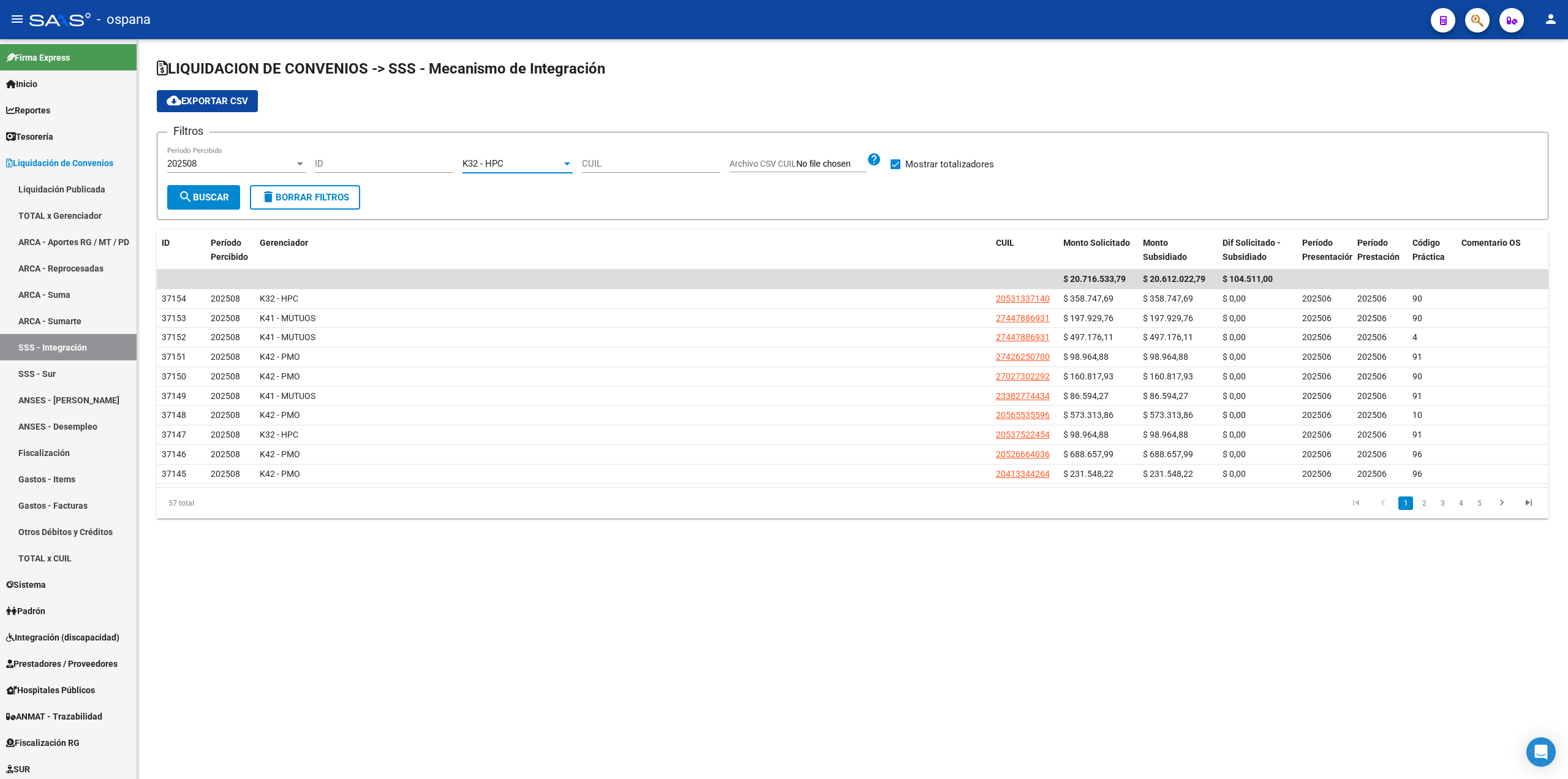
click at [477, 155] on div "K32 - HPC Seleccionar Gerenciador" at bounding box center [518, 160] width 110 height 27
click at [485, 136] on span "K33 - HB" at bounding box center [548, 129] width 172 height 27
click at [212, 196] on span "search Buscar" at bounding box center [204, 197] width 51 height 11
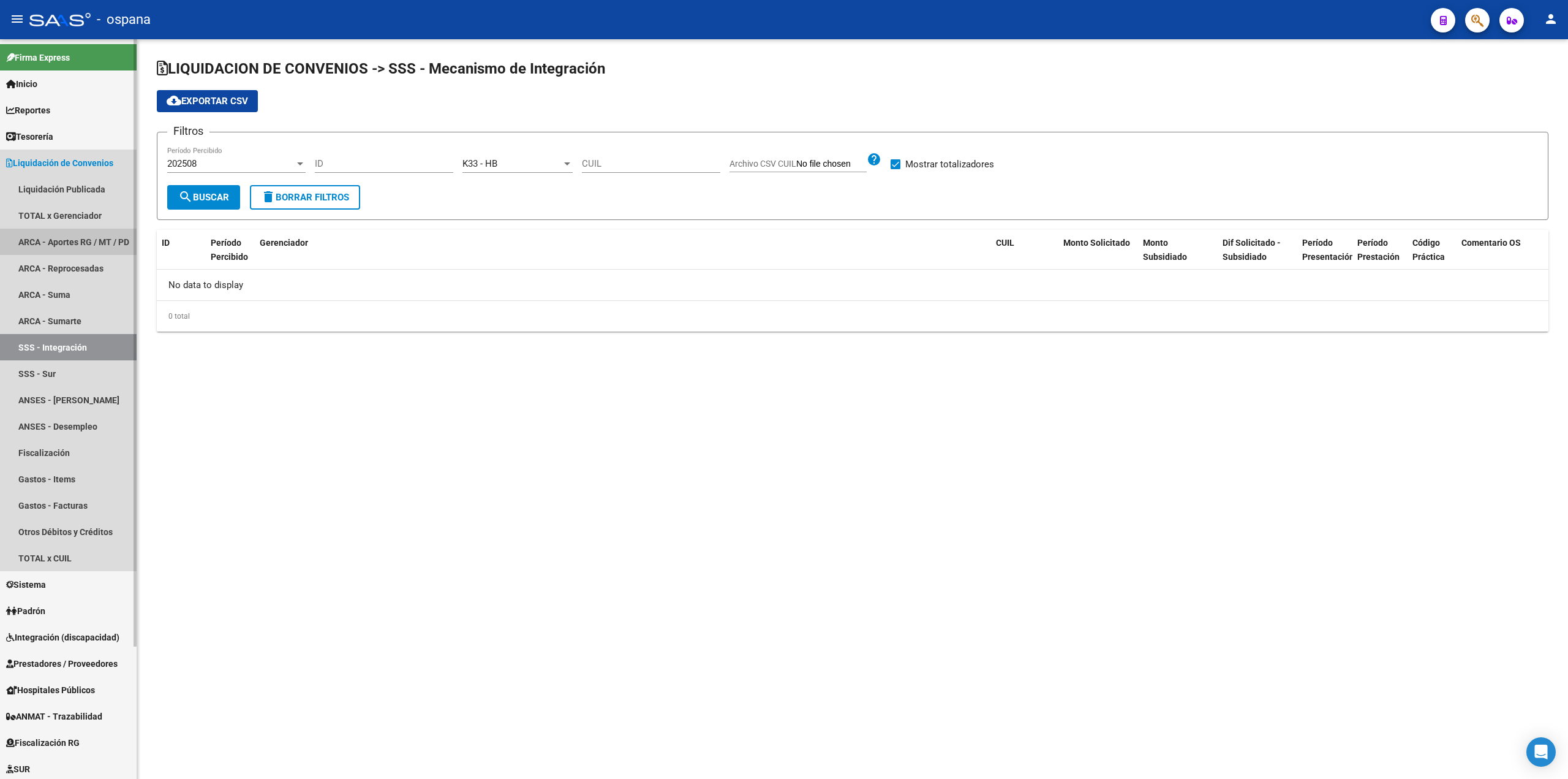
click at [50, 239] on link "ARCA - Aportes RG / MT / PD" at bounding box center [68, 242] width 136 height 27
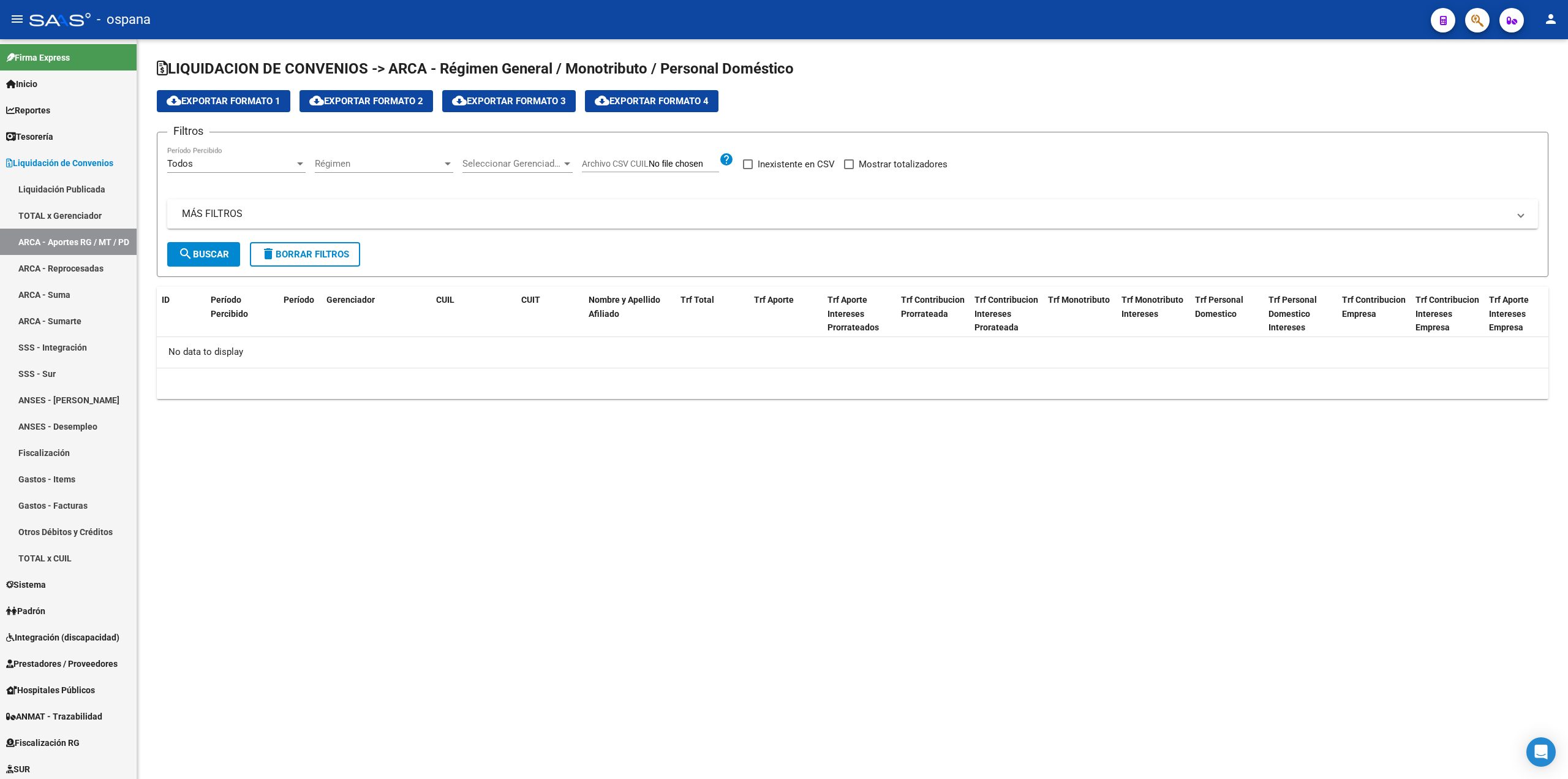
click at [347, 162] on span "Régimen" at bounding box center [378, 163] width 127 height 11
click at [348, 162] on span "Todos" at bounding box center [384, 163] width 138 height 27
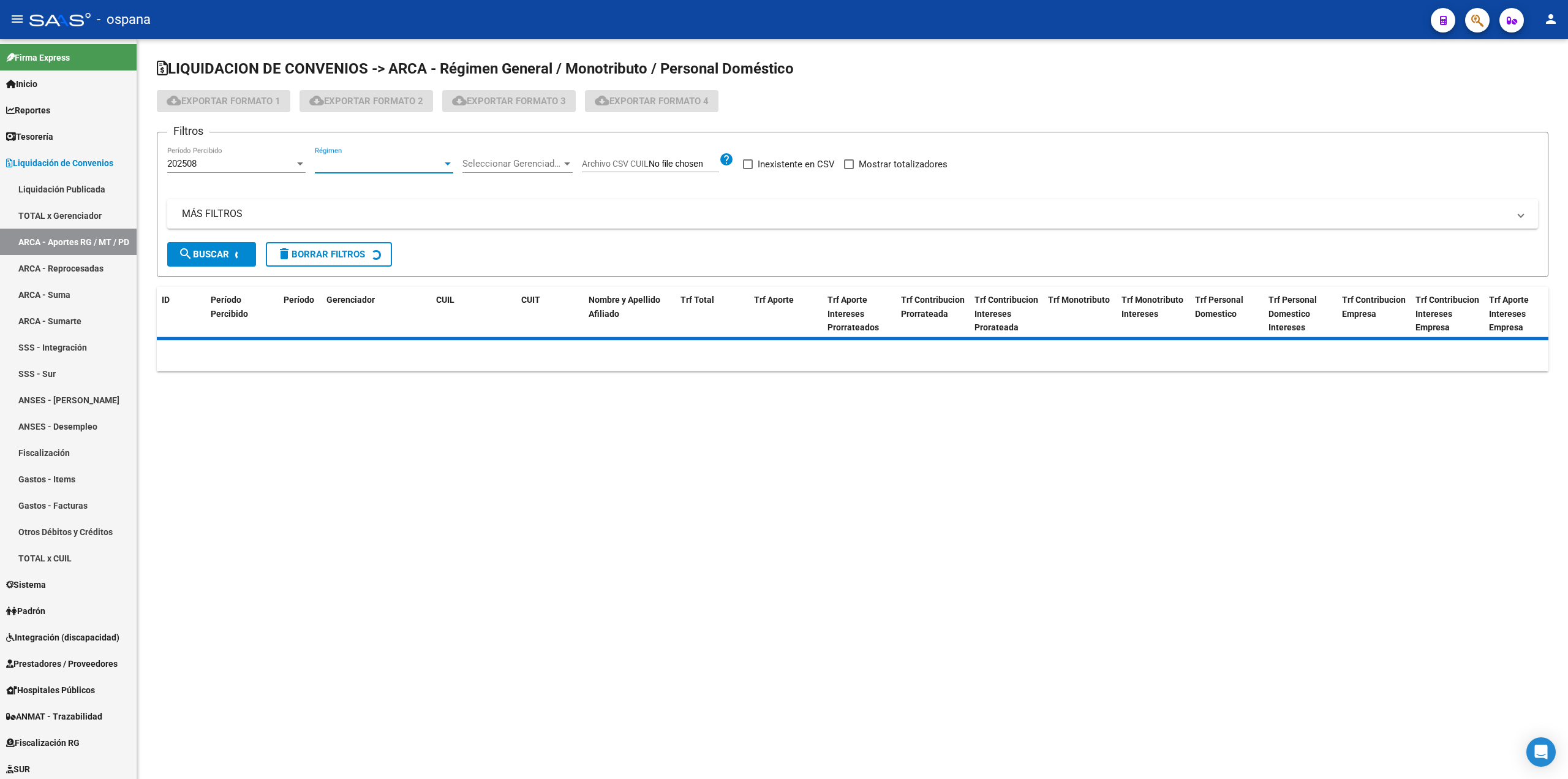
click at [515, 158] on span "Seleccionar Gerenciador" at bounding box center [512, 163] width 99 height 11
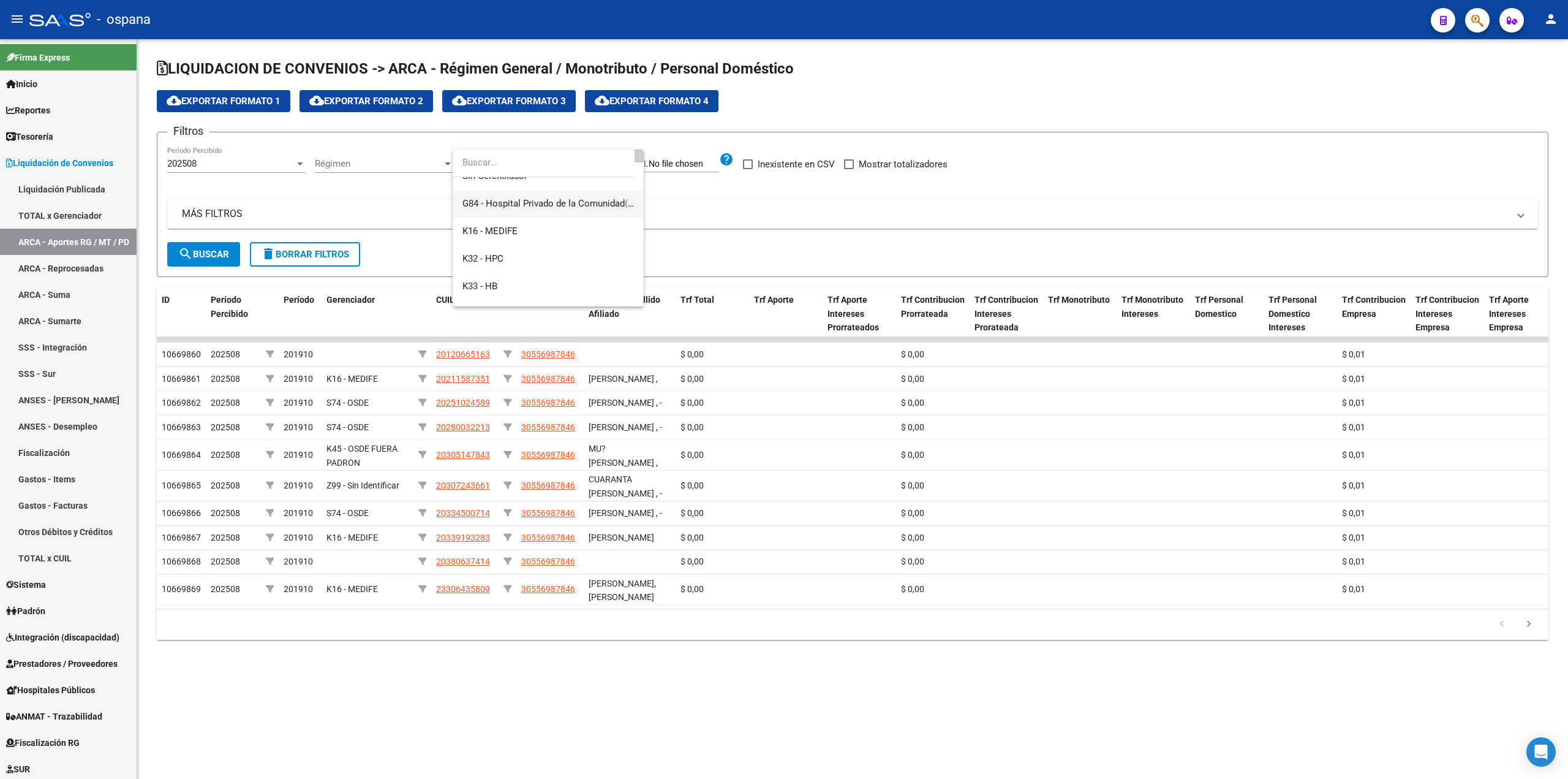
scroll to position [61, 0]
click at [510, 210] on span "K16 - MEDIFE" at bounding box center [490, 212] width 55 height 11
click at [222, 262] on button "search Buscar" at bounding box center [203, 254] width 73 height 25
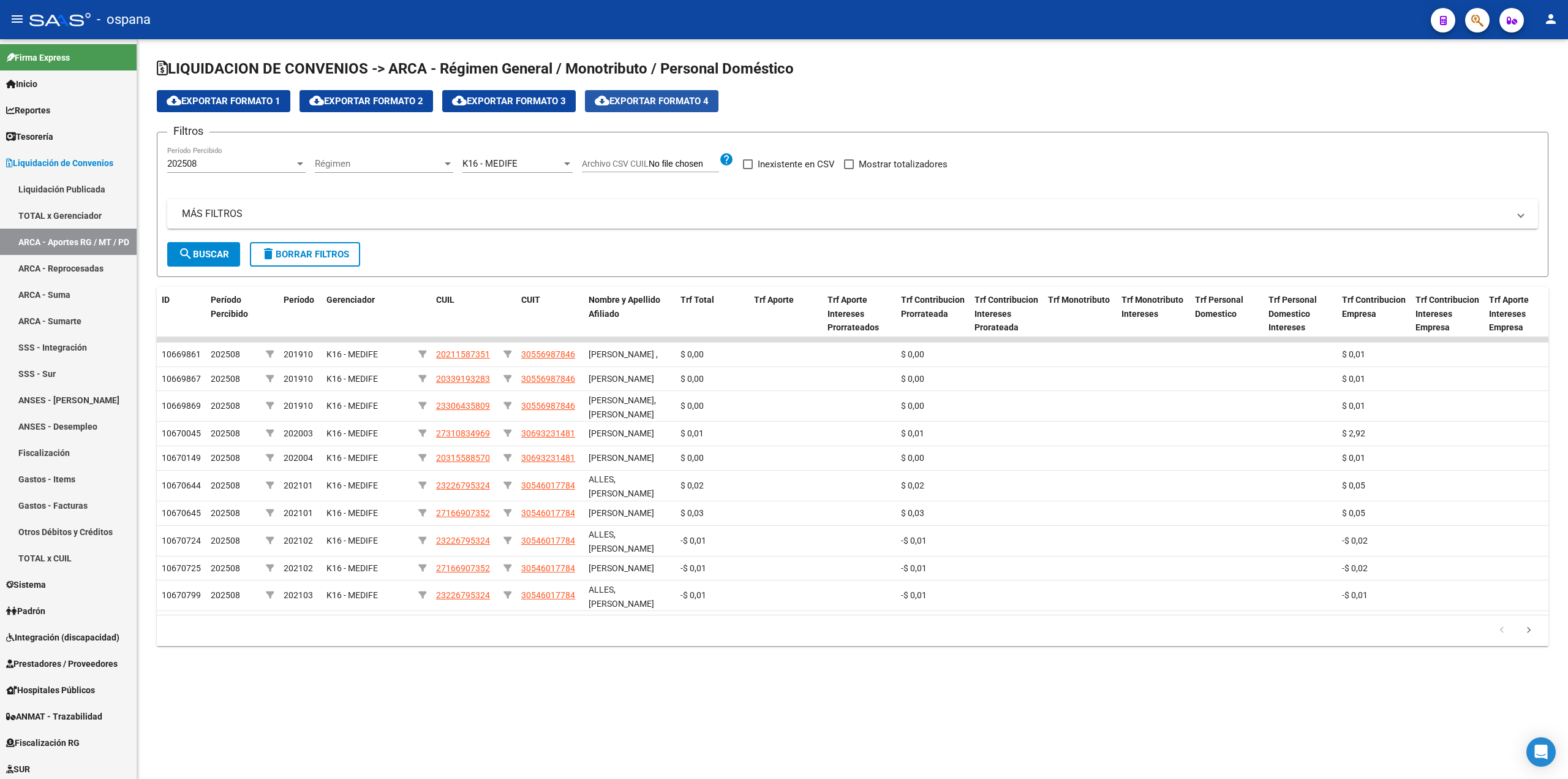
click at [654, 101] on span "cloud_download Exportar Formato 4" at bounding box center [651, 101] width 114 height 11
